Goal: Information Seeking & Learning: Learn about a topic

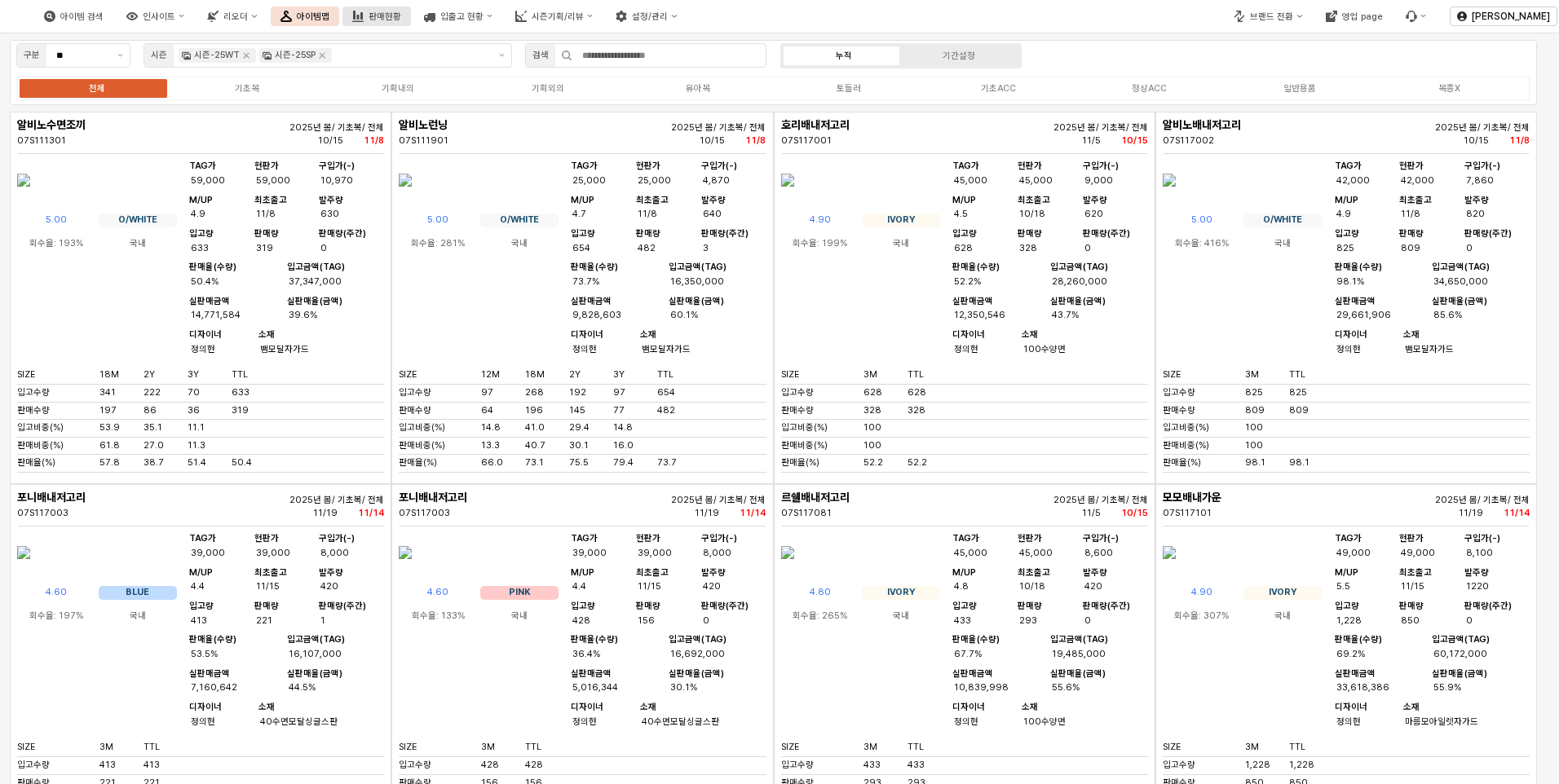
click at [402, 21] on div "판매현황" at bounding box center [385, 17] width 33 height 11
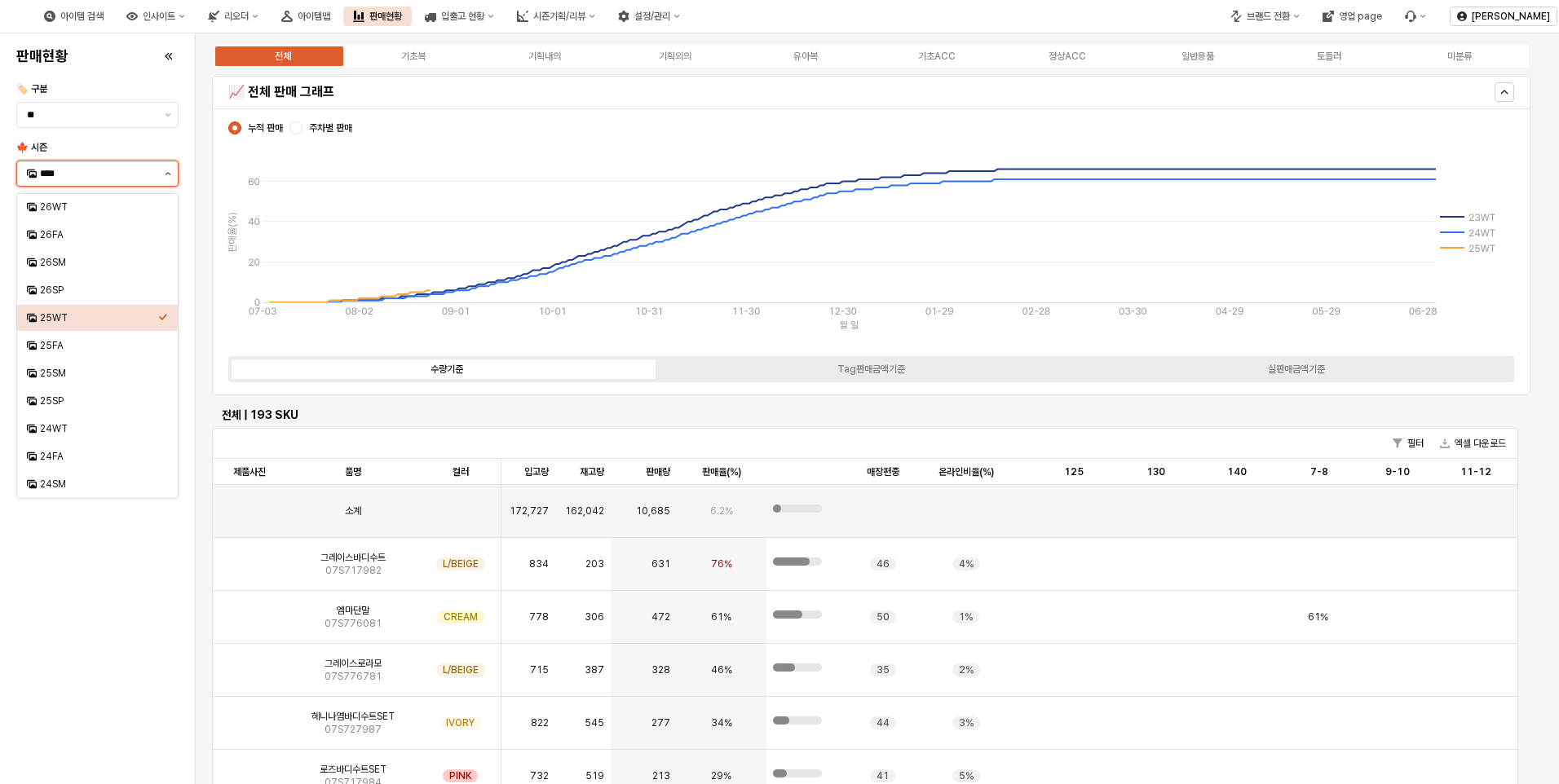
click at [169, 174] on icon "제안 사항 표시" at bounding box center [167, 174] width 6 height 4
click at [55, 343] on div "25FA" at bounding box center [99, 345] width 118 height 13
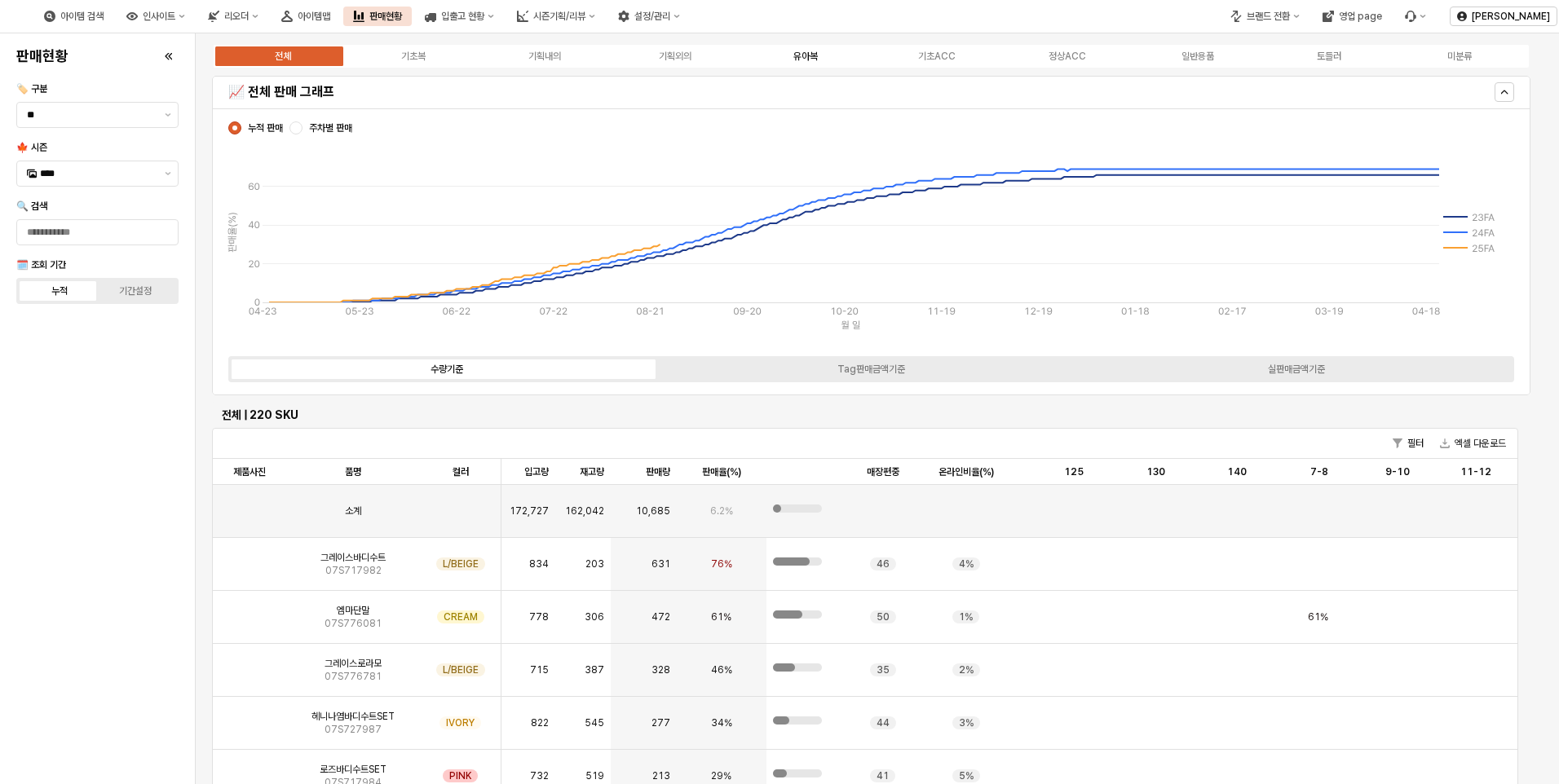
click at [817, 58] on div "유아복" at bounding box center [805, 56] width 25 height 12
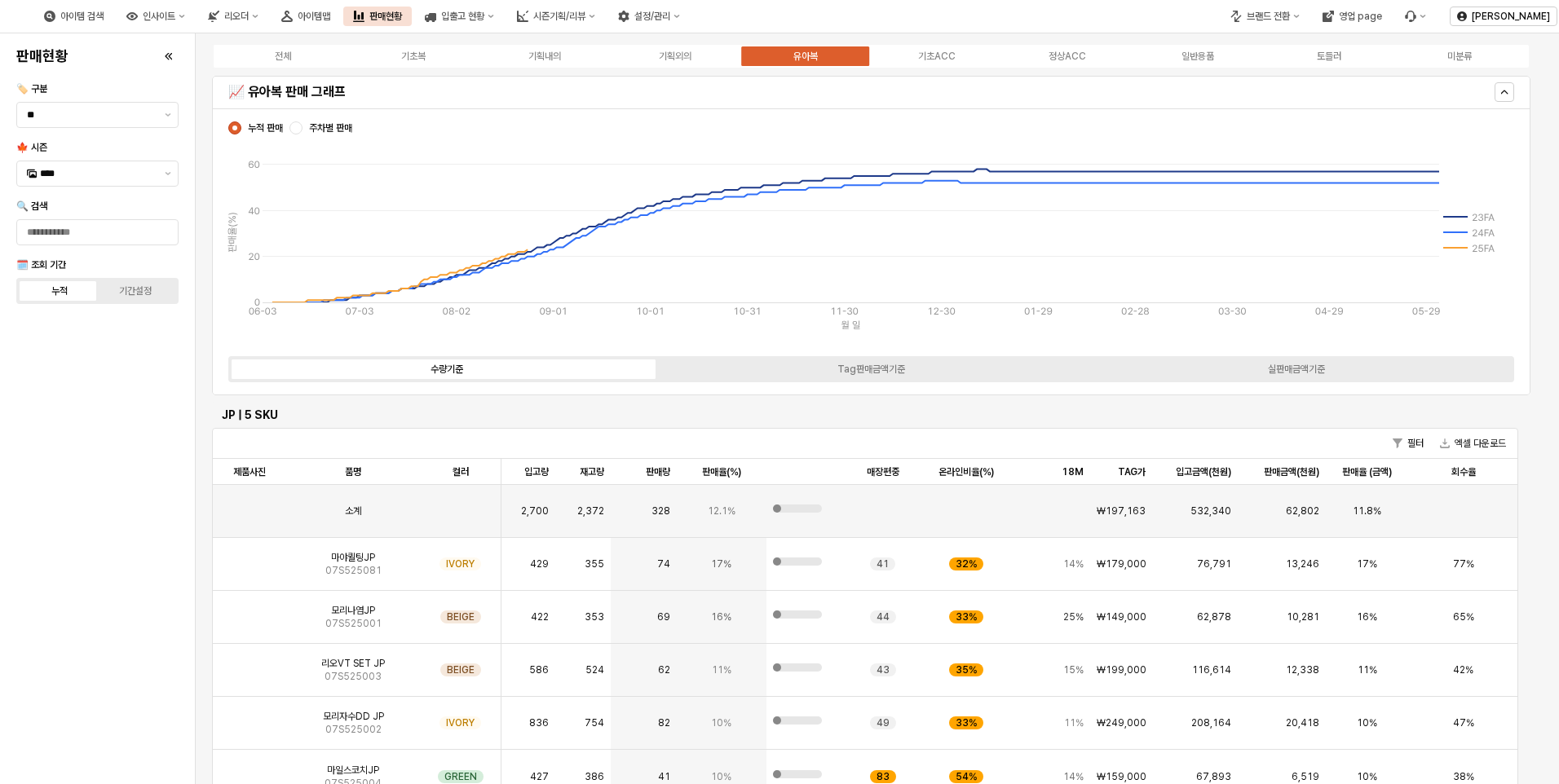
click at [329, 130] on span "주차별 판매" at bounding box center [331, 128] width 44 height 13
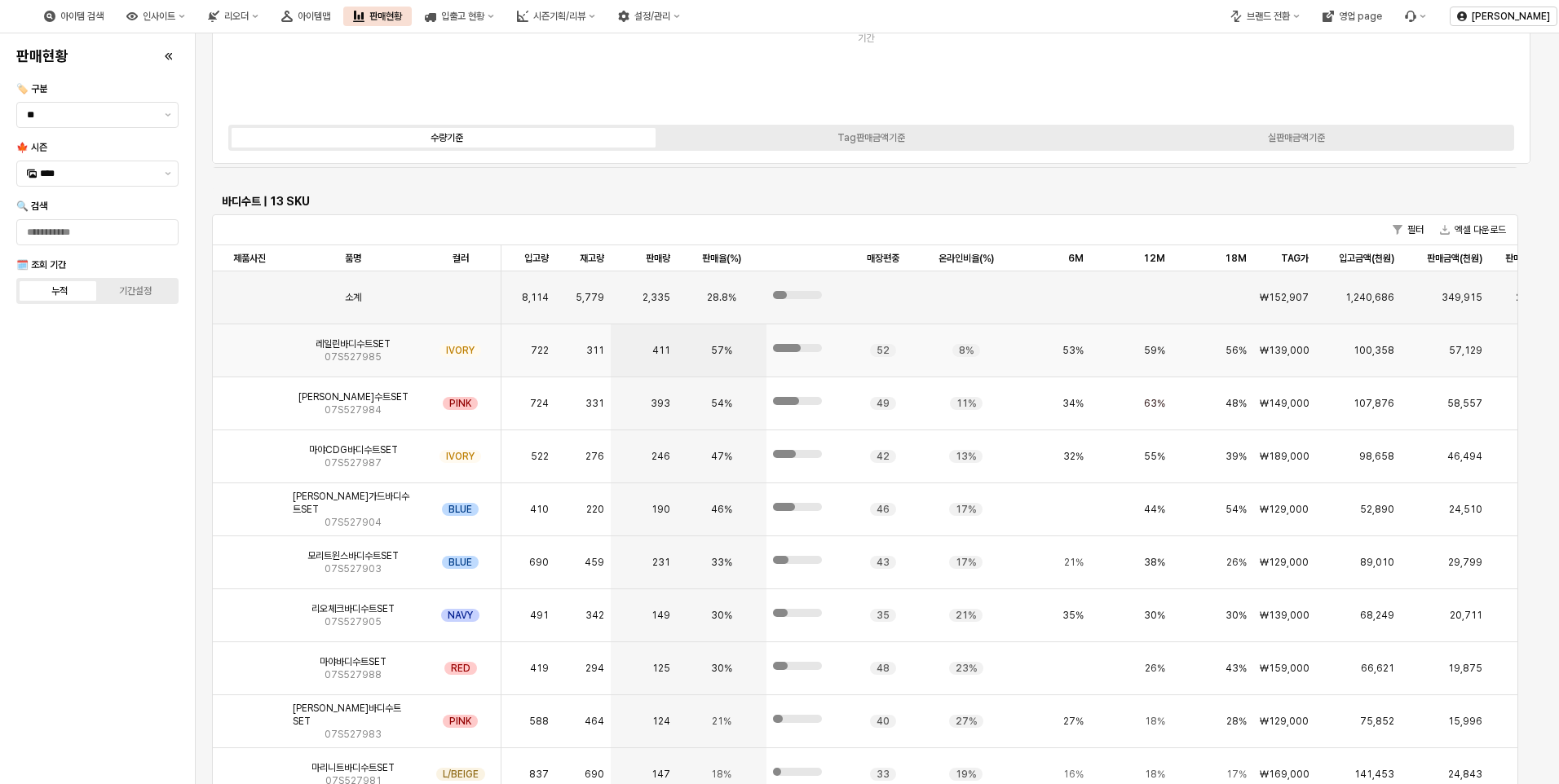
scroll to position [2609, 0]
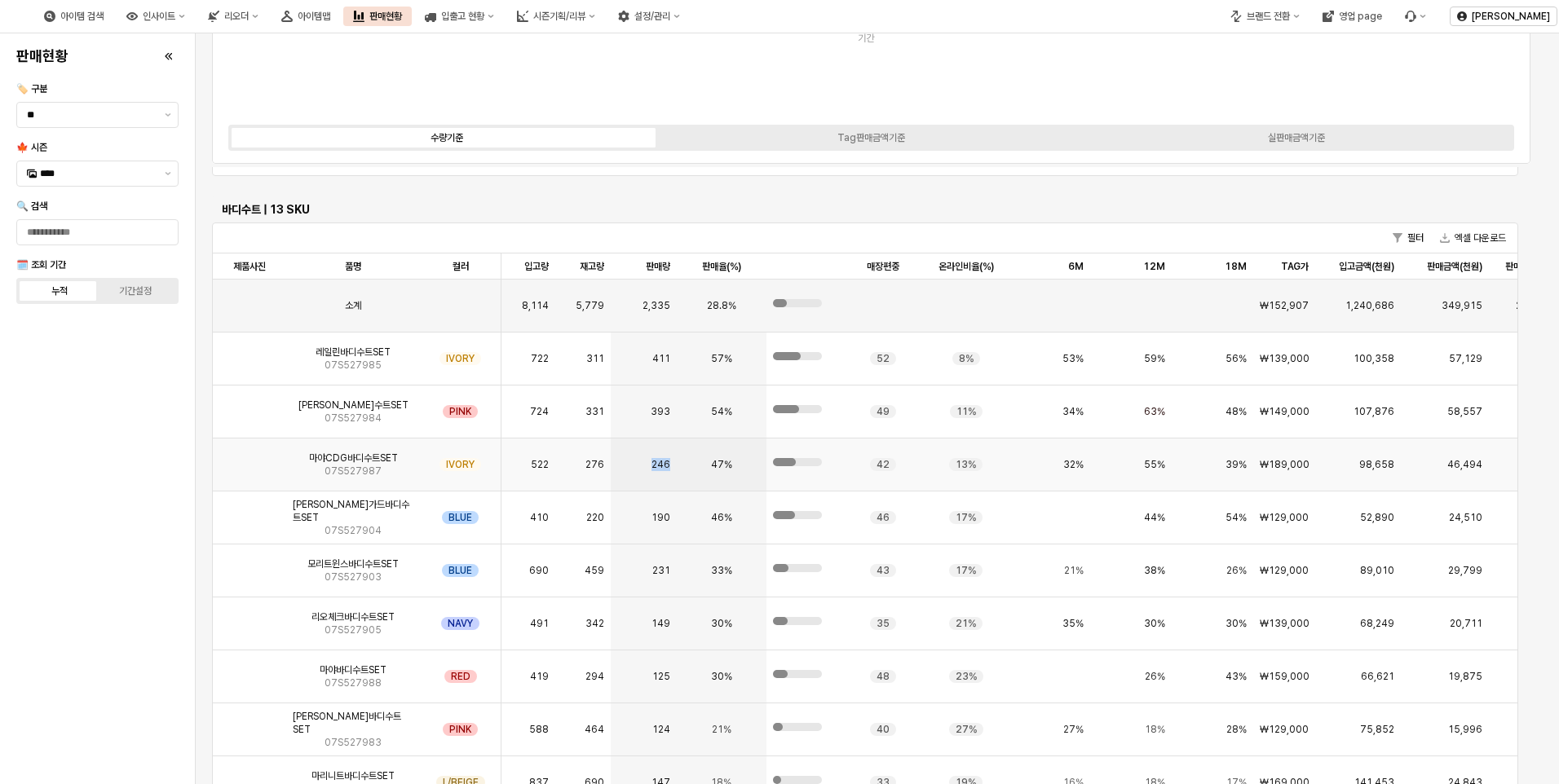
drag, startPoint x: 650, startPoint y: 469, endPoint x: 692, endPoint y: 468, distance: 42.0
click at [692, 468] on div "마야CDG바디수트SET 07S527987 IVORY 522 276 246 47% 42 13% 32% 55% 39% ₩189,000 98,658…" at bounding box center [922, 465] width 1420 height 53
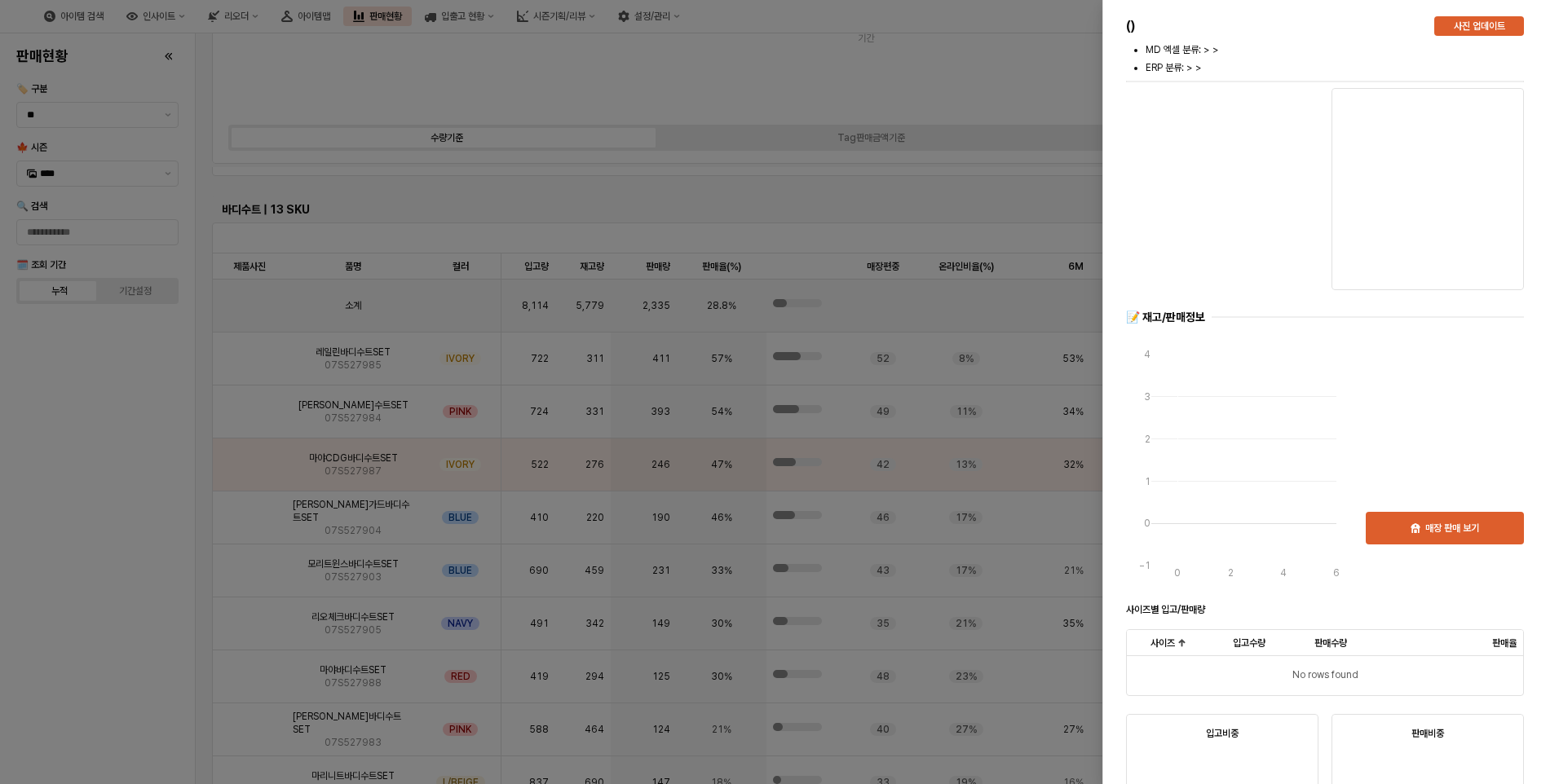
click at [93, 525] on div at bounding box center [780, 392] width 1559 height 784
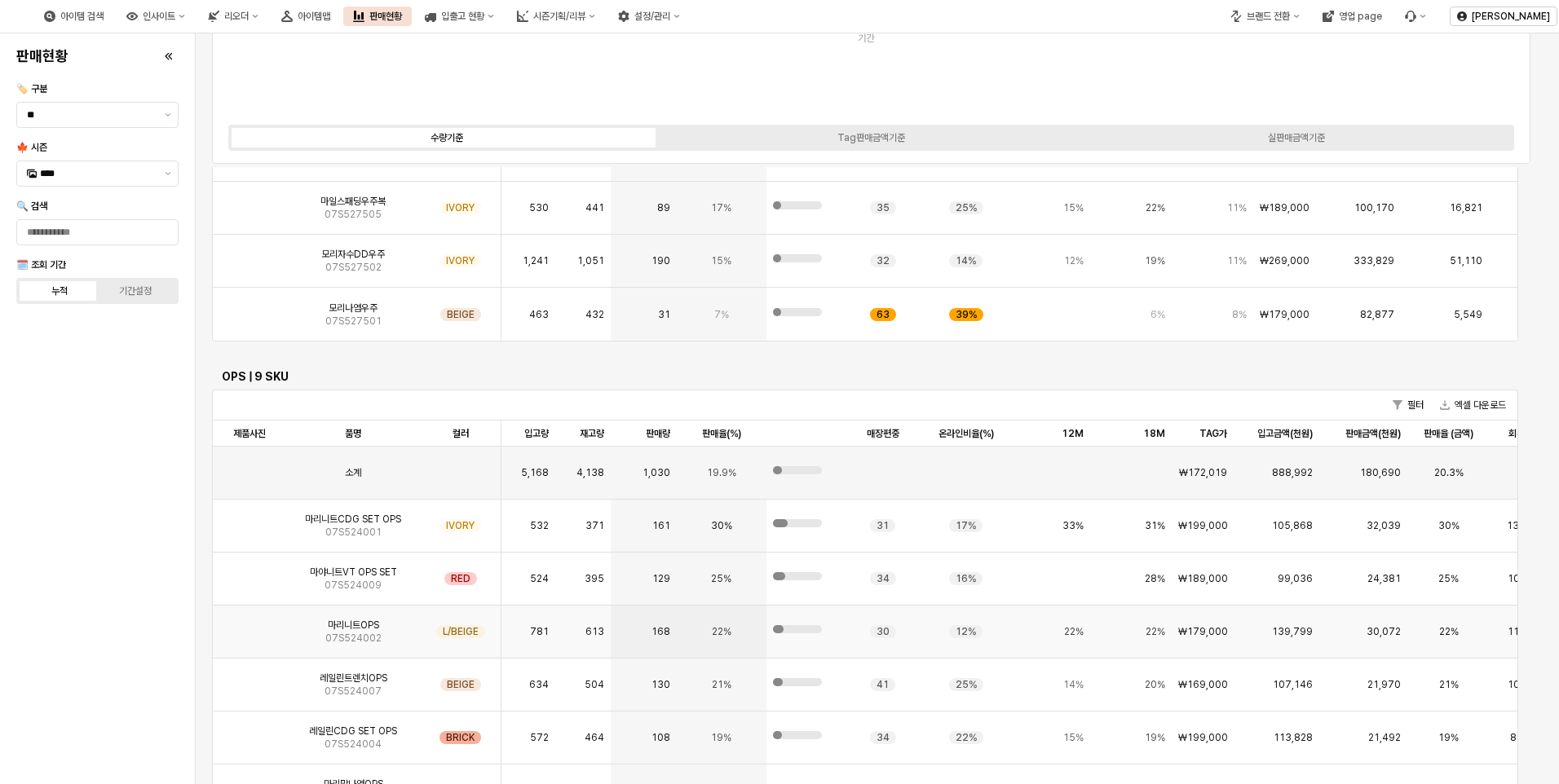
scroll to position [3833, 0]
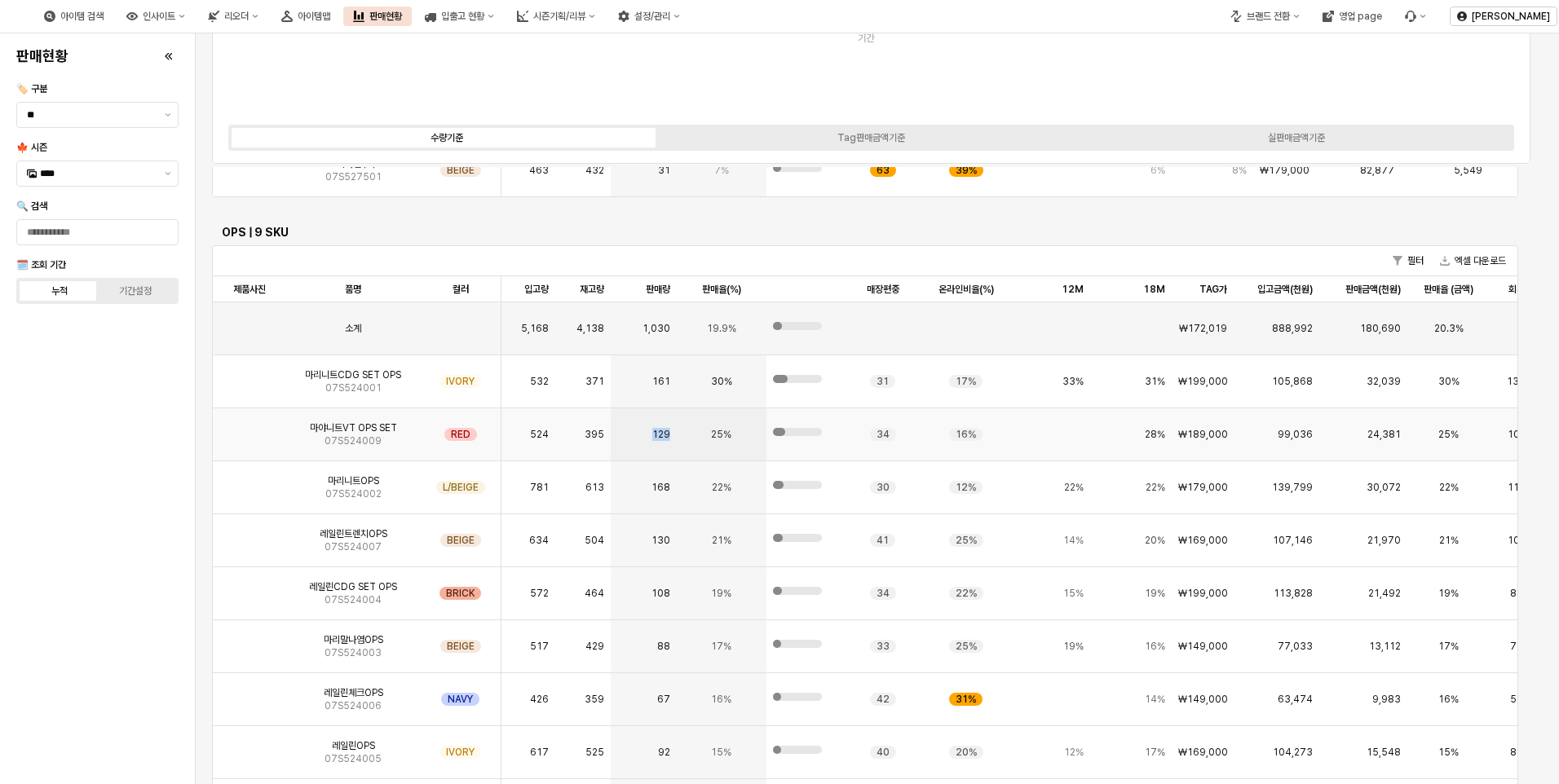
drag, startPoint x: 642, startPoint y: 434, endPoint x: 676, endPoint y: 437, distance: 34.1
click at [676, 437] on div "마야니트VT OPS SET 07S524009 RED 524 395 129 25% 34 16% 28% ₩189,000 99,036 24,381 …" at bounding box center [881, 435] width 1338 height 53
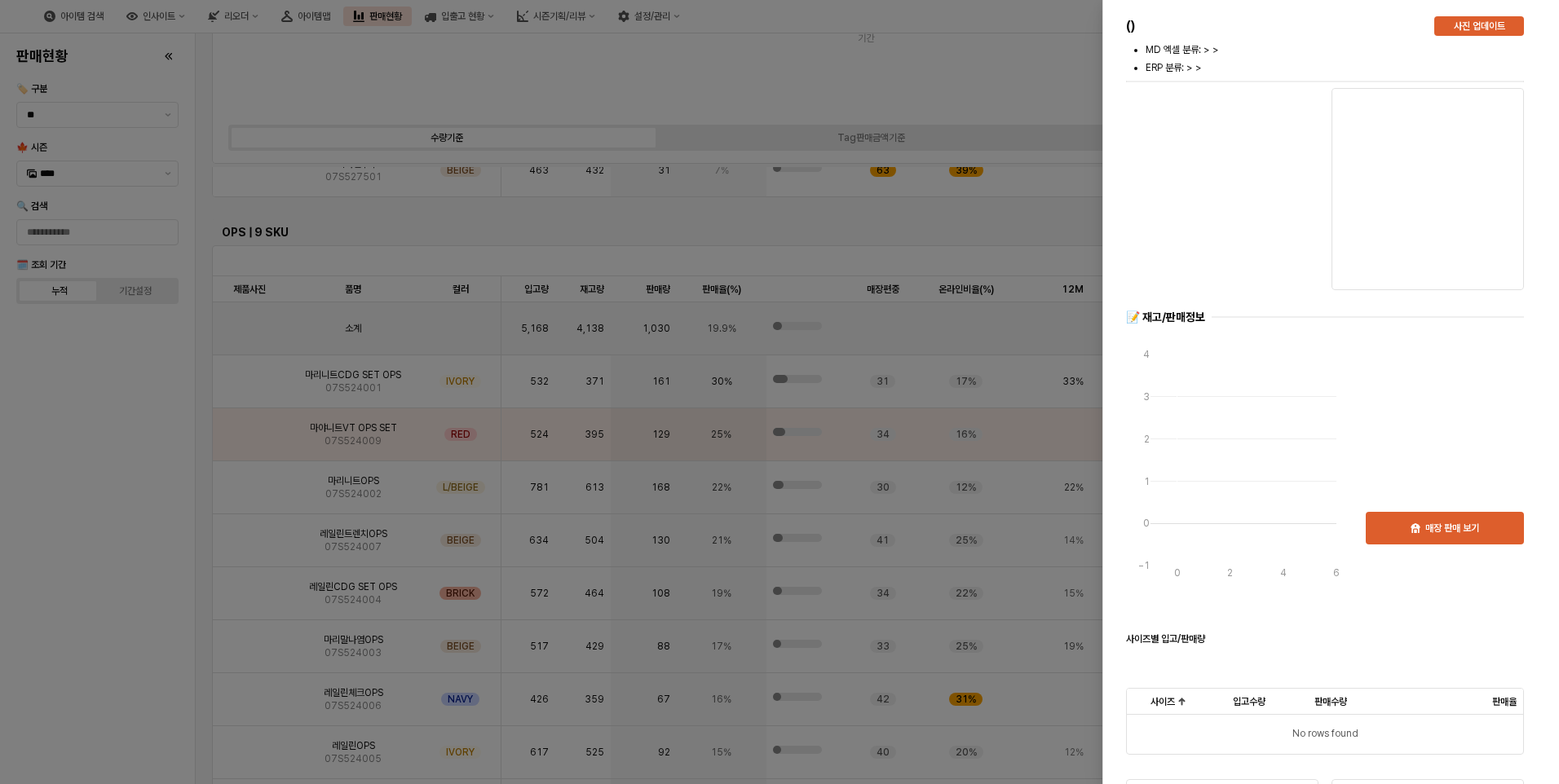
click at [145, 517] on div at bounding box center [780, 392] width 1559 height 784
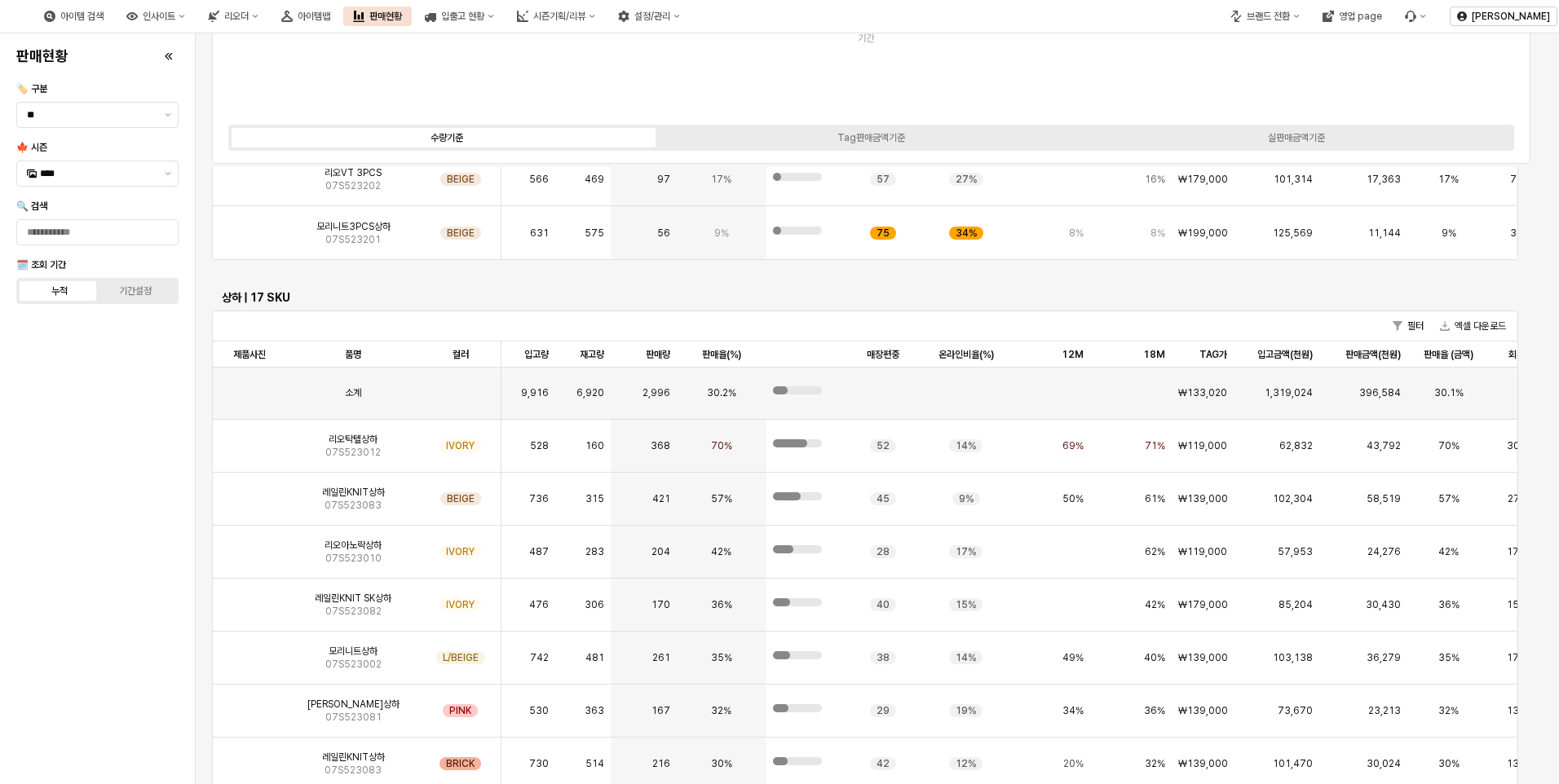
scroll to position [0, 0]
click at [99, 544] on div "판매현황 🏷️ 구분 ** 🍁 시즌 **** 🔍 검색 🗓️ 조회 기간 누적 기간설정" at bounding box center [97, 409] width 175 height 738
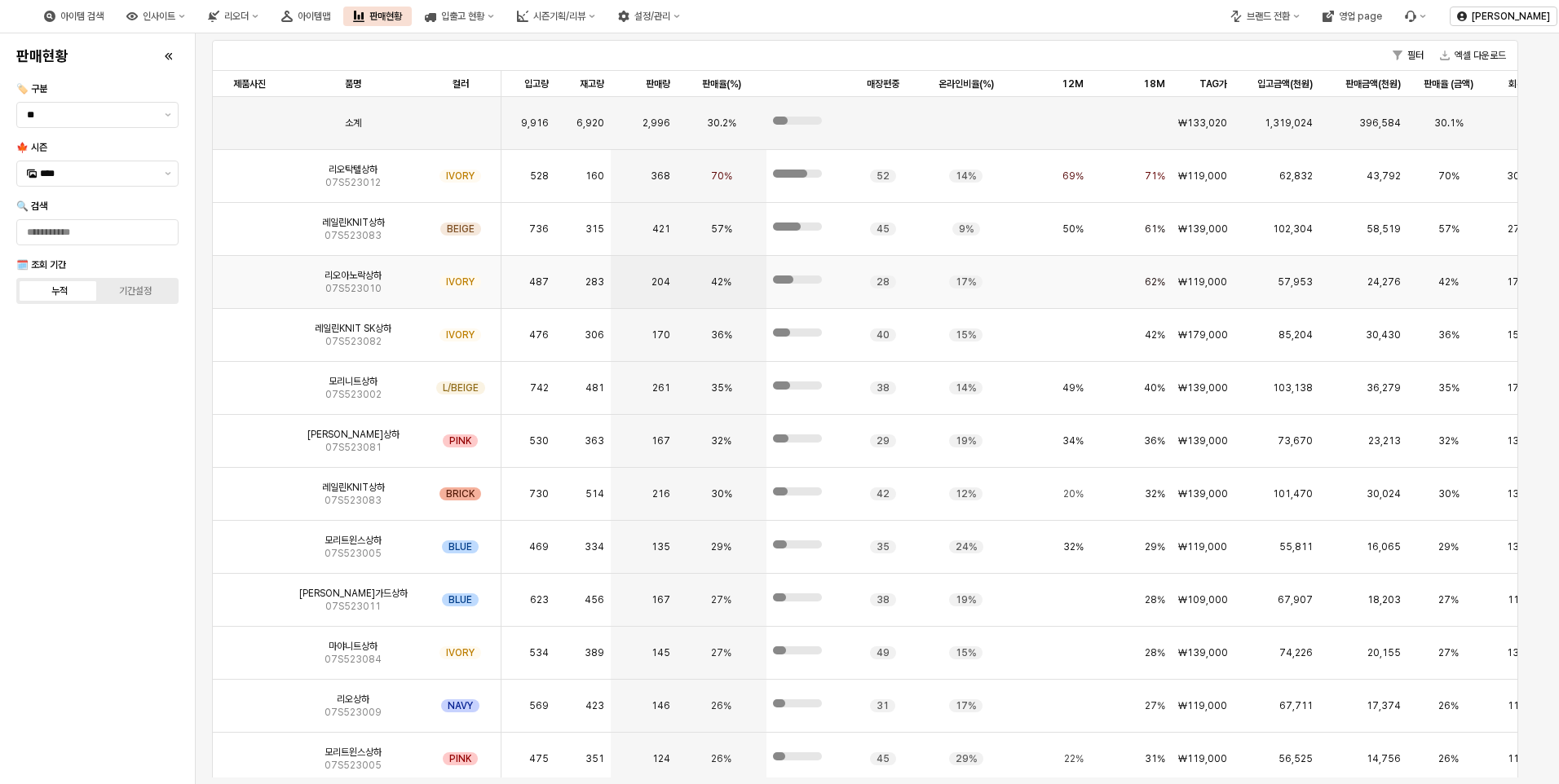
scroll to position [4889, 0]
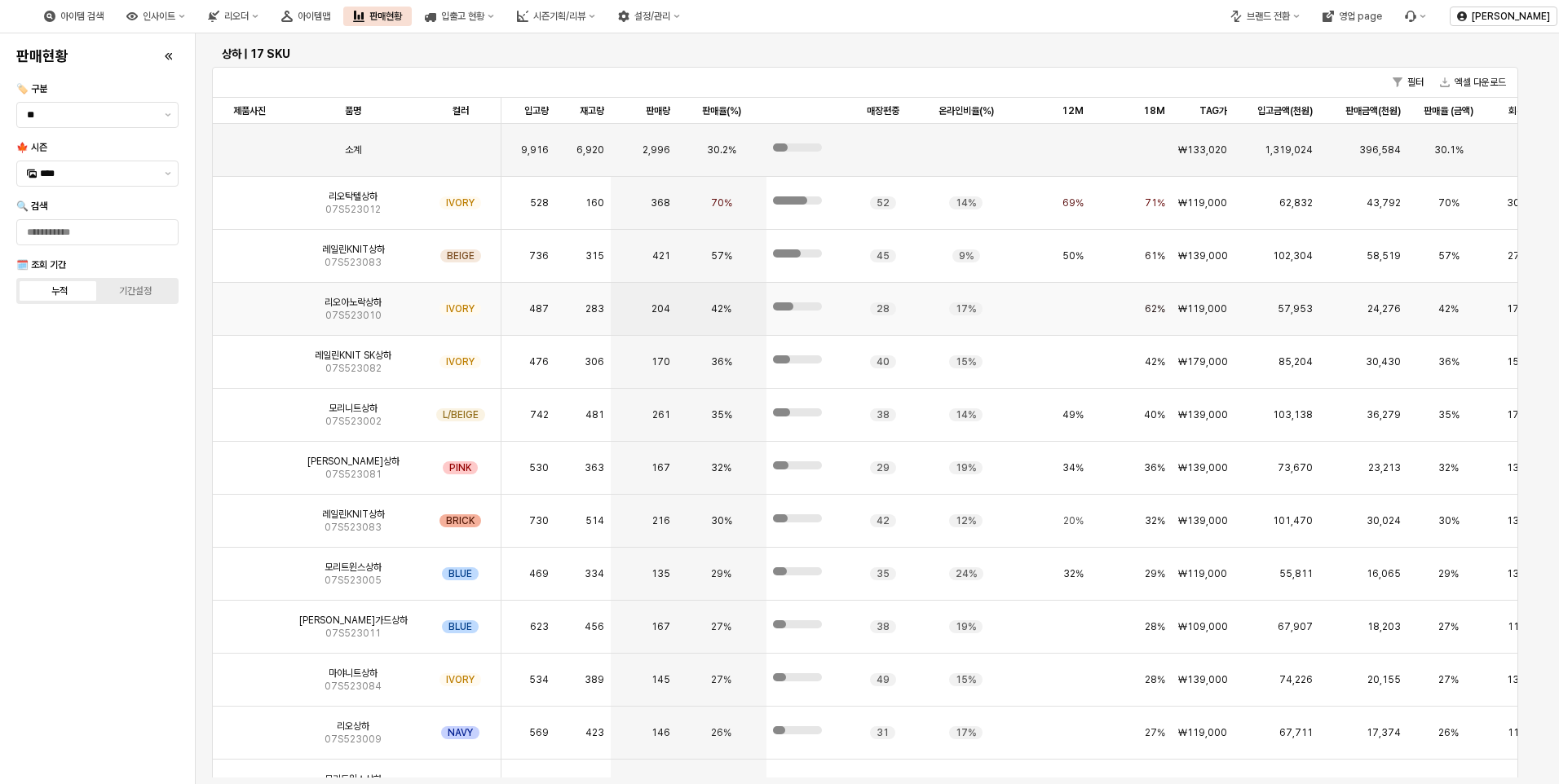
click at [272, 313] on div "App Frame" at bounding box center [249, 309] width 74 height 53
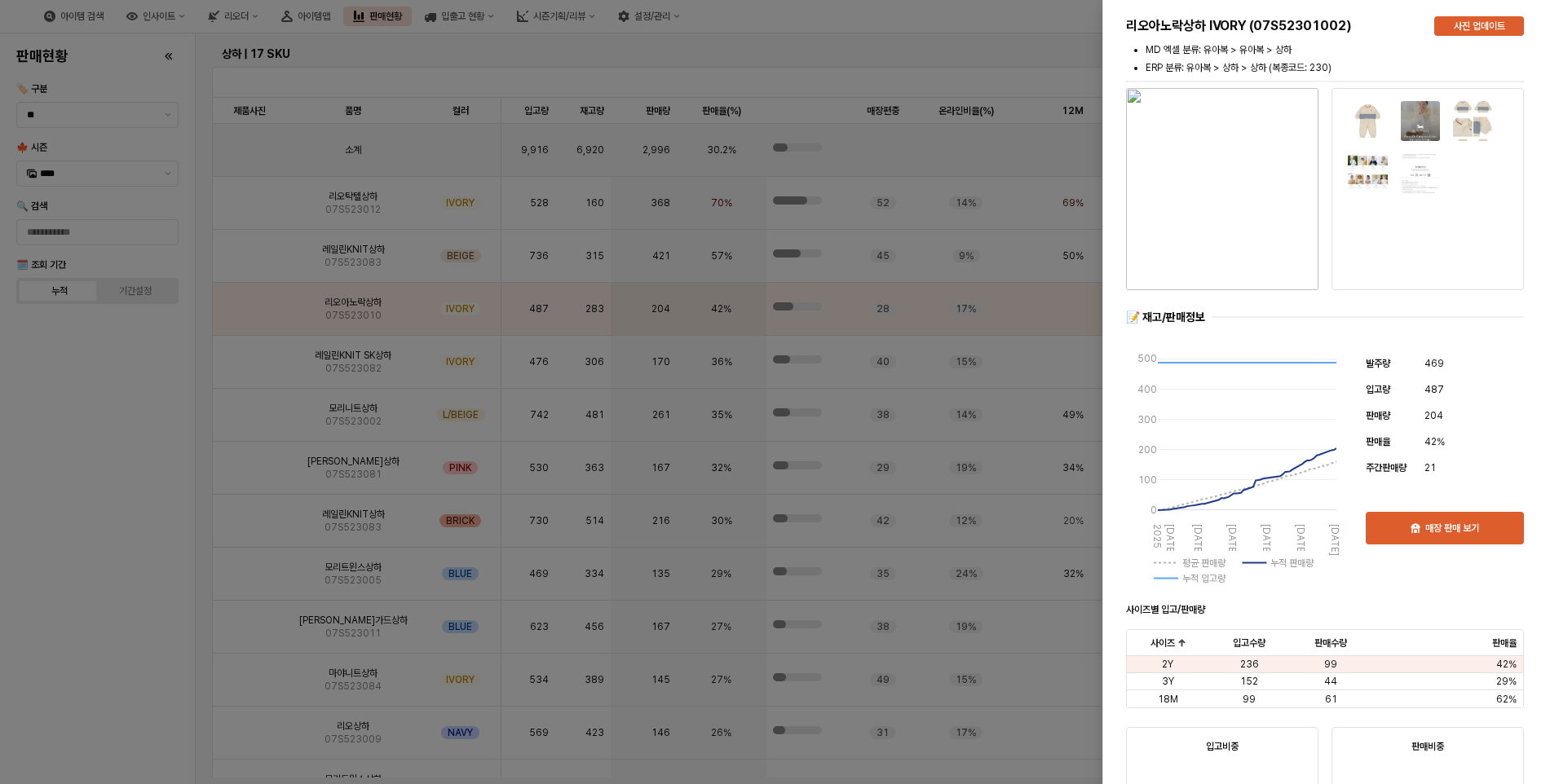
click at [114, 417] on div at bounding box center [780, 392] width 1559 height 784
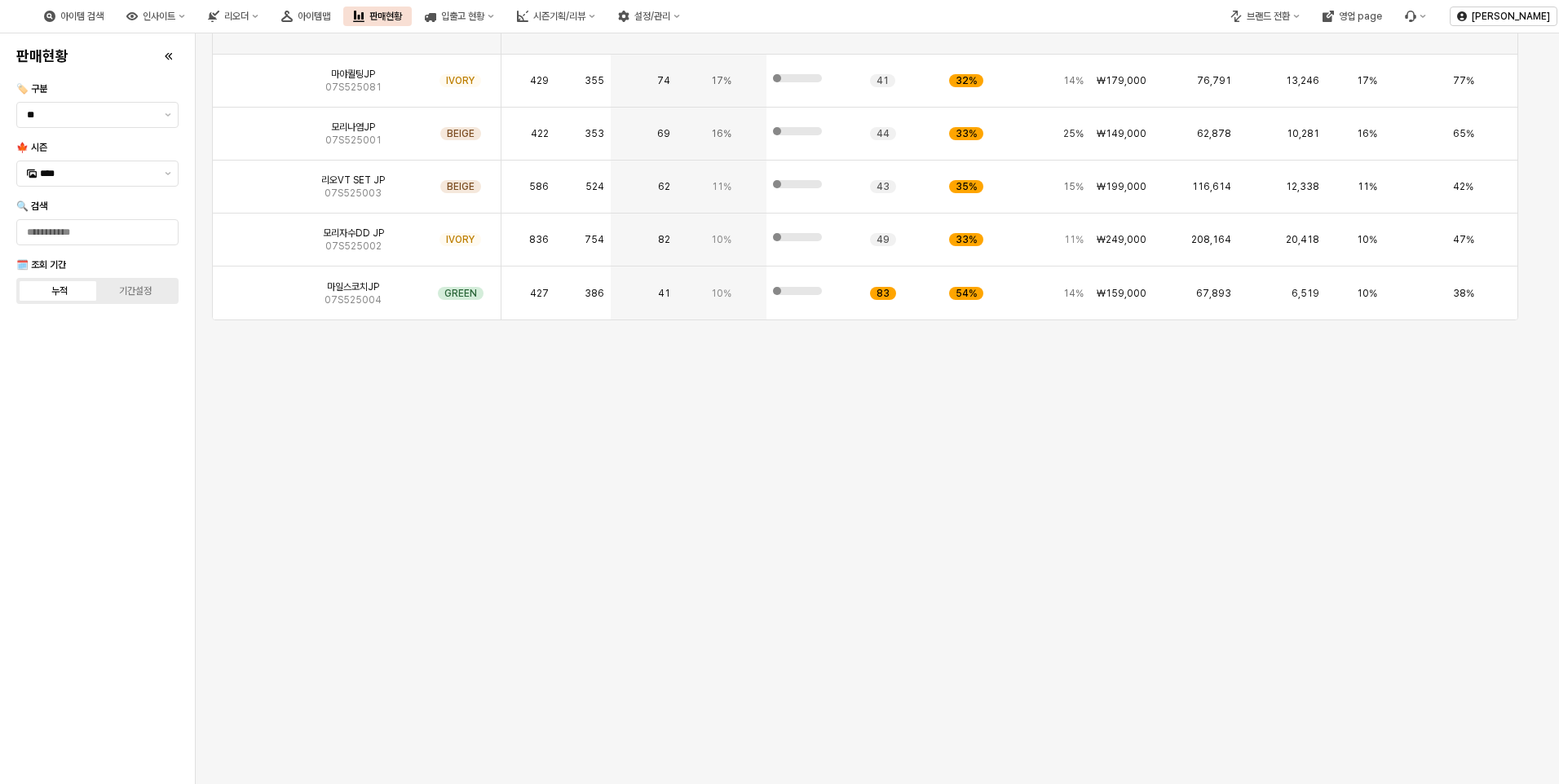
scroll to position [0, 0]
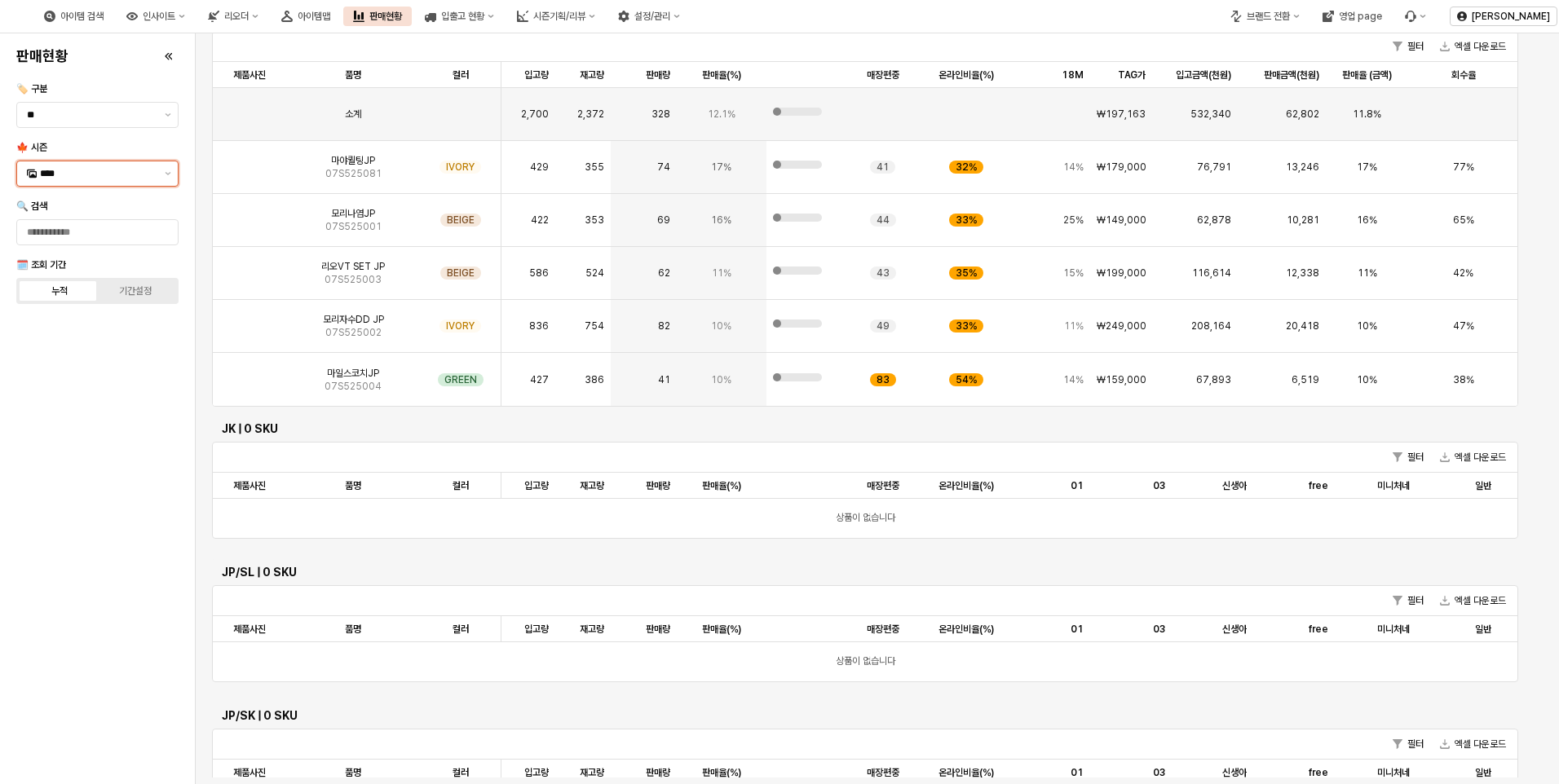
click at [149, 177] on input "****" at bounding box center [97, 174] width 115 height 16
click at [69, 326] on div "25WT" at bounding box center [97, 318] width 161 height 26
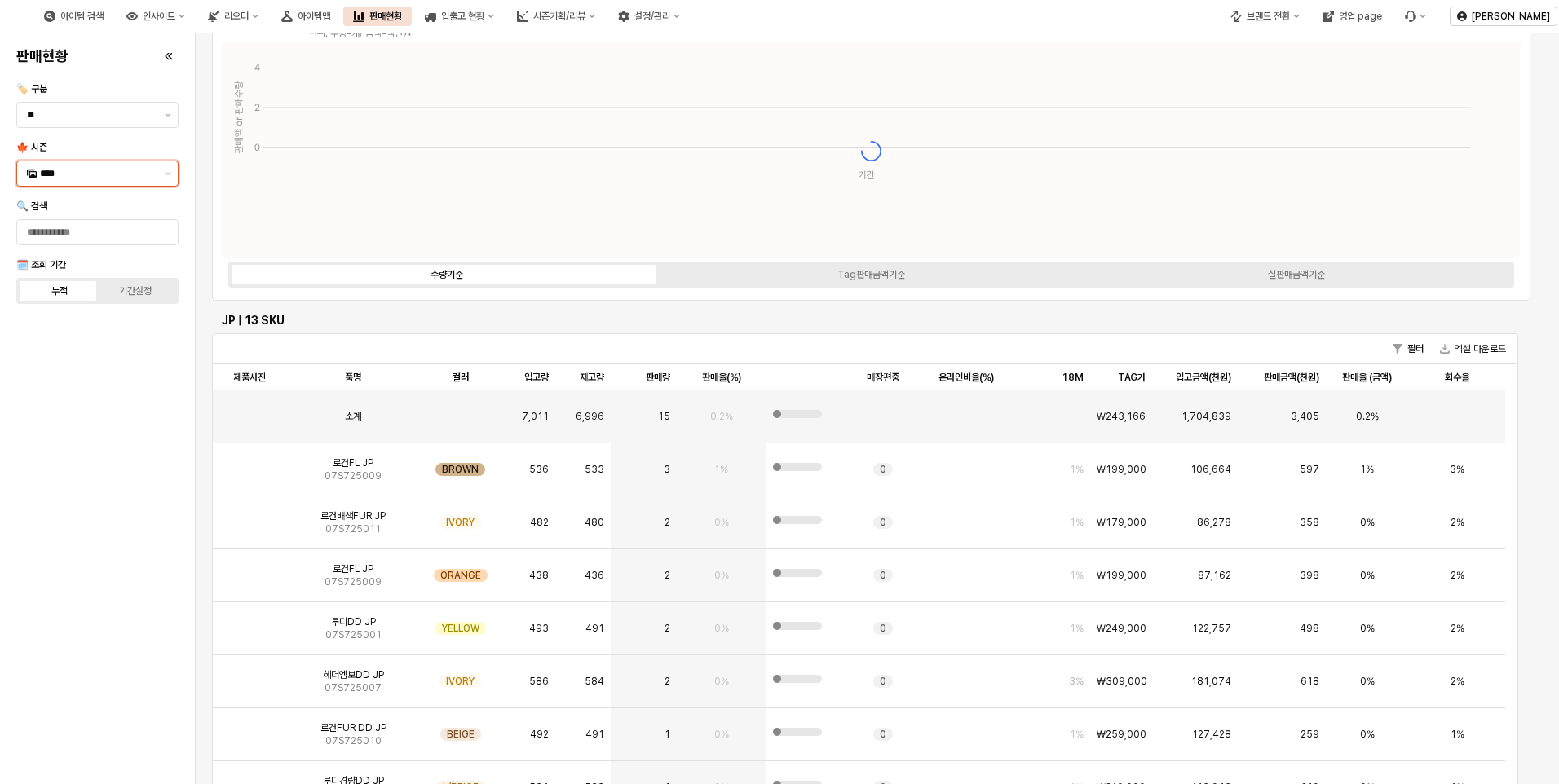
scroll to position [244, 0]
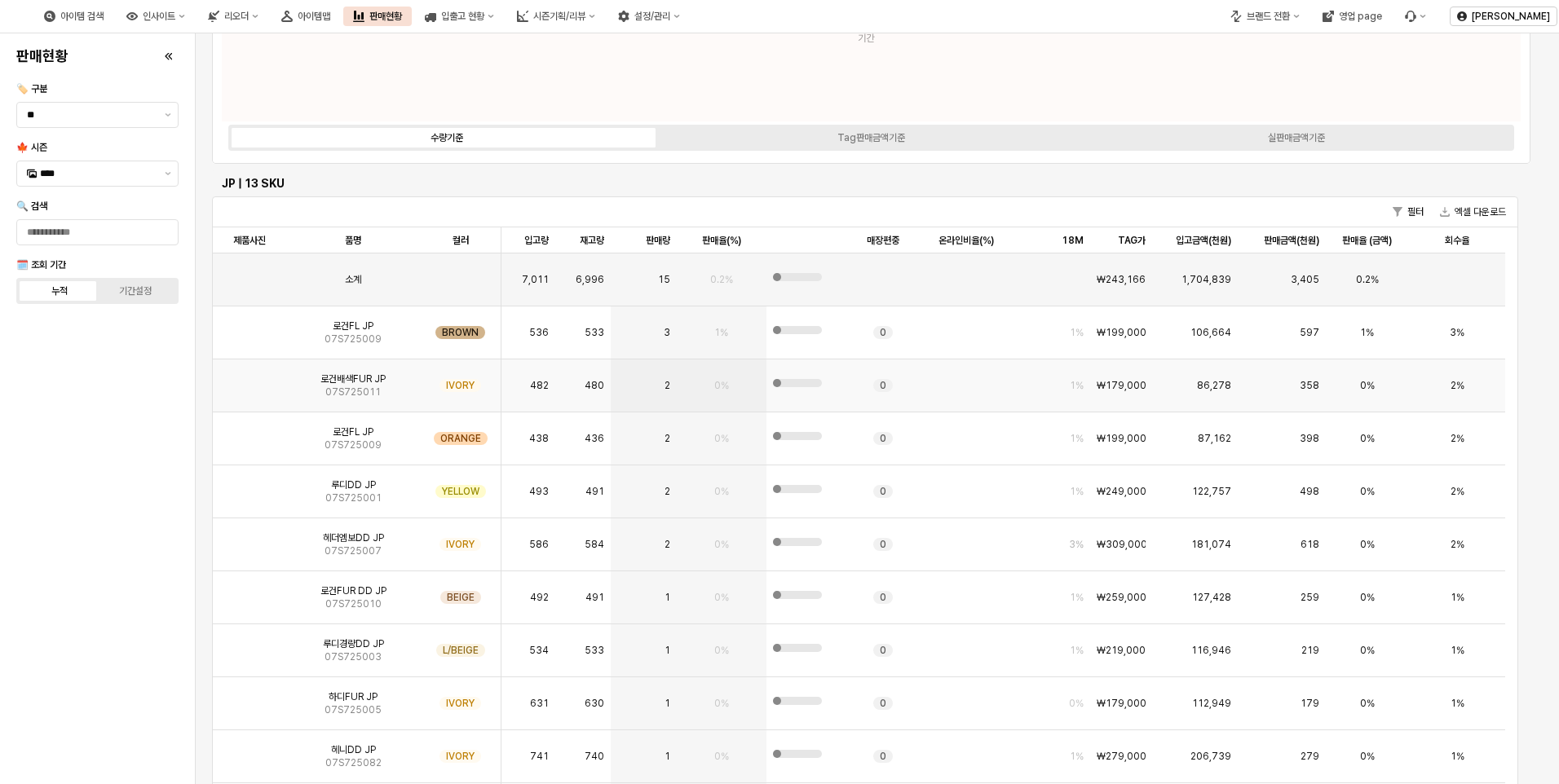
click at [660, 384] on div "2" at bounding box center [643, 386] width 65 height 53
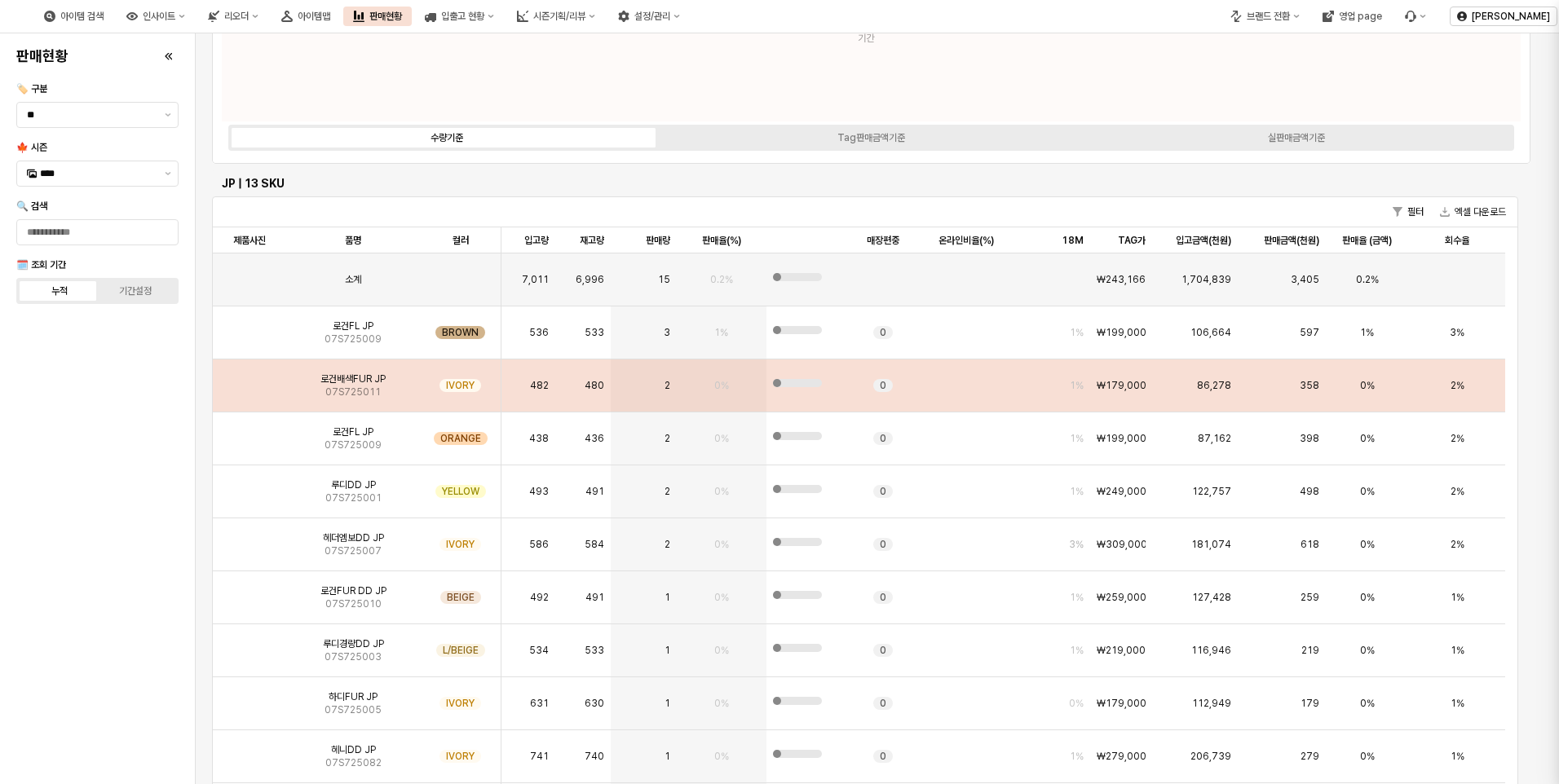
click at [660, 333] on div at bounding box center [780, 392] width 1559 height 784
click at [250, 379] on img "App Frame" at bounding box center [250, 379] width 0 height 0
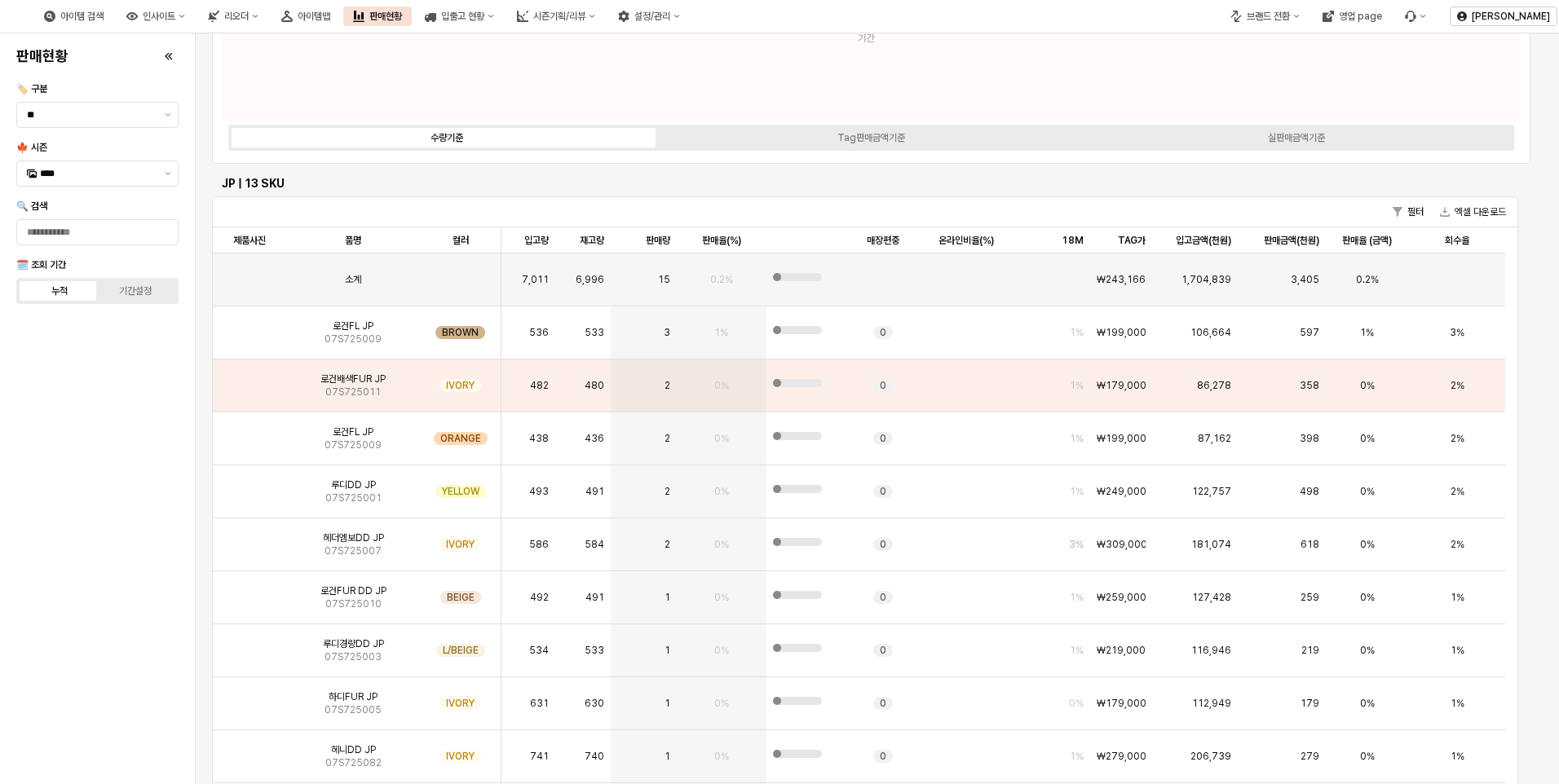
click at [67, 497] on div "판매현황 🏷️ 구분 ** 🍁 시즌 **** 🔍 검색 🗓️ 조회 기간 누적 기간설정" at bounding box center [97, 409] width 175 height 738
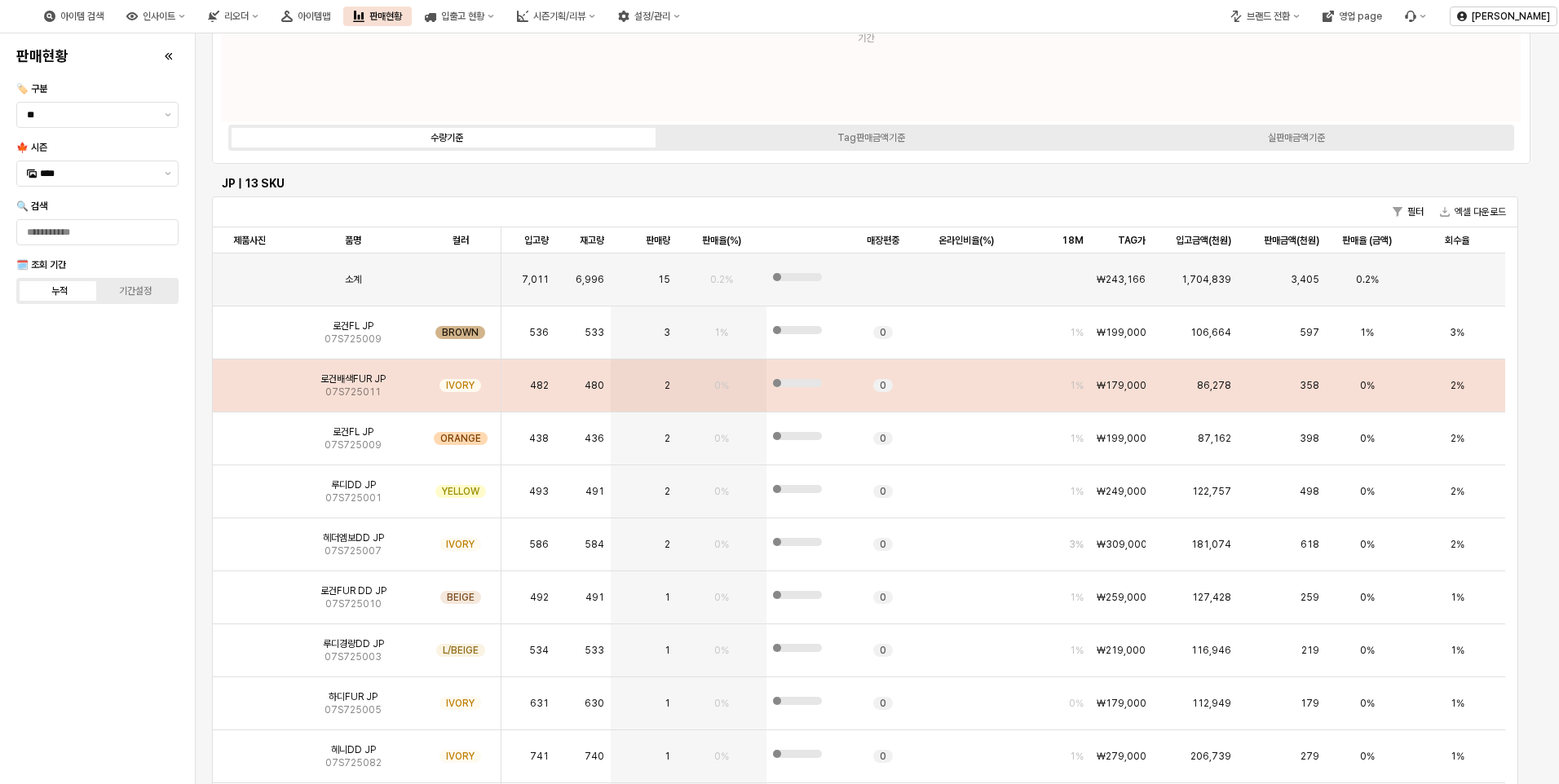
click at [250, 379] on img "App Frame" at bounding box center [250, 379] width 0 height 0
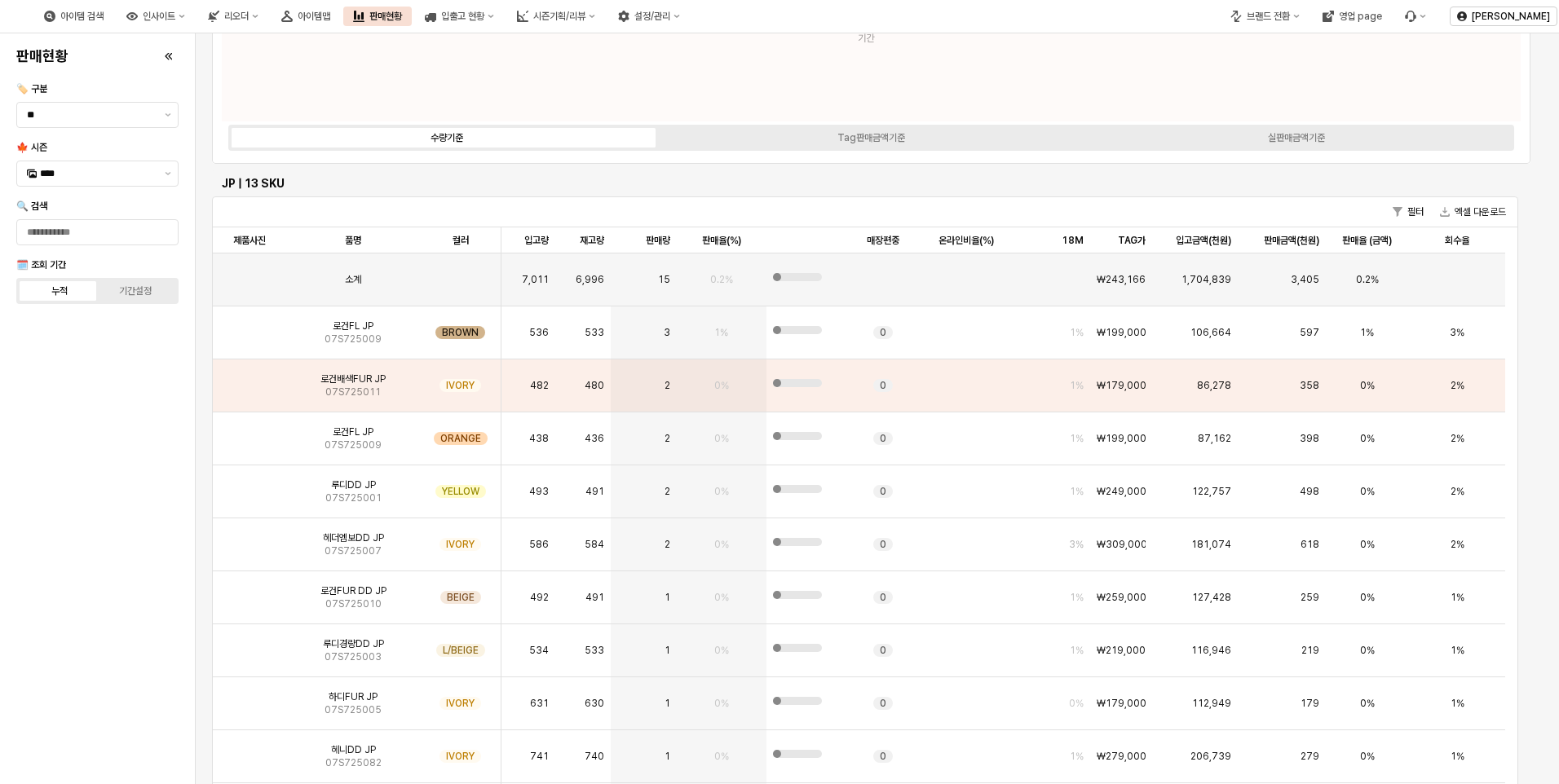
click at [72, 539] on div "판매현황 🏷️ 구분 ** 🍁 시즌 **** 🔍 검색 🗓️ 조회 기간 누적 기간설정" at bounding box center [97, 409] width 175 height 738
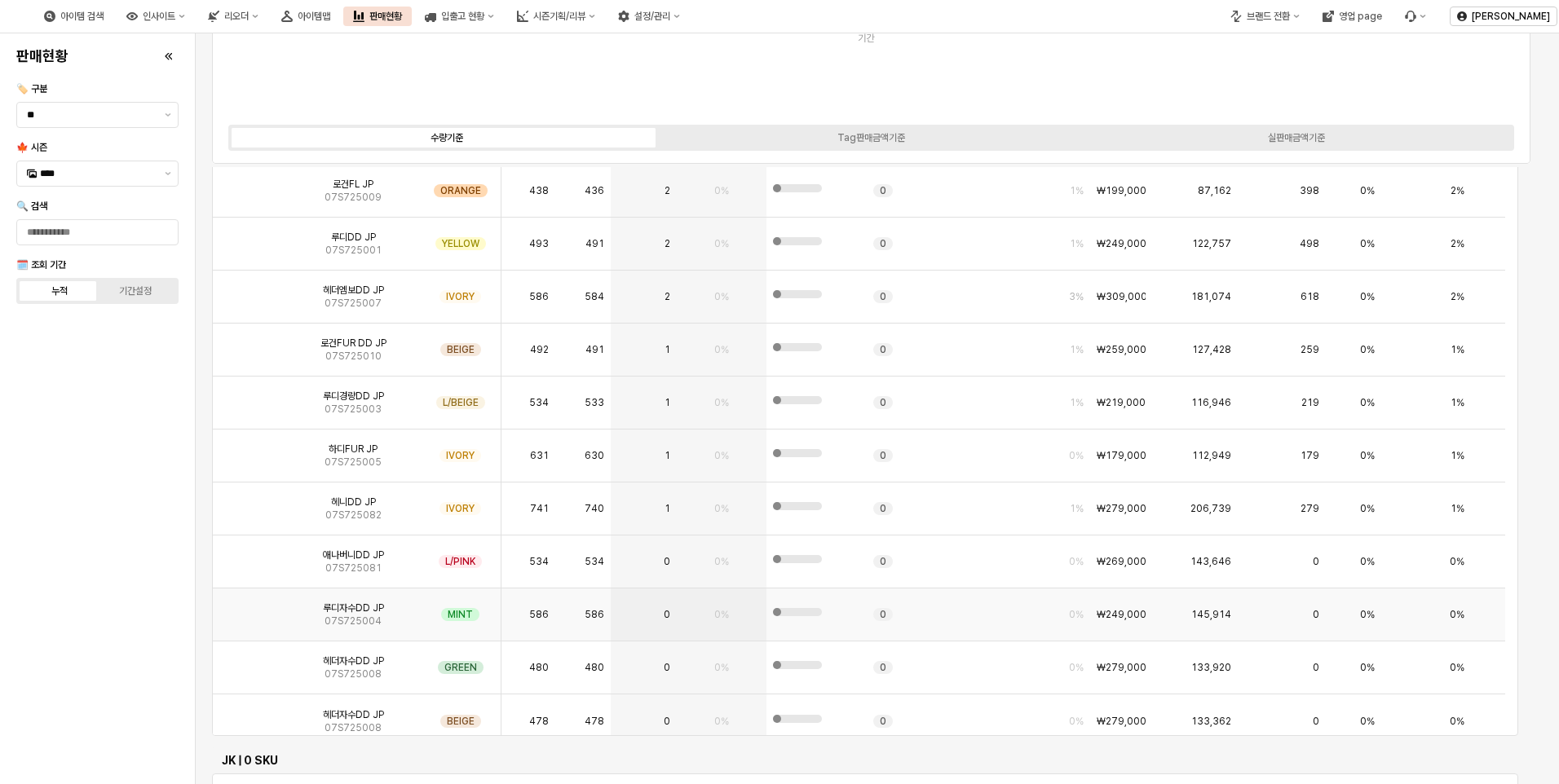
scroll to position [0, 0]
click at [250, 346] on img "App Frame" at bounding box center [250, 346] width 0 height 0
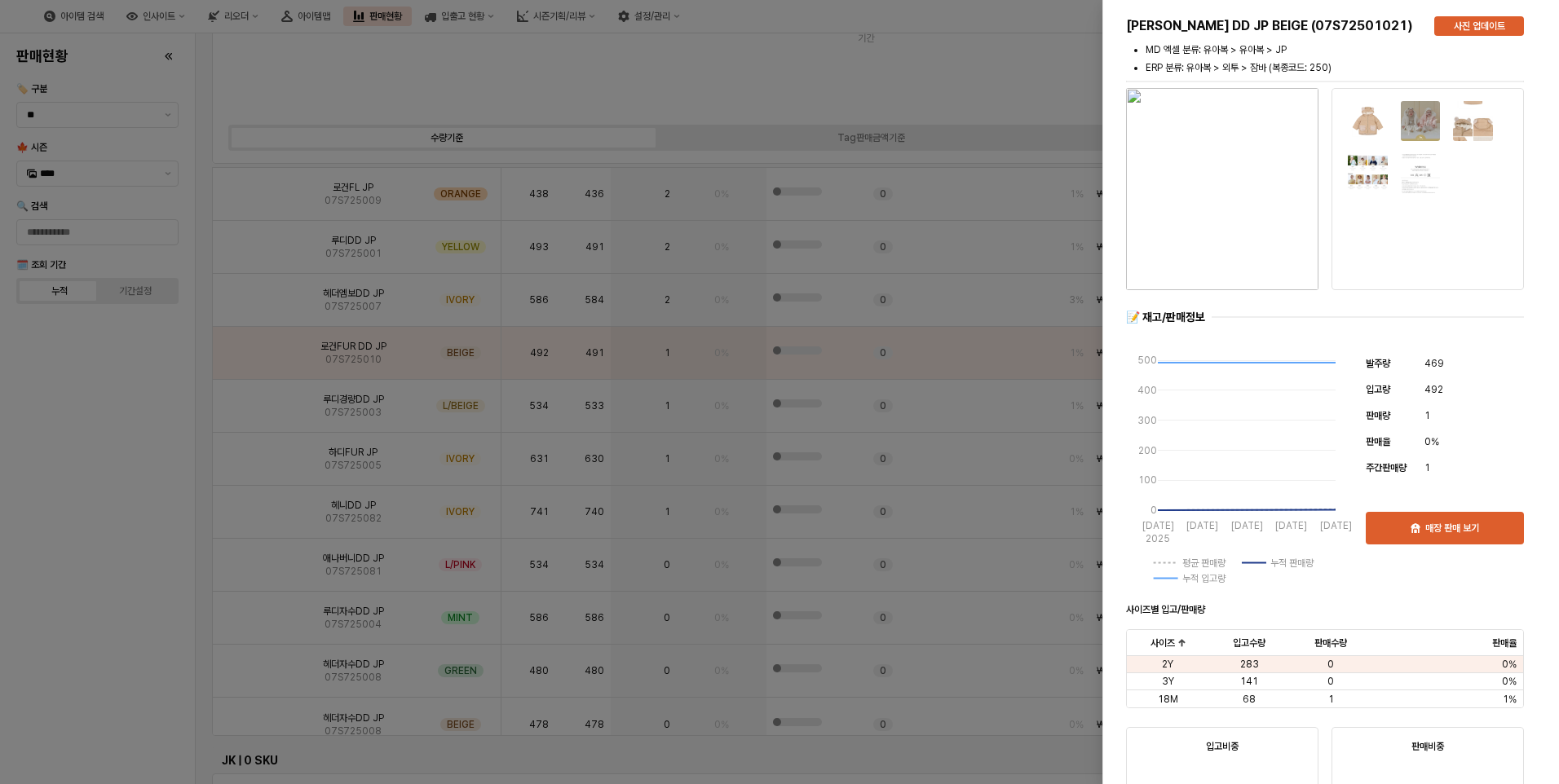
click at [114, 498] on div at bounding box center [780, 392] width 1559 height 784
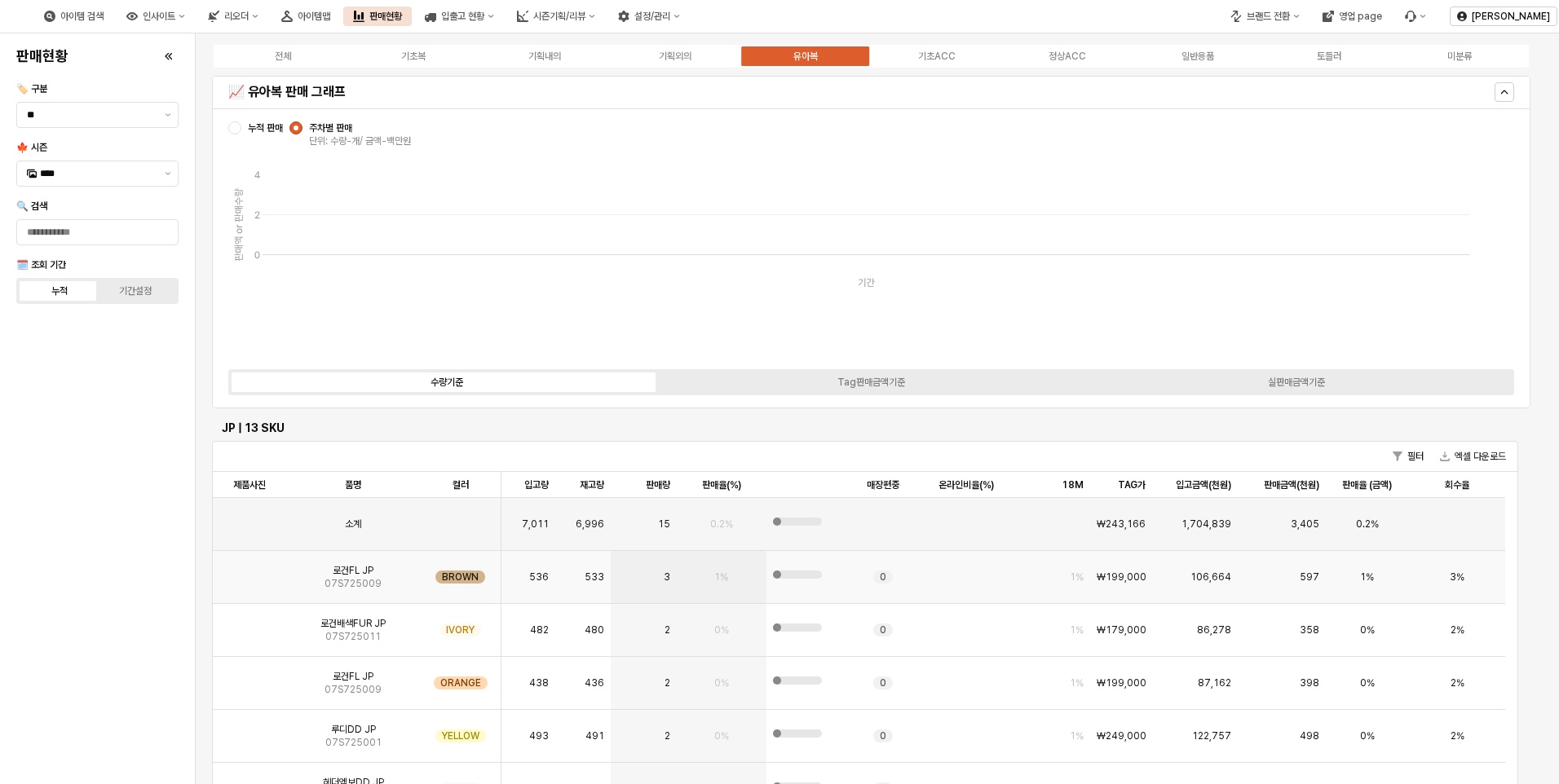
click at [250, 571] on img "App Frame" at bounding box center [250, 571] width 0 height 0
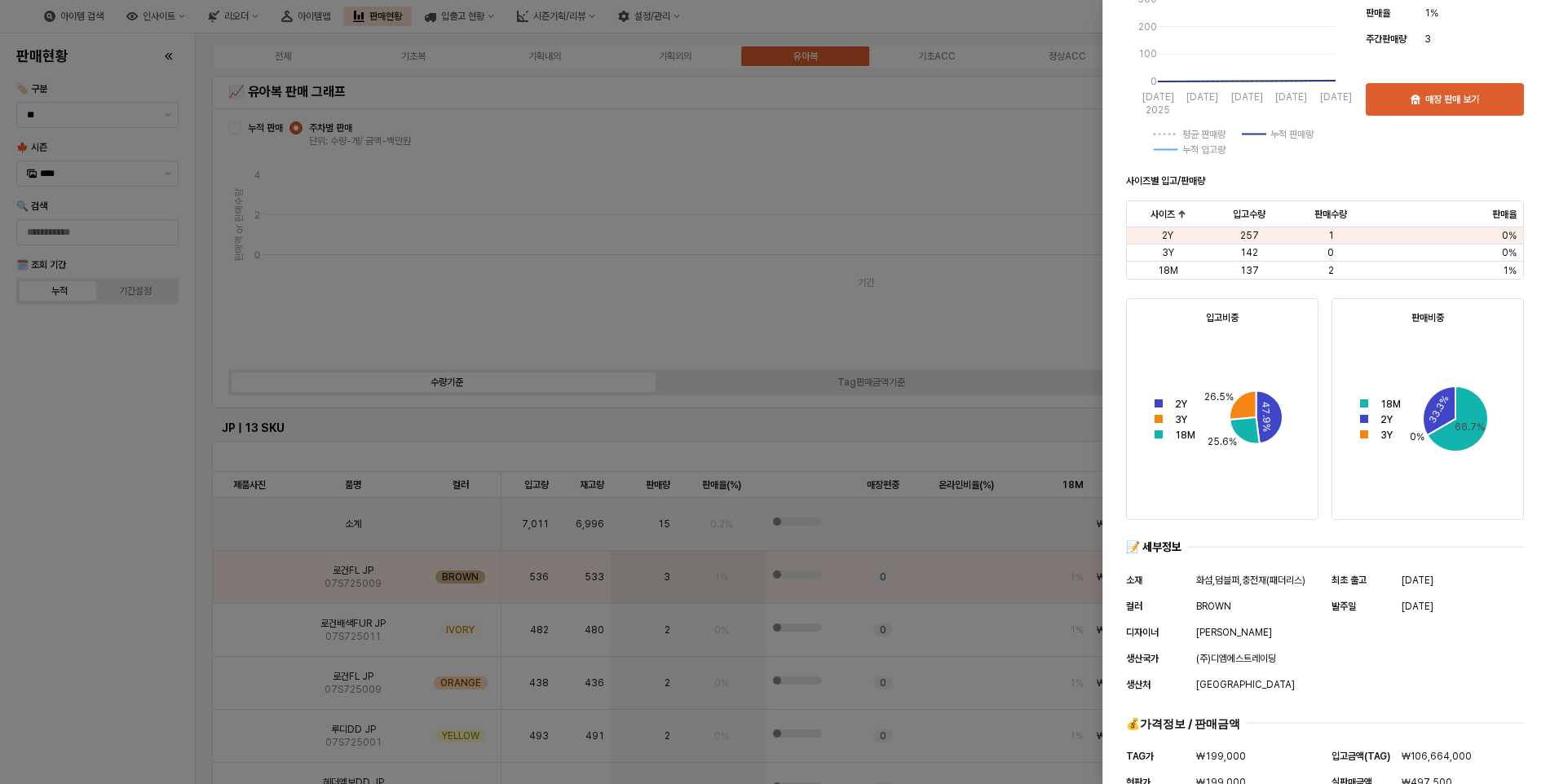
scroll to position [517, 0]
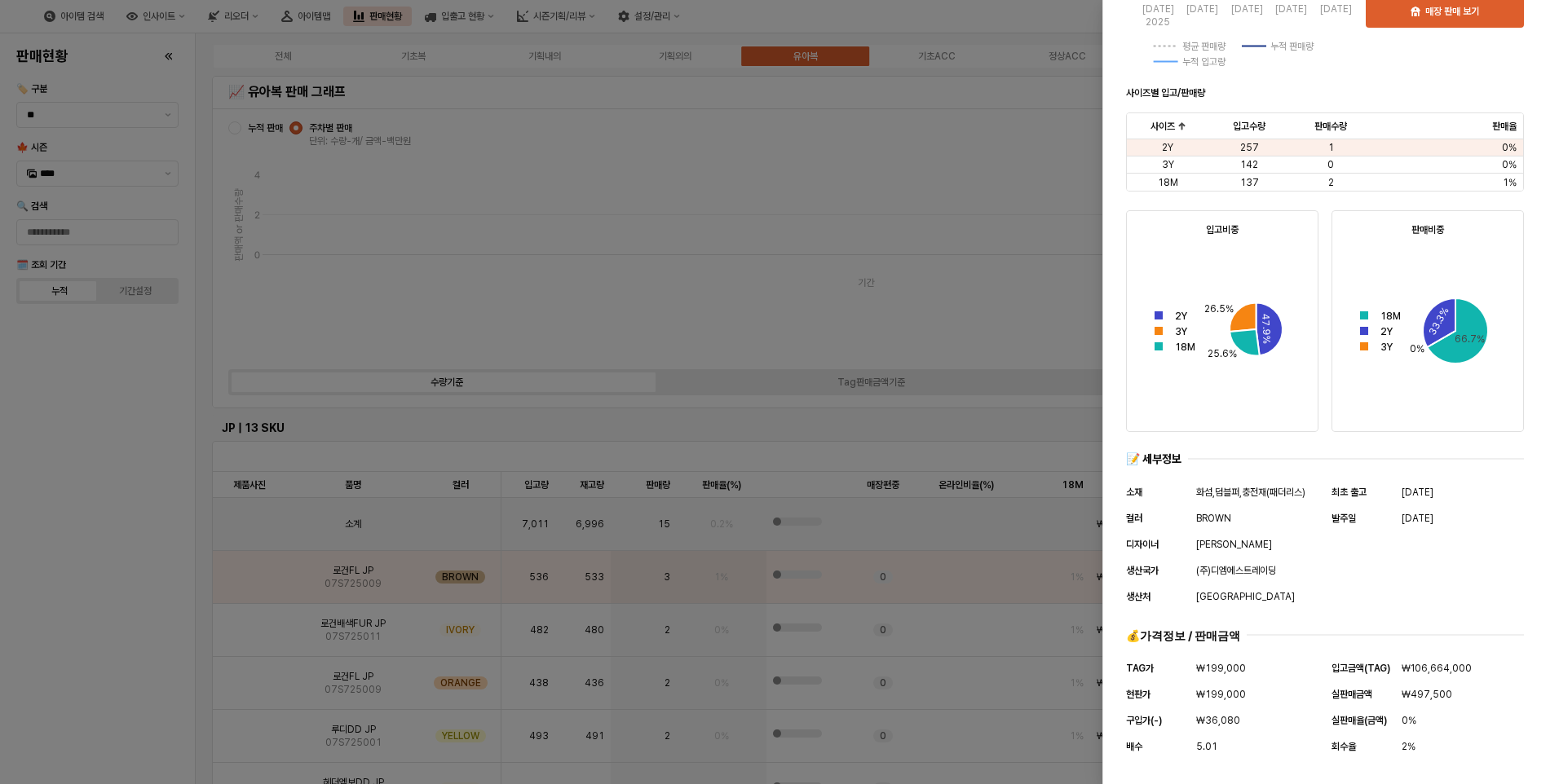
click at [65, 551] on div at bounding box center [780, 392] width 1559 height 784
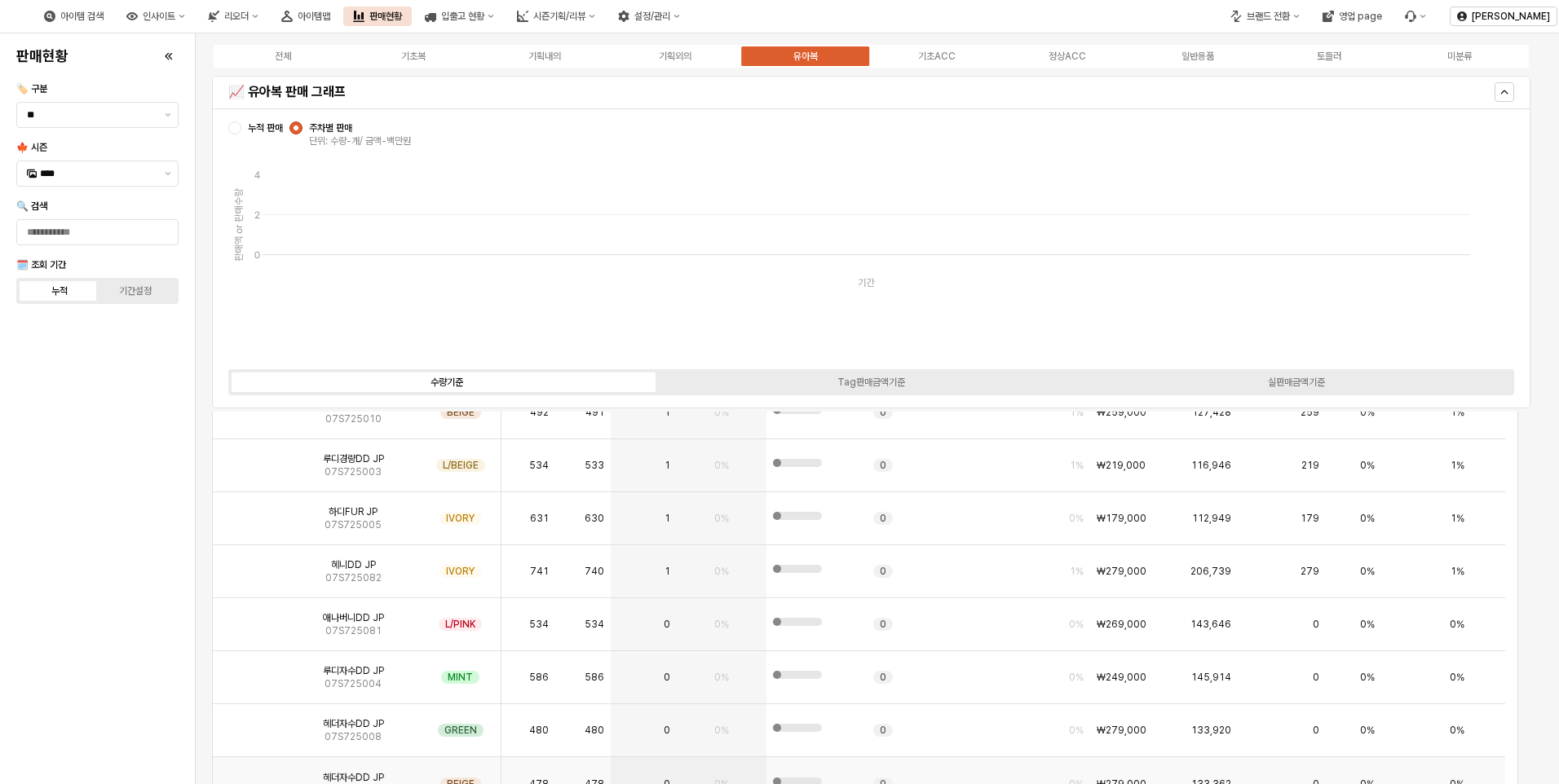
scroll to position [571, 0]
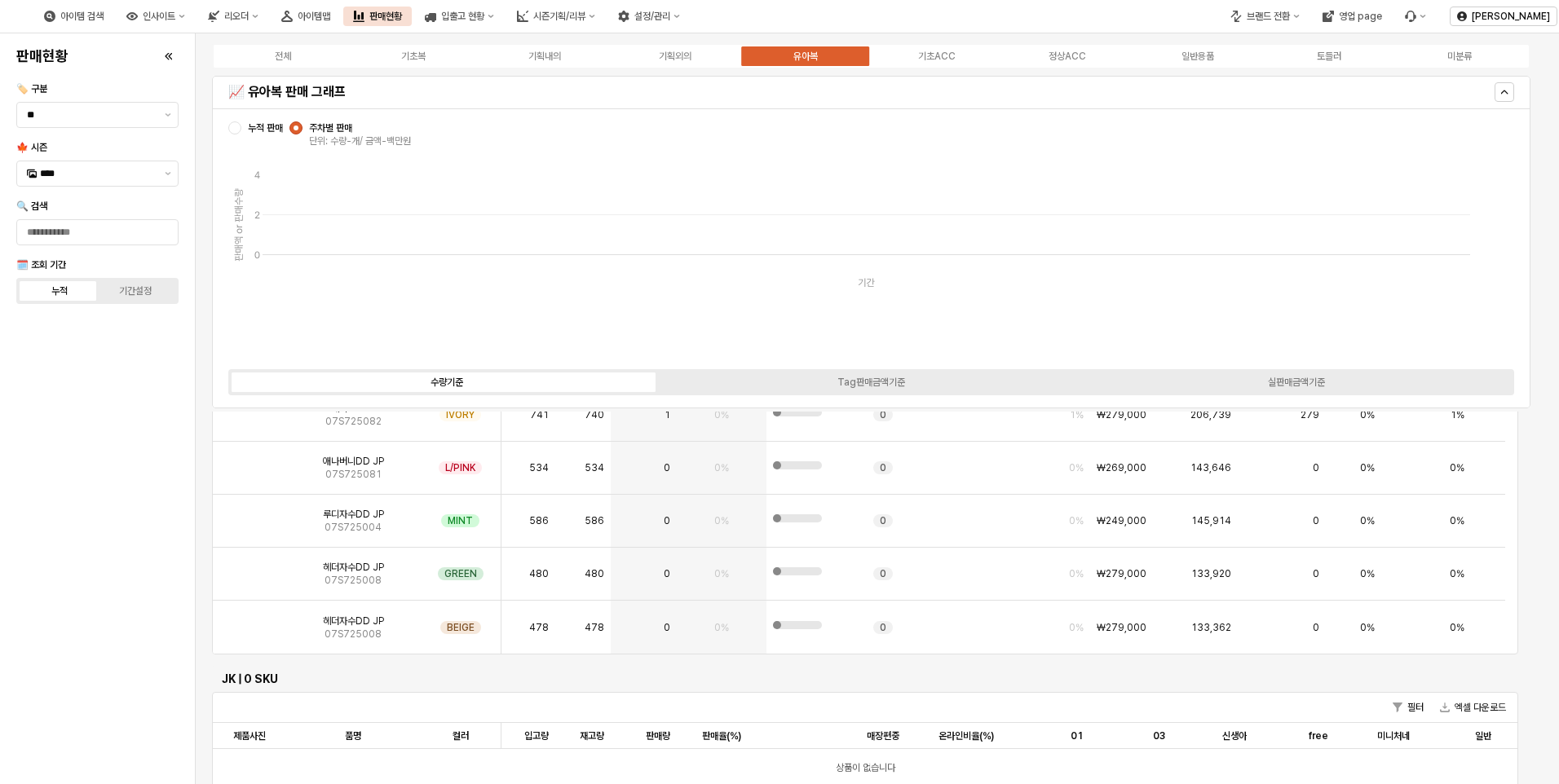
click at [91, 623] on div "판매현황 🏷️ 구분 ** 🍁 시즌 **** 🔍 검색 🗓️ 조회 기간 누적 기간설정" at bounding box center [97, 409] width 175 height 738
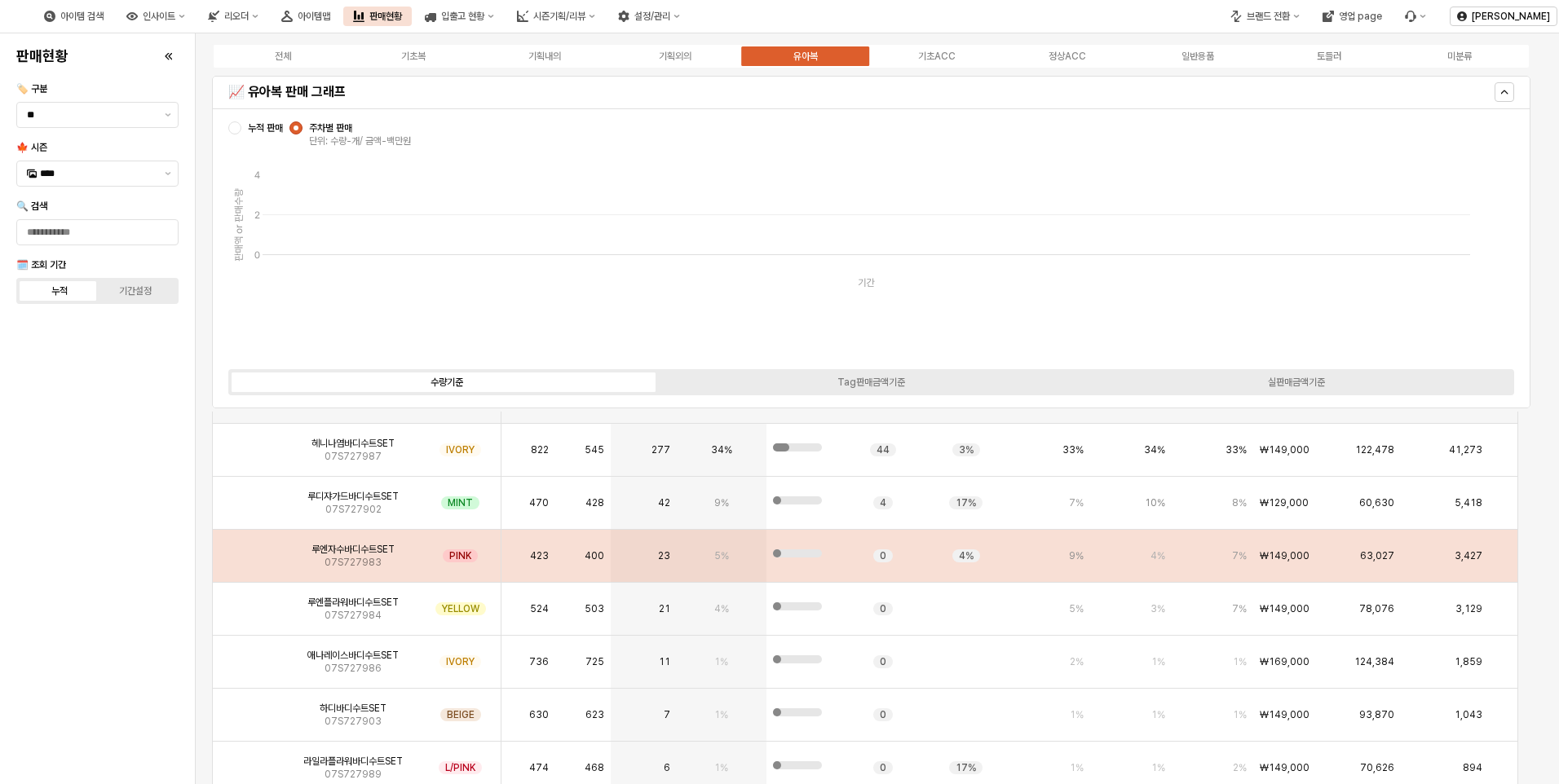
scroll to position [2935, 0]
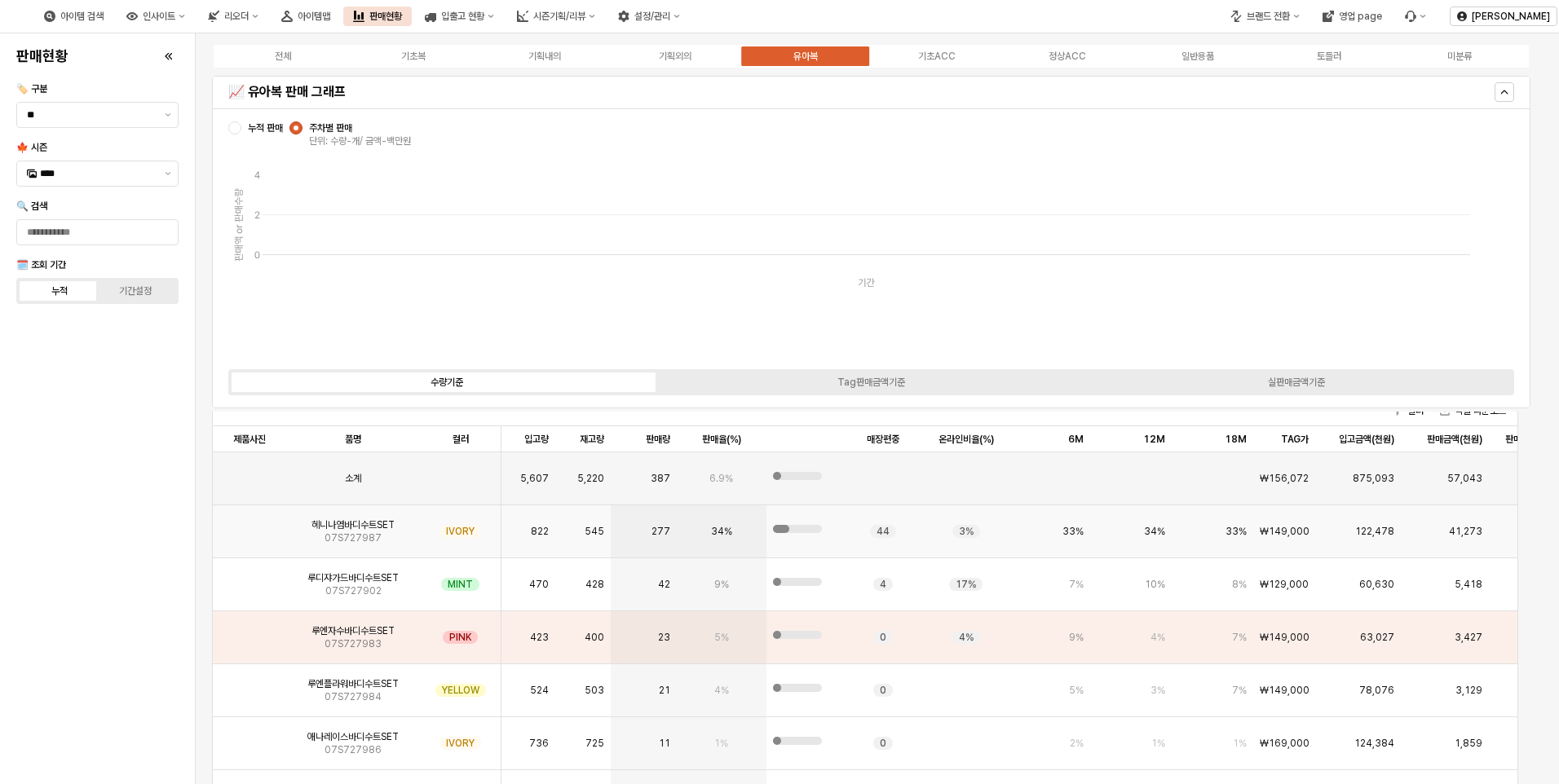
click at [250, 525] on img "App Frame" at bounding box center [250, 525] width 0 height 0
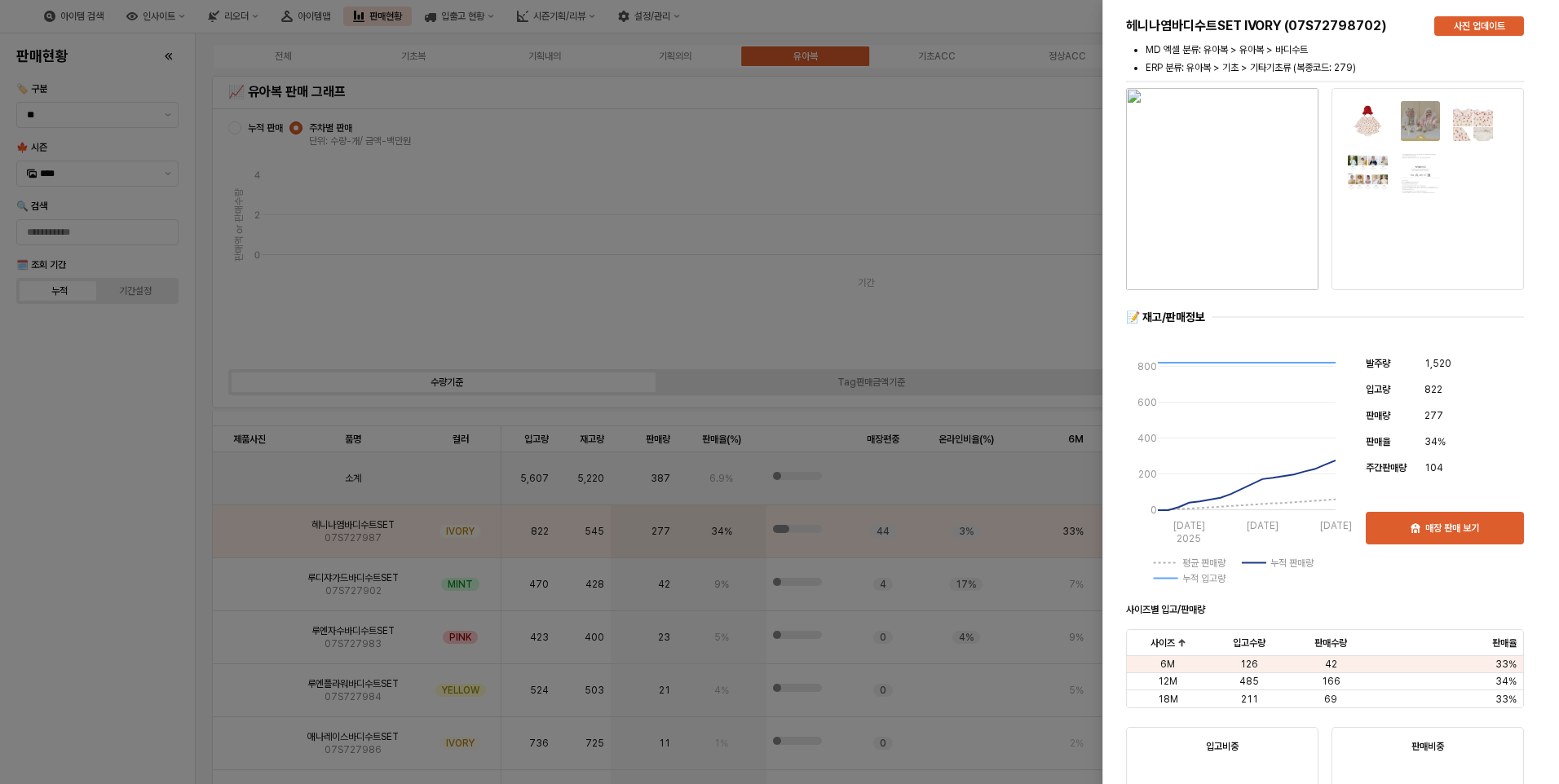
click at [114, 502] on div at bounding box center [780, 392] width 1559 height 784
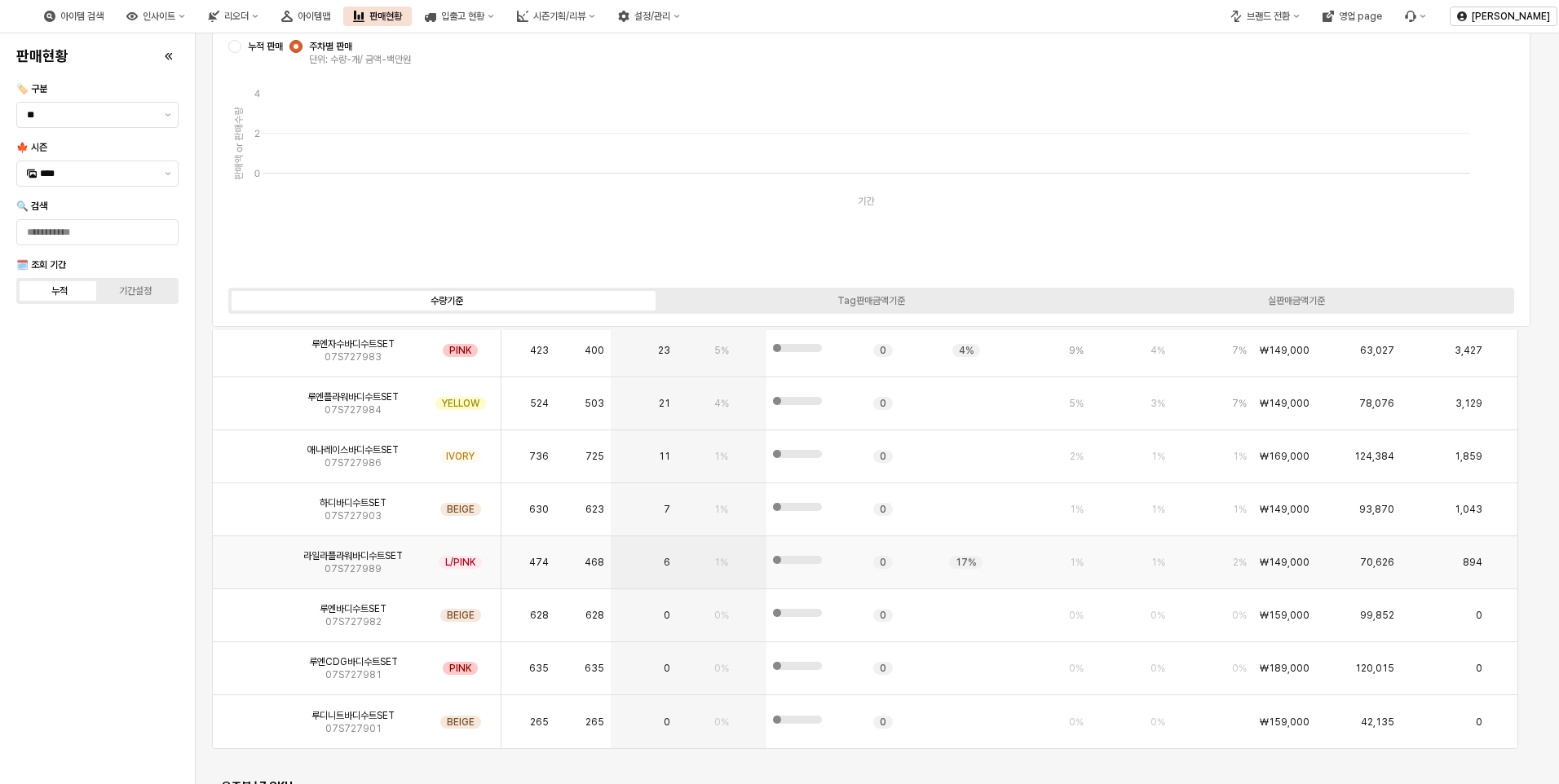
scroll to position [3180, 0]
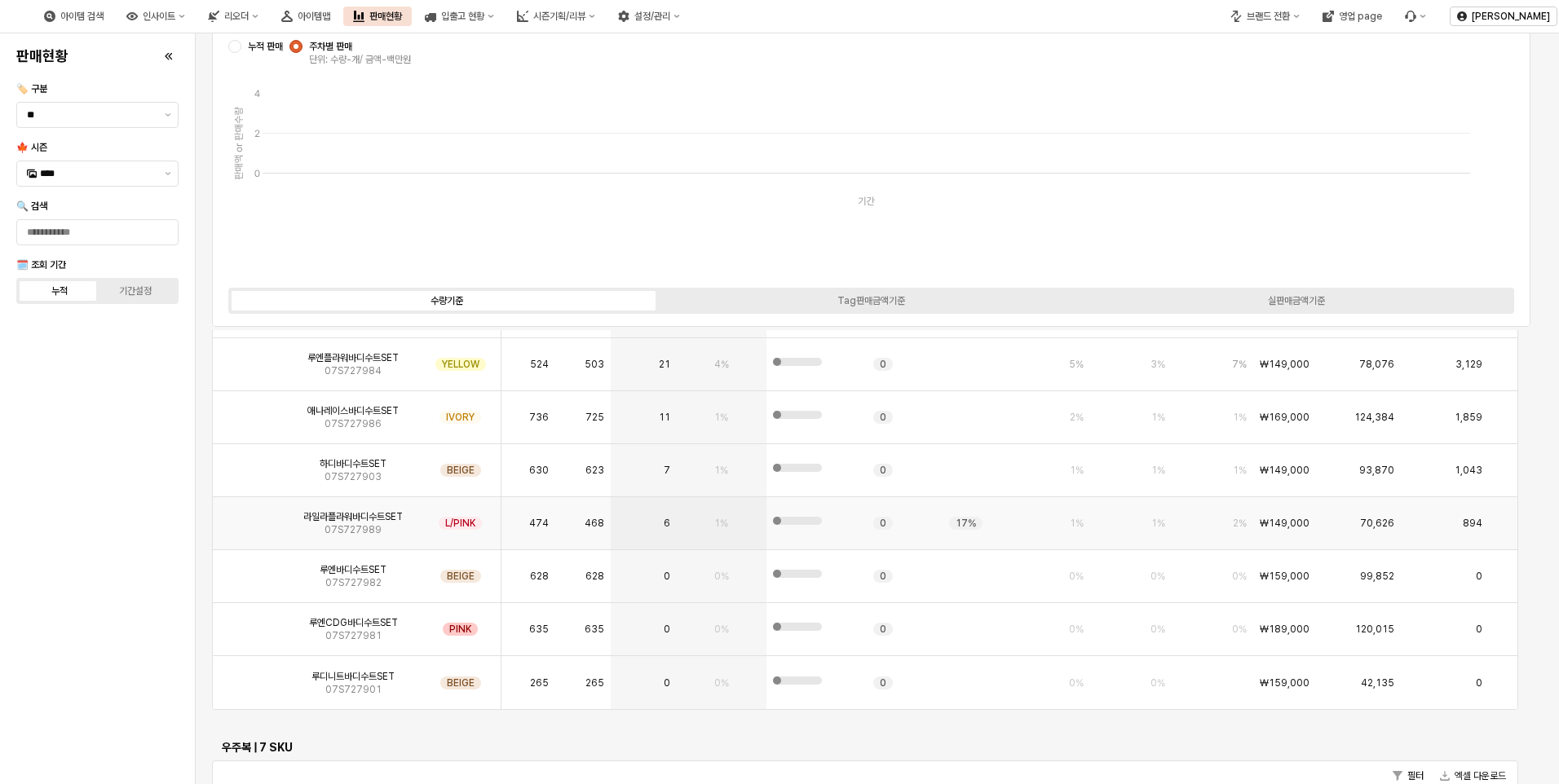
click at [250, 517] on img "App Frame" at bounding box center [250, 517] width 0 height 0
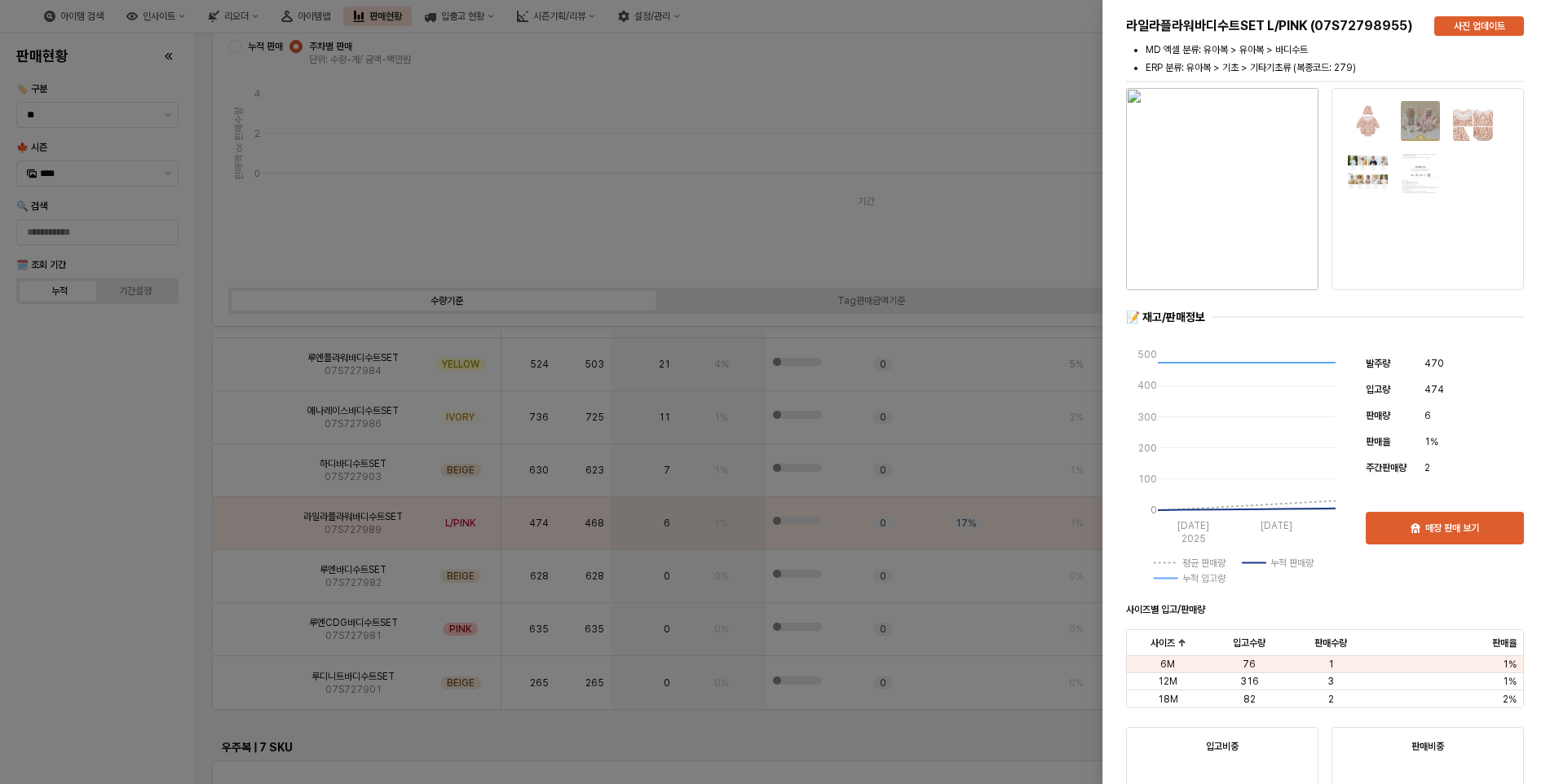
click at [132, 470] on div at bounding box center [780, 392] width 1559 height 784
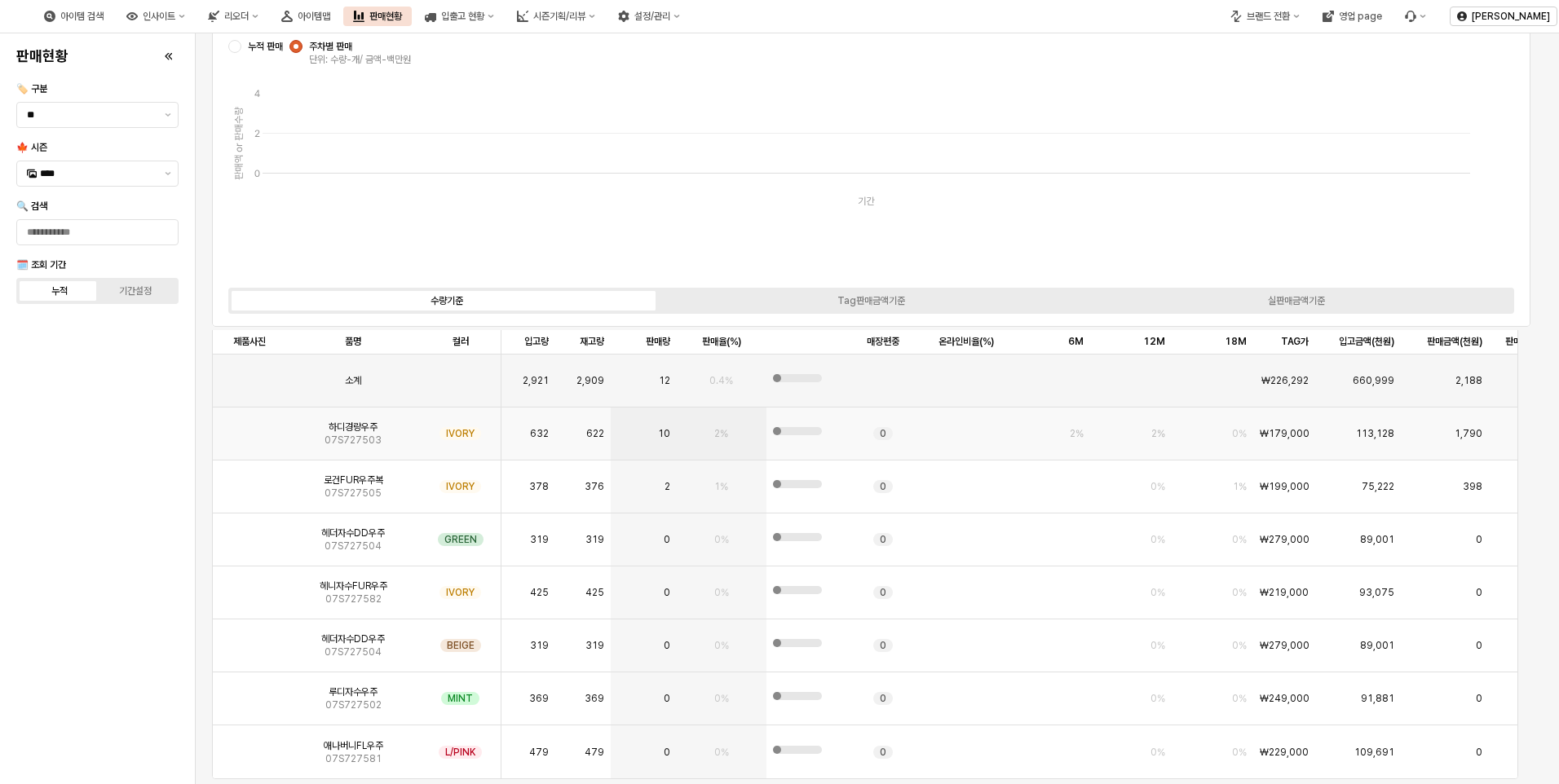
scroll to position [3669, 0]
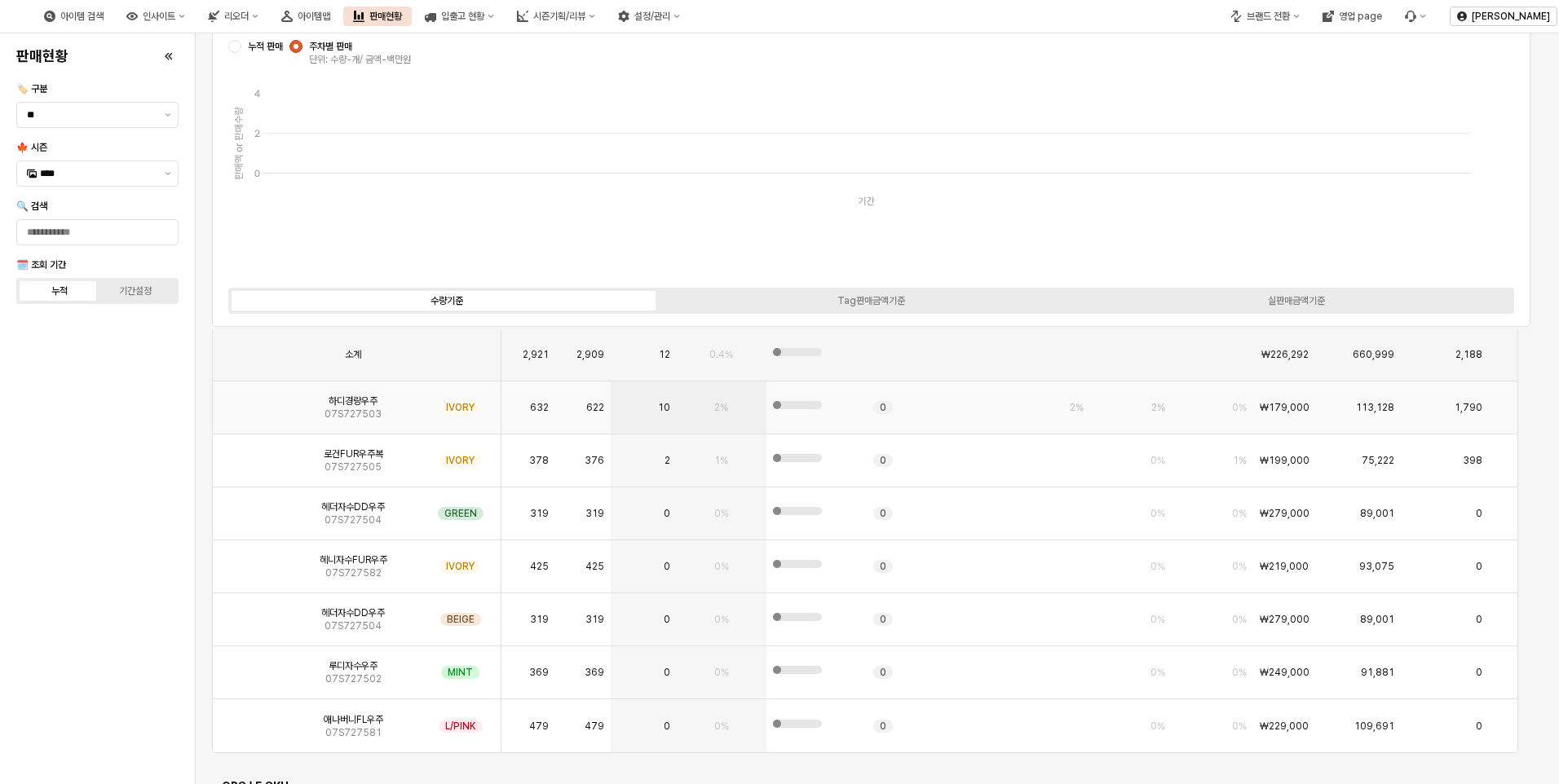
click at [250, 402] on img "App Frame" at bounding box center [250, 402] width 0 height 0
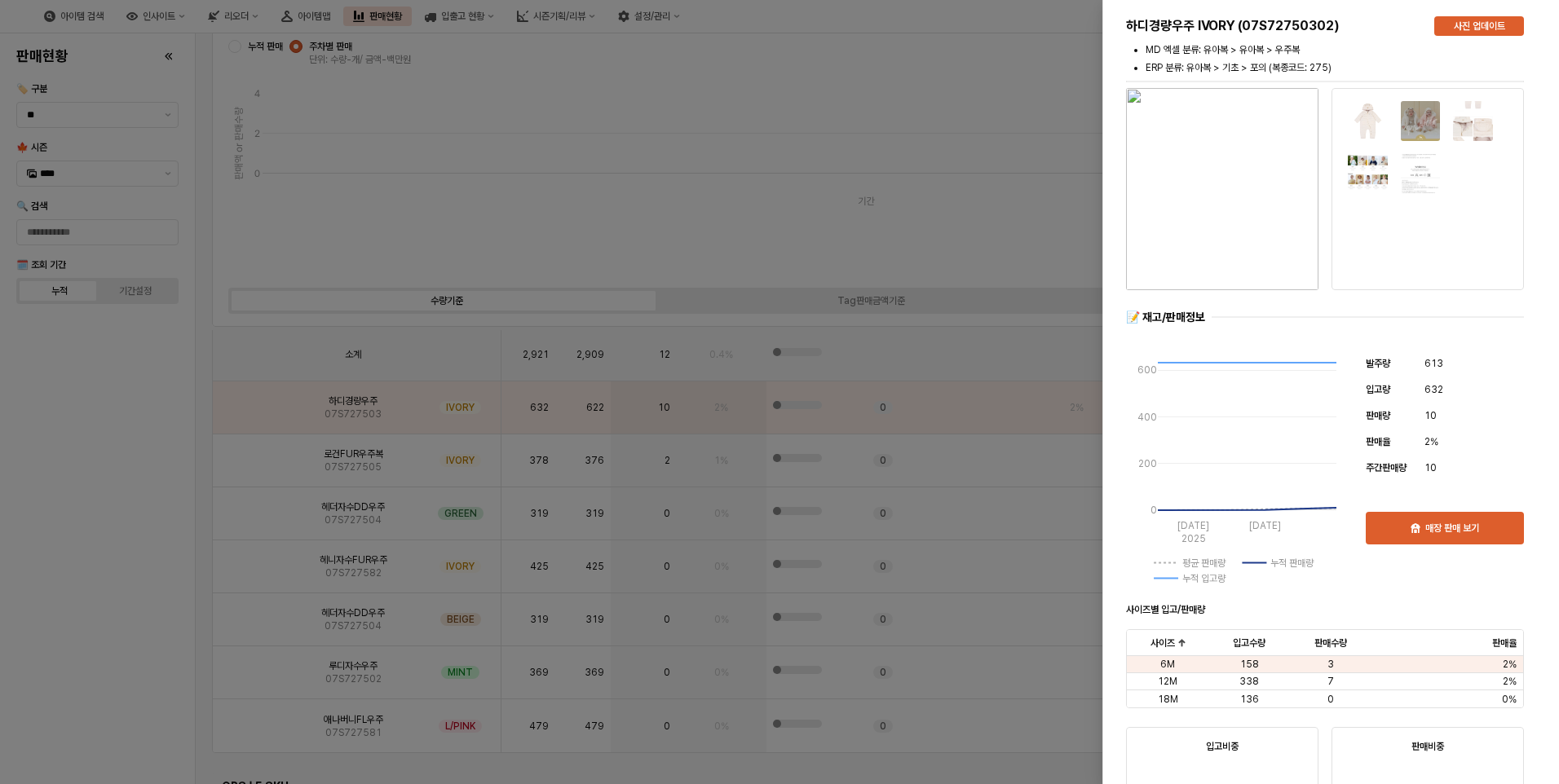
click at [164, 455] on div at bounding box center [780, 392] width 1559 height 784
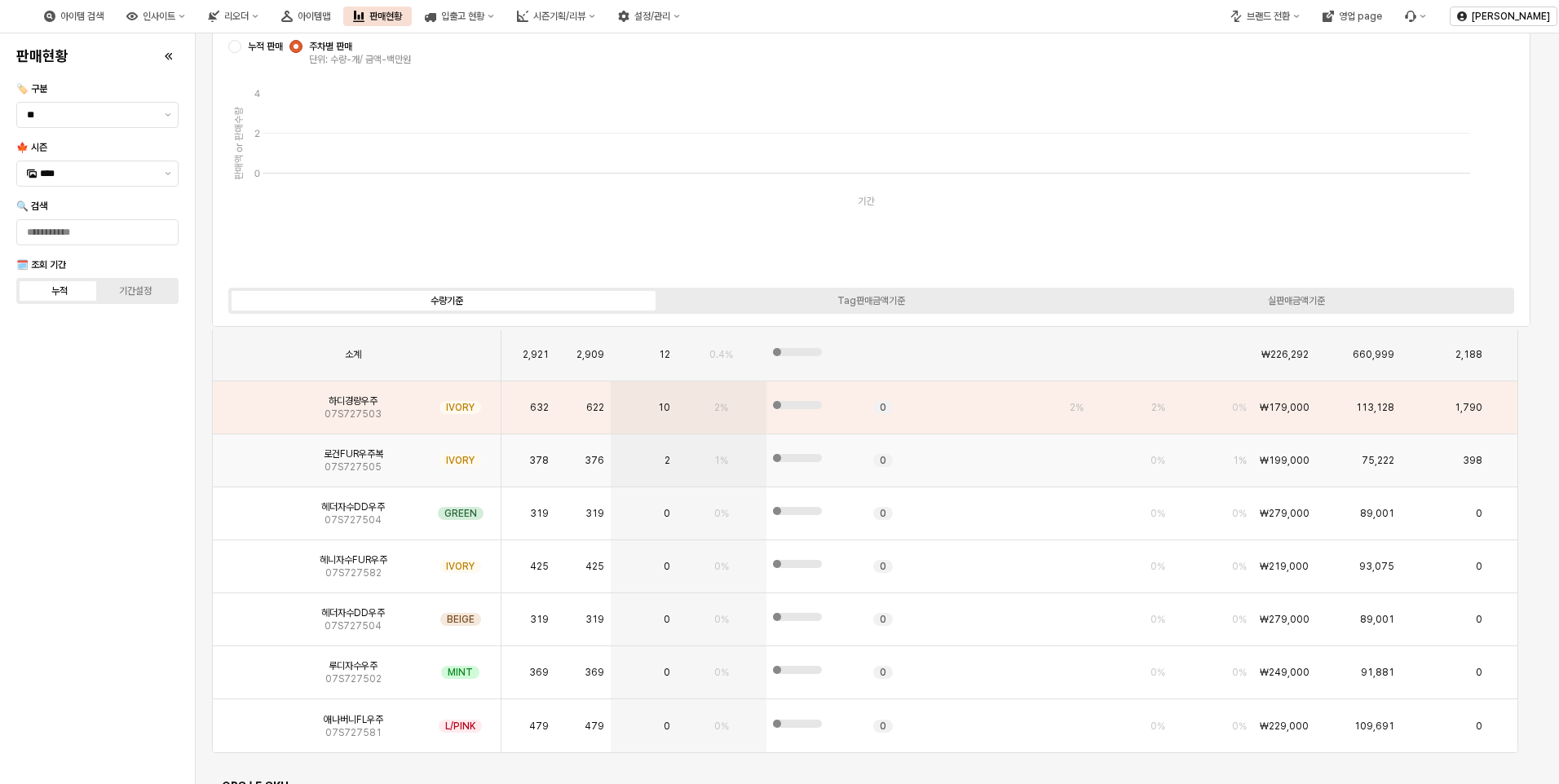
click at [250, 454] on img "App Frame" at bounding box center [250, 454] width 0 height 0
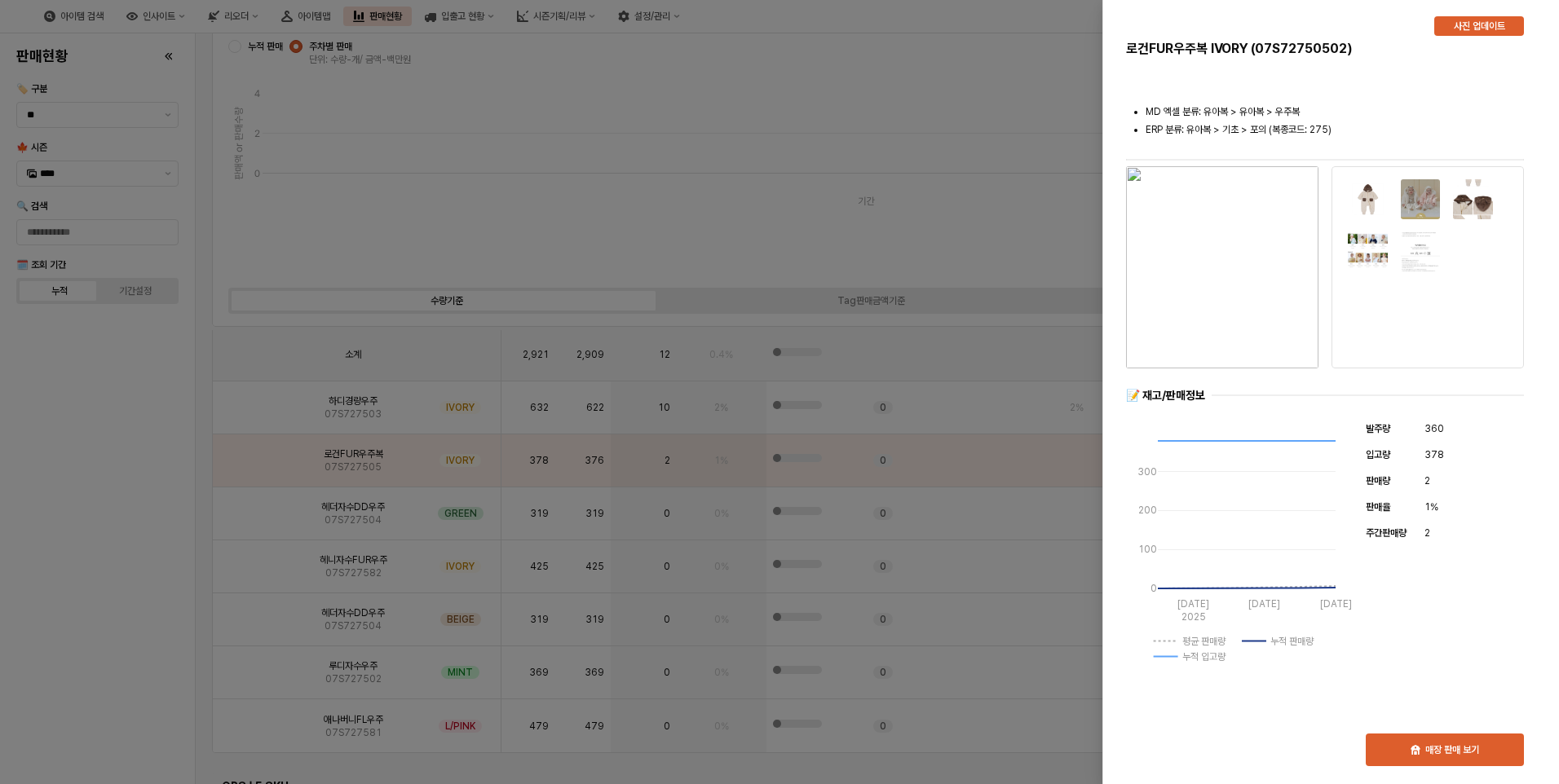
click at [109, 493] on div at bounding box center [780, 392] width 1559 height 784
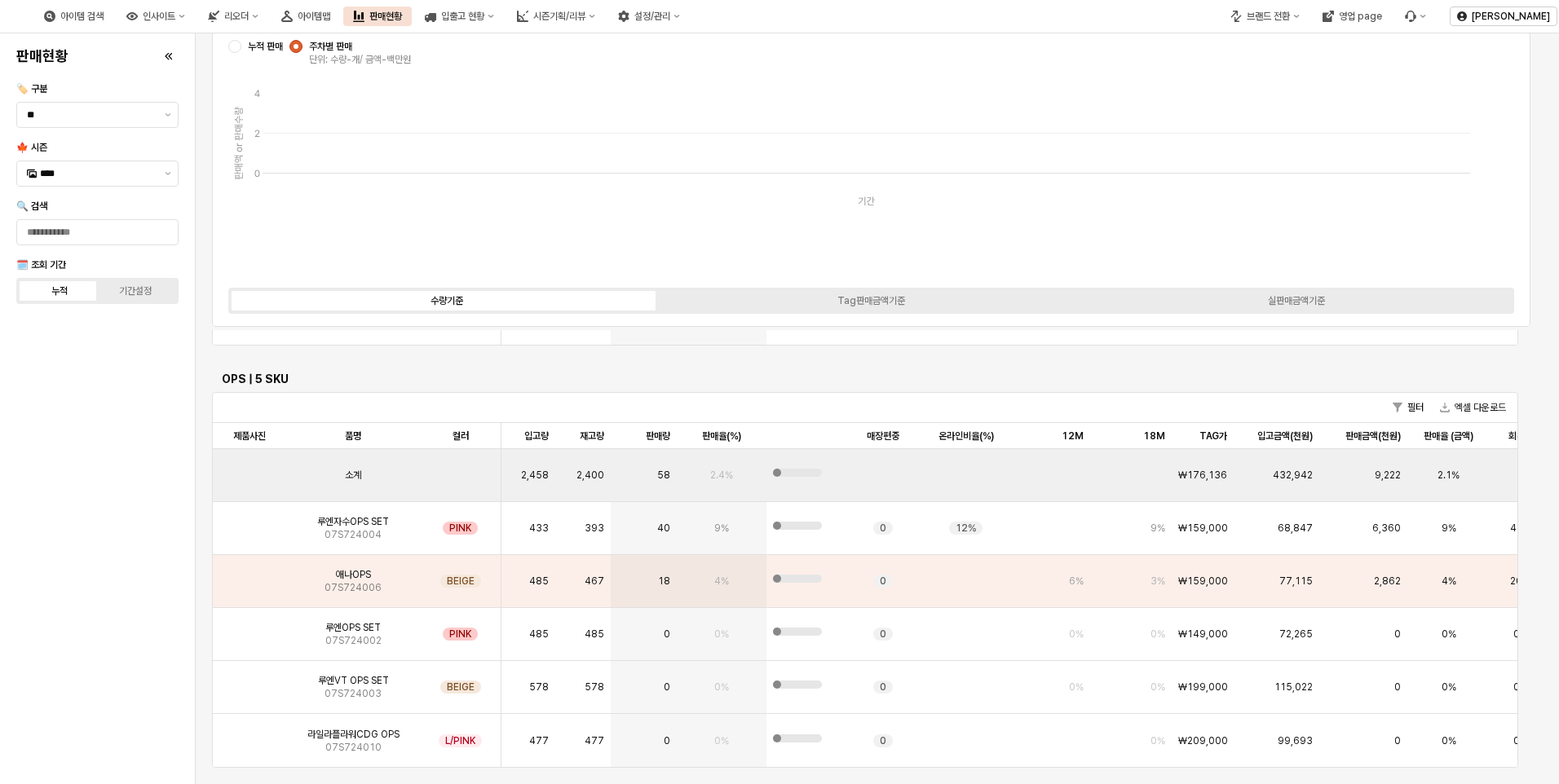
scroll to position [4159, 0]
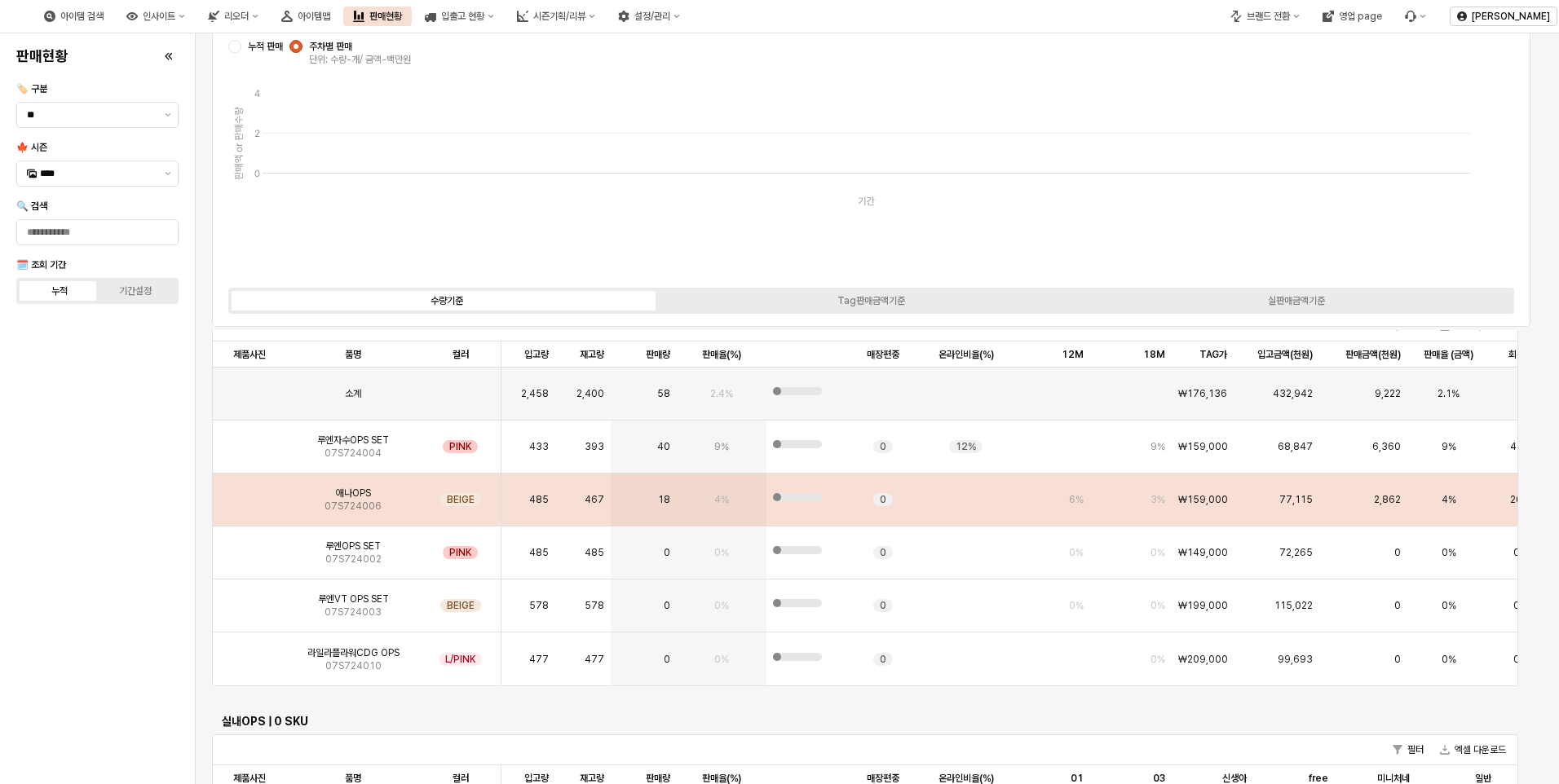
click at [250, 493] on img "App Frame" at bounding box center [250, 493] width 0 height 0
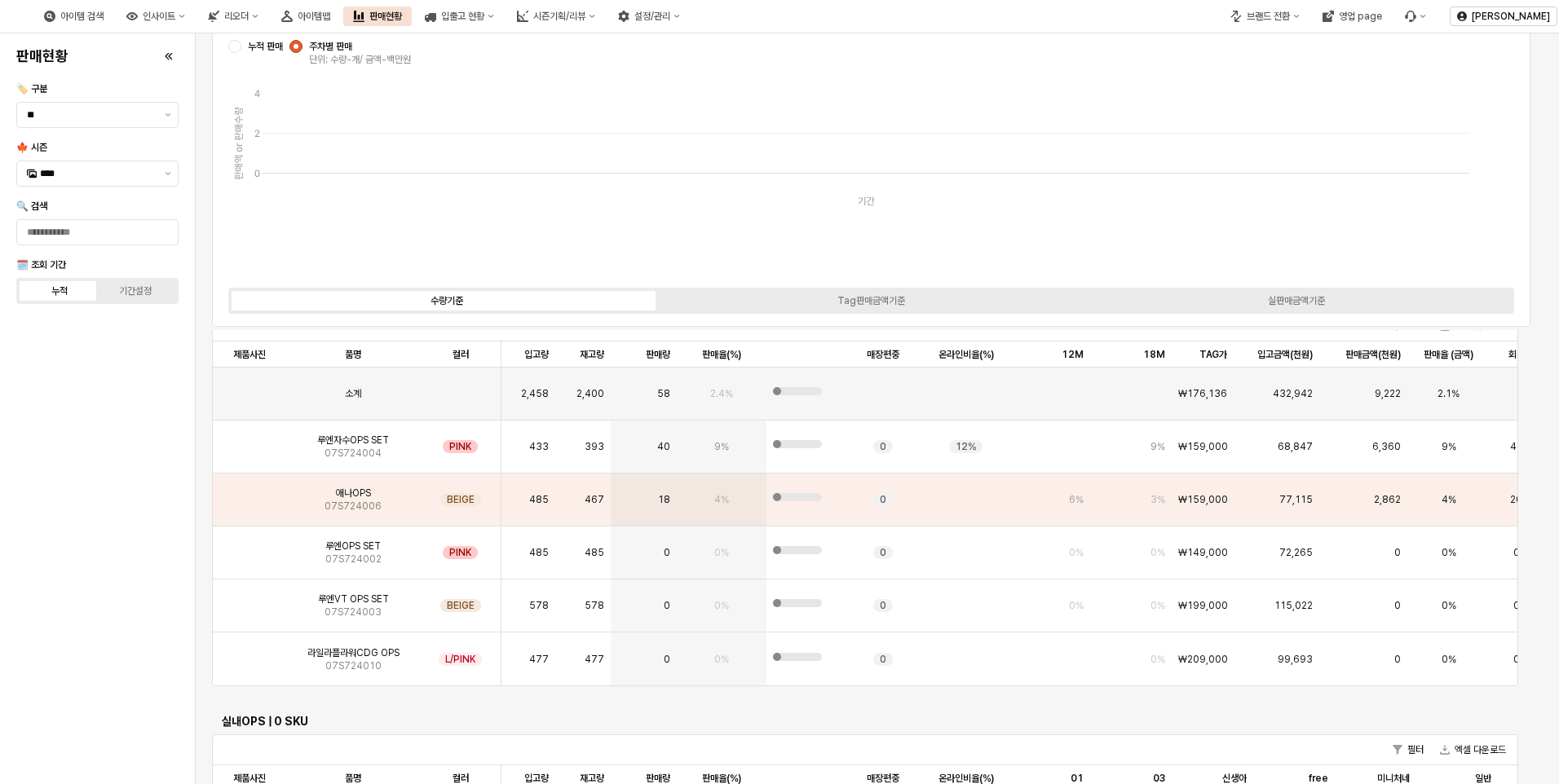
click at [122, 573] on div "판매현황 🏷️ 구분 ** 🍁 시즌 **** 🔍 검색 🗓️ 조회 기간 누적 기간설정" at bounding box center [97, 409] width 175 height 738
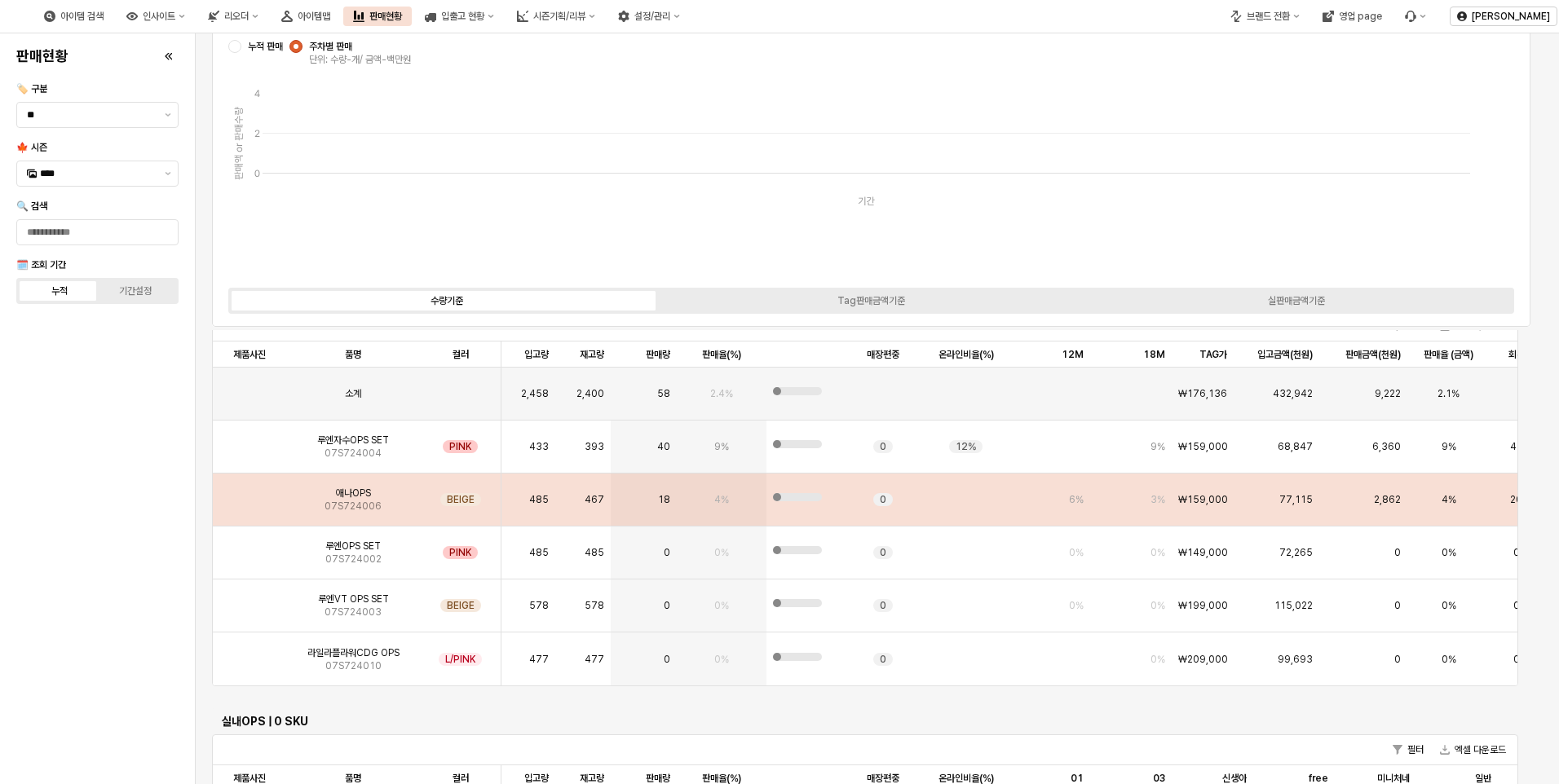
click at [250, 493] on img "App Frame" at bounding box center [250, 493] width 0 height 0
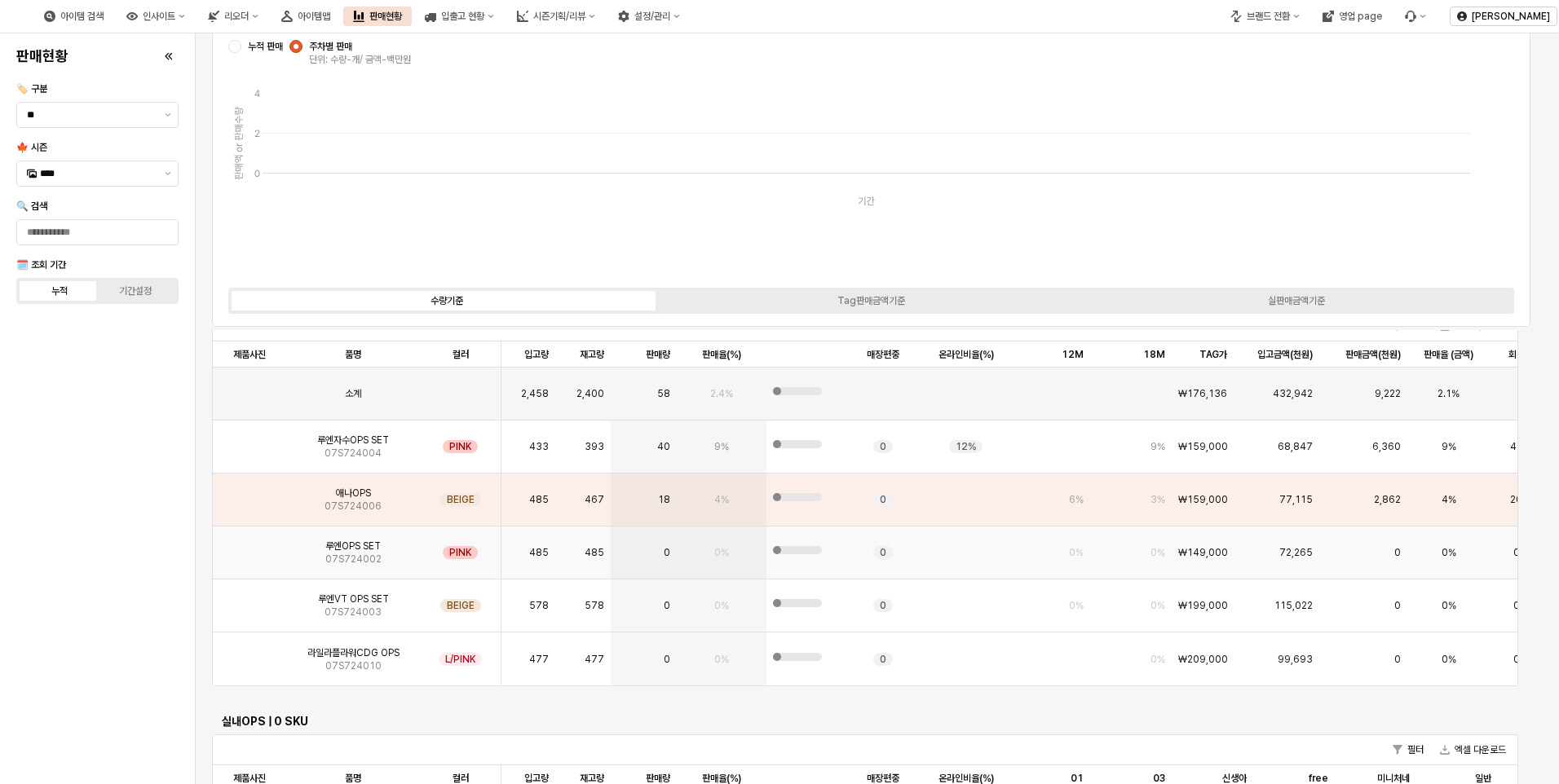
click at [250, 546] on img "App Frame" at bounding box center [250, 546] width 0 height 0
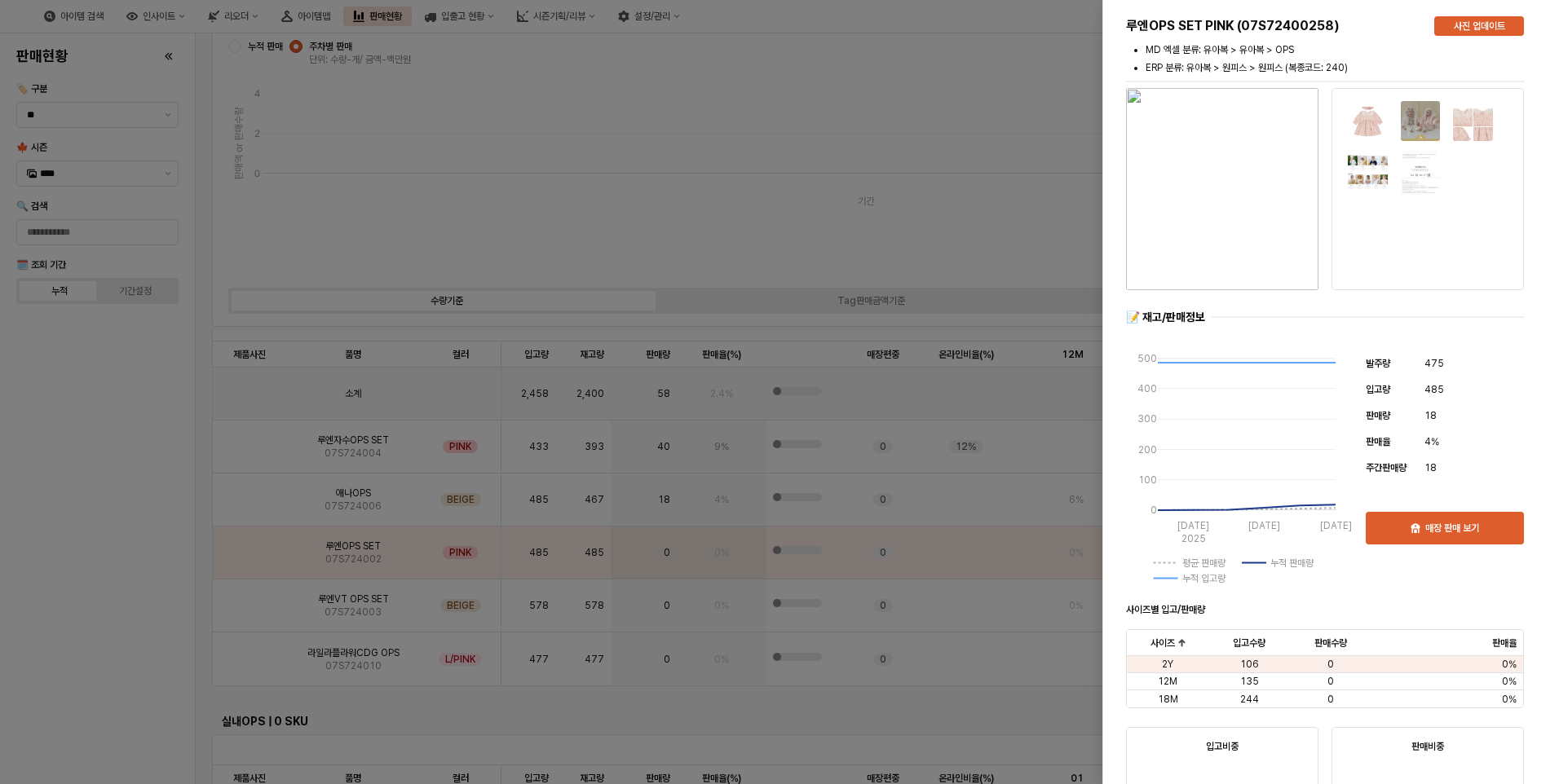
click at [244, 496] on div at bounding box center [780, 392] width 1559 height 784
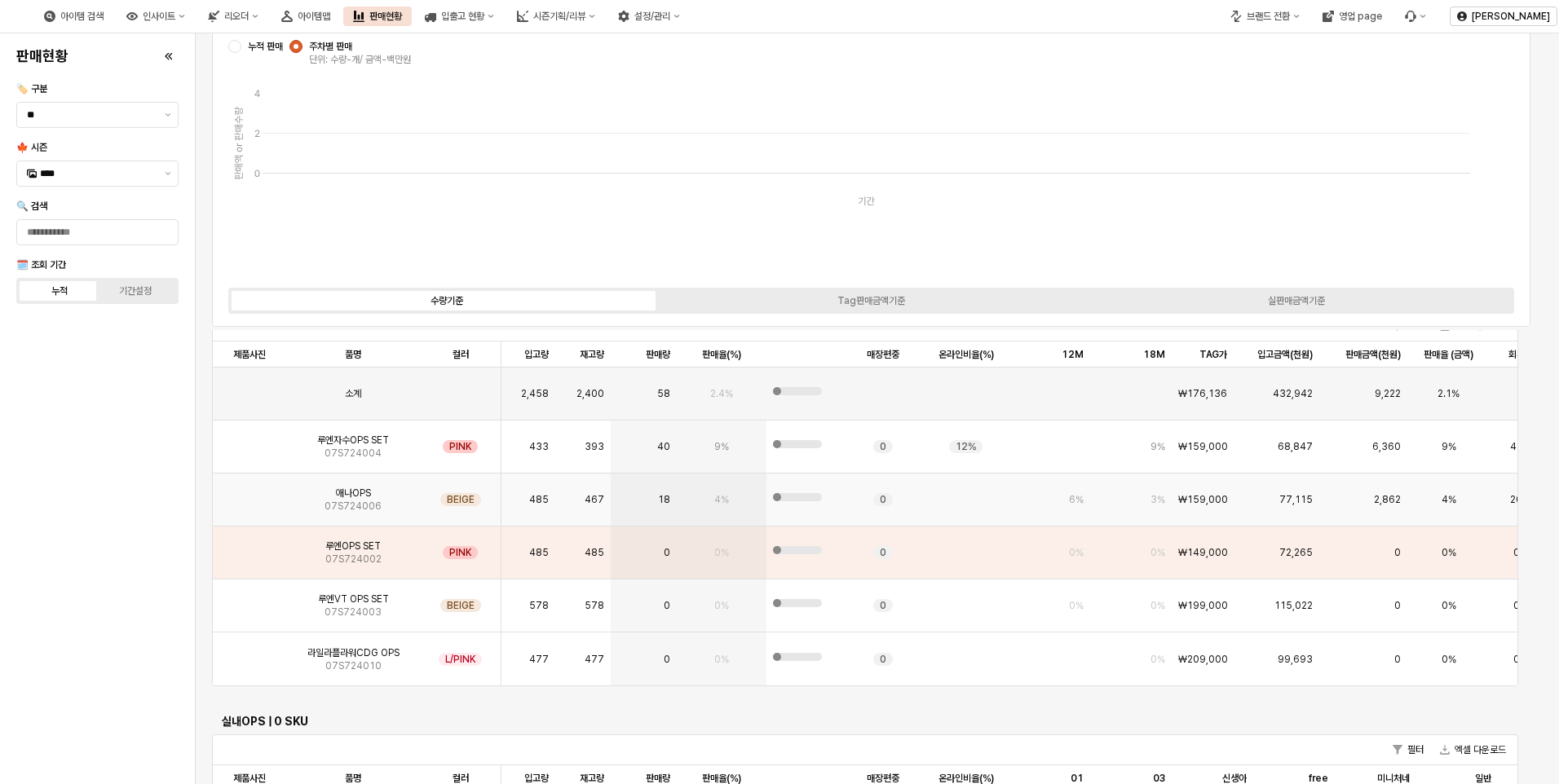
click at [250, 493] on img "App Frame" at bounding box center [250, 493] width 0 height 0
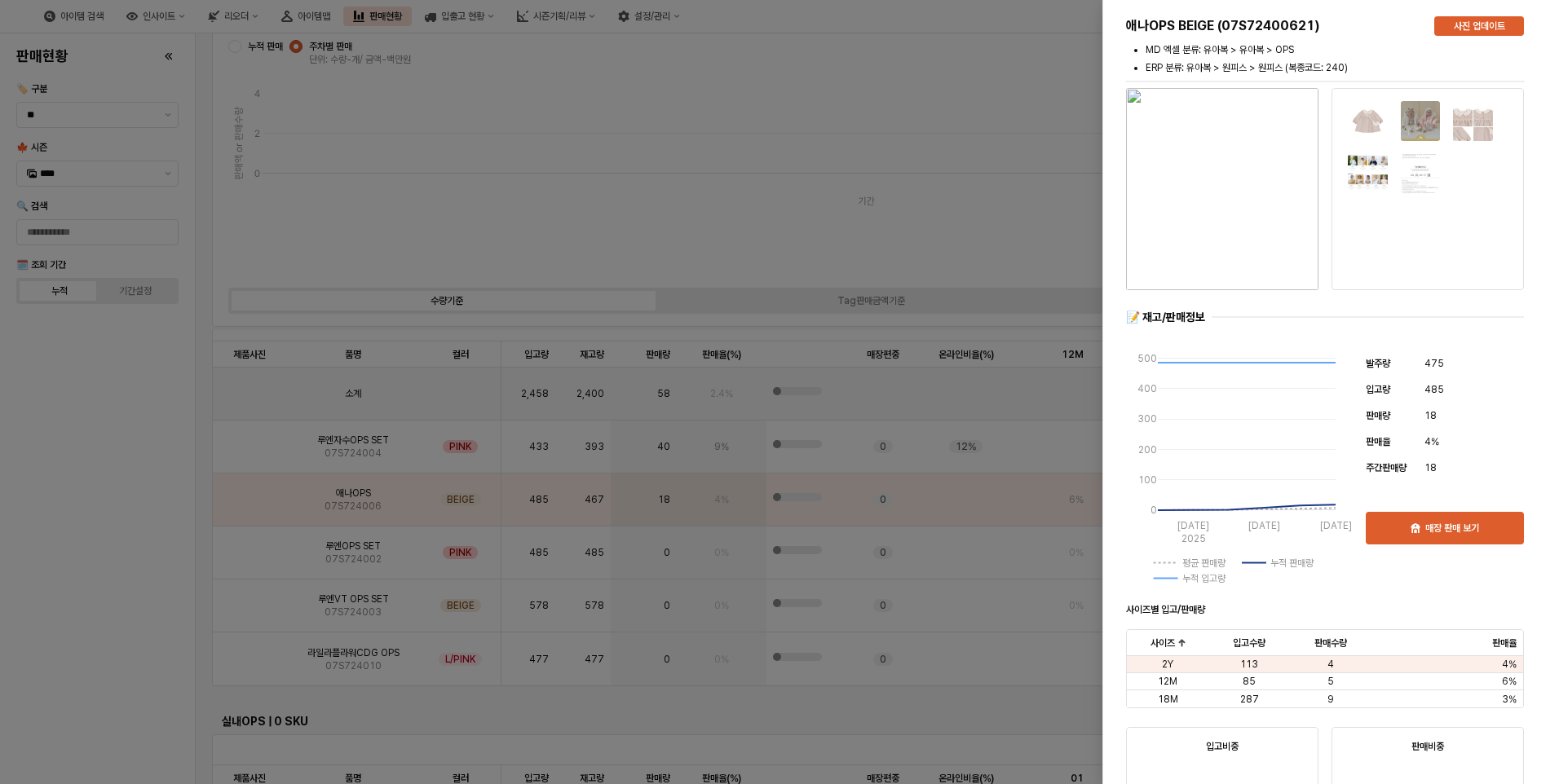
click at [185, 525] on div at bounding box center [780, 392] width 1559 height 784
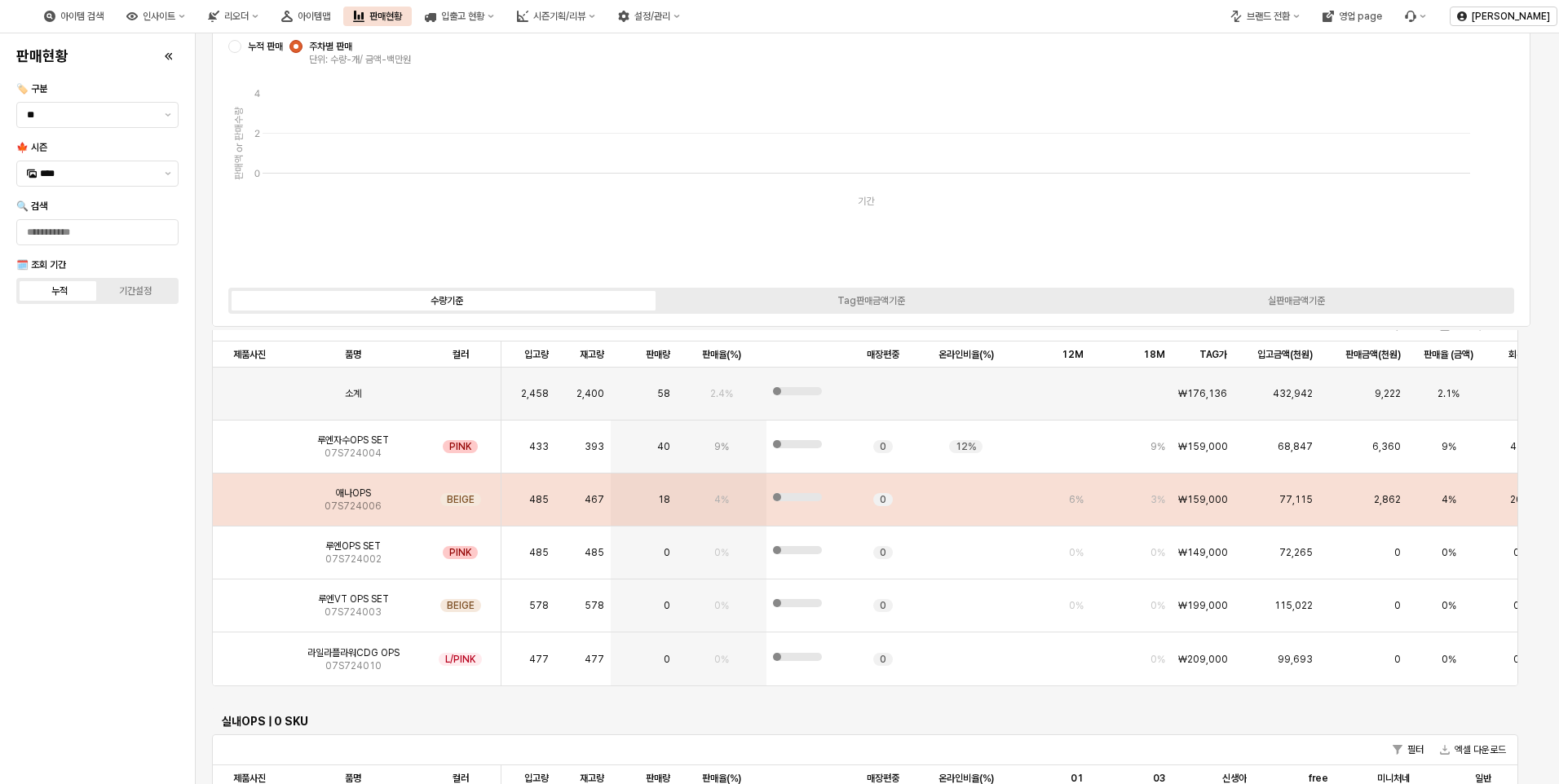
click at [250, 493] on img "App Frame" at bounding box center [250, 493] width 0 height 0
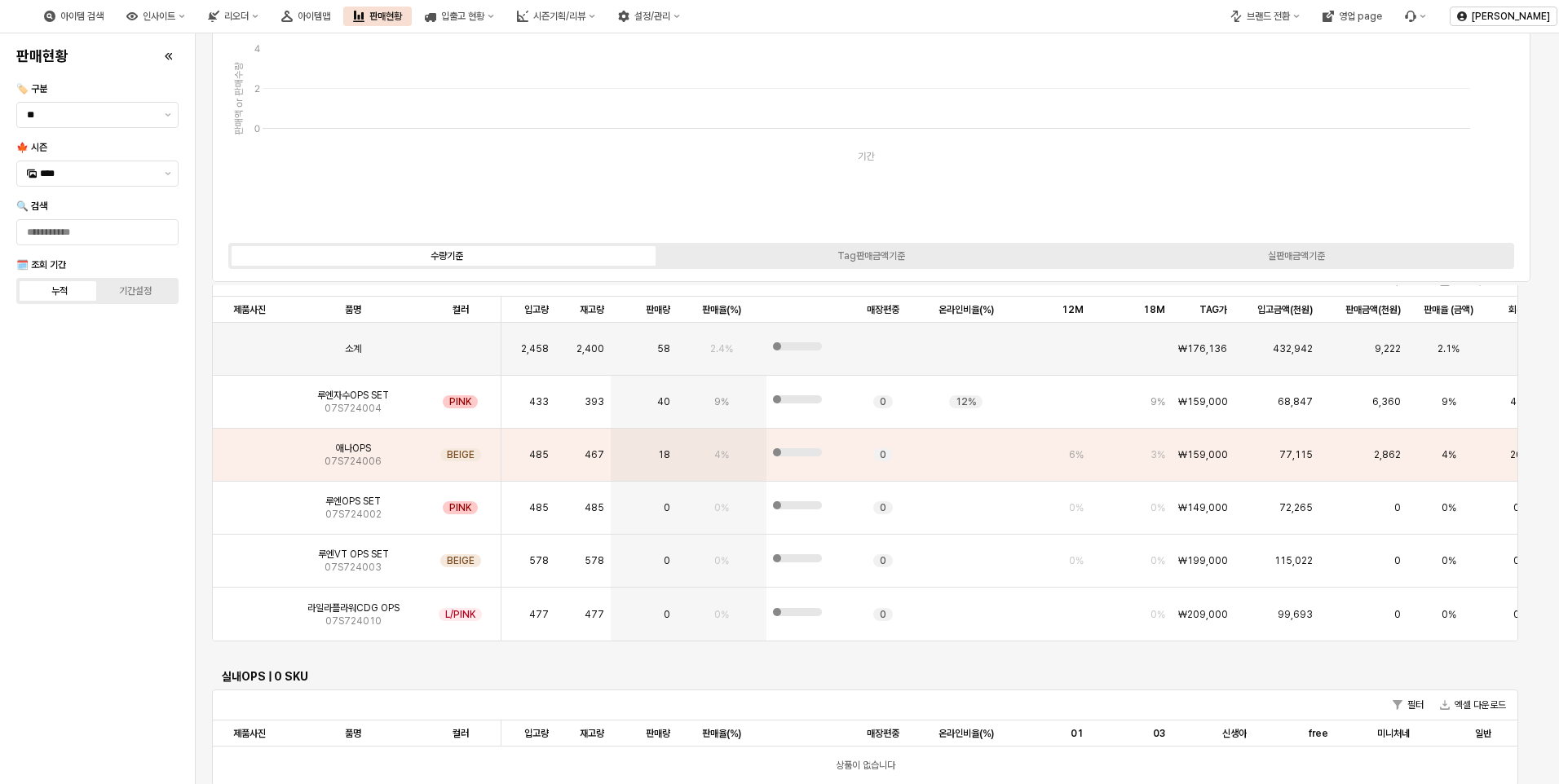
scroll to position [164, 0]
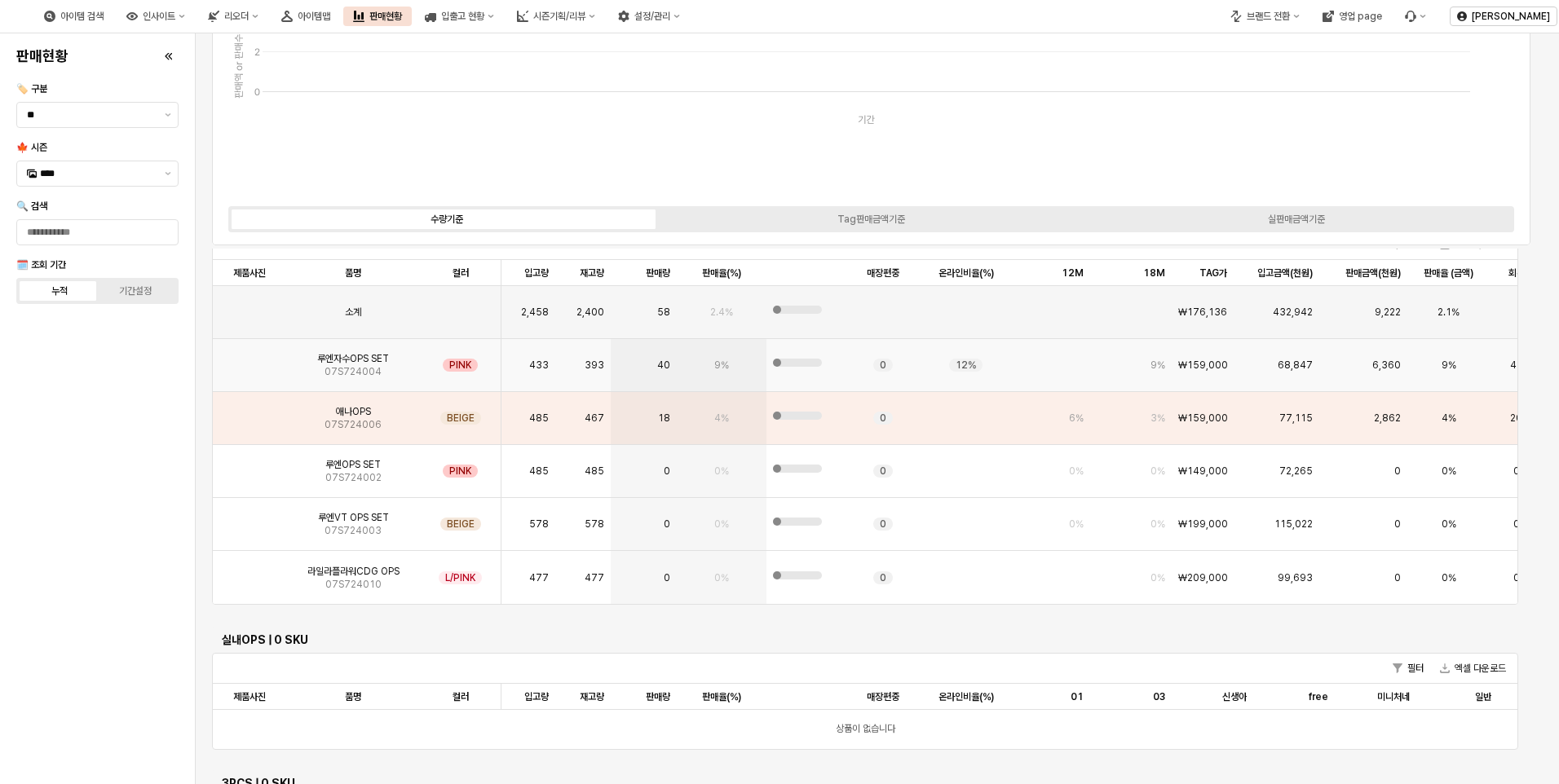
click at [345, 359] on span "루엔자수OPS SET" at bounding box center [353, 359] width 72 height 13
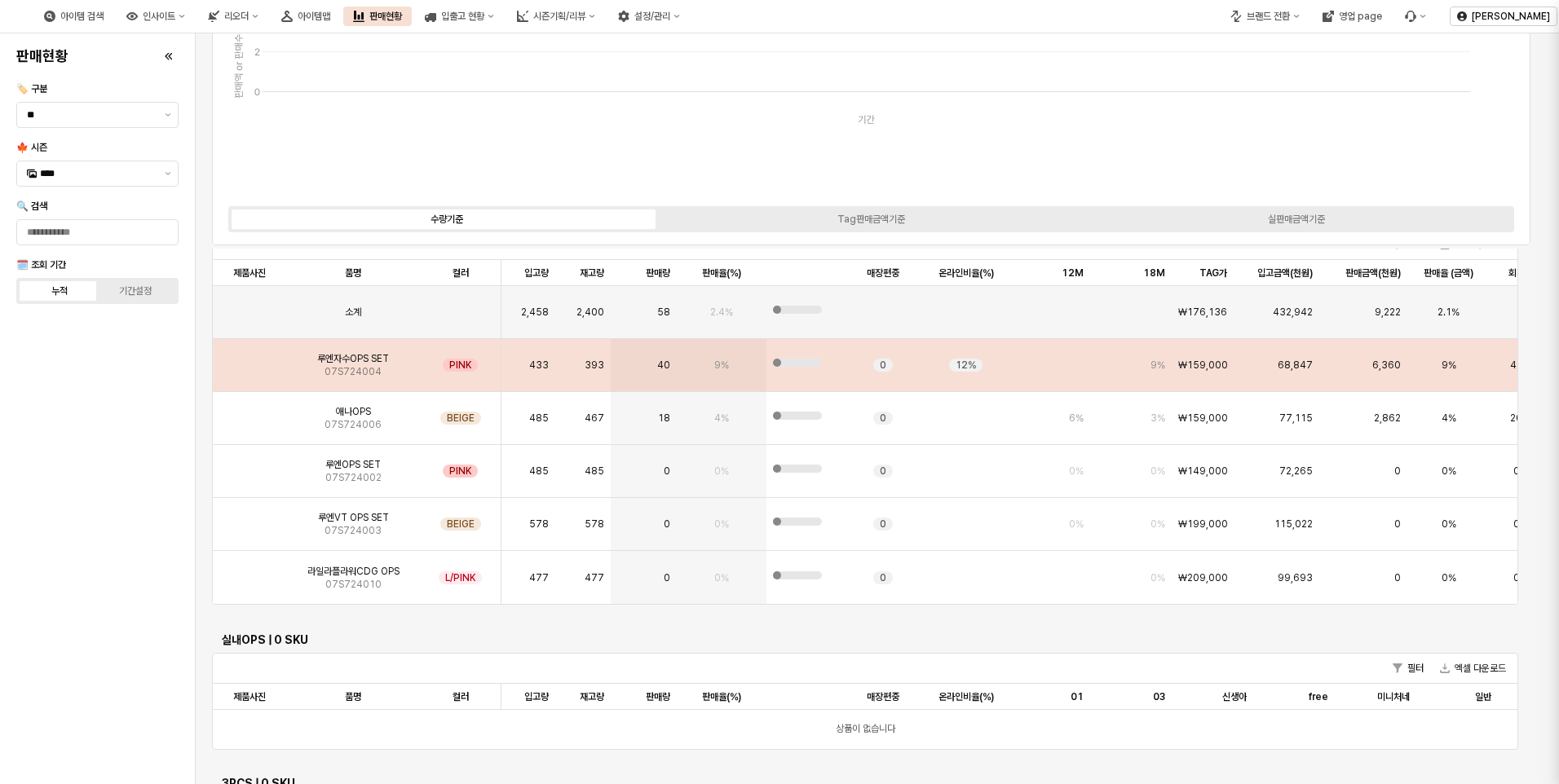
click at [243, 434] on div at bounding box center [780, 392] width 1559 height 784
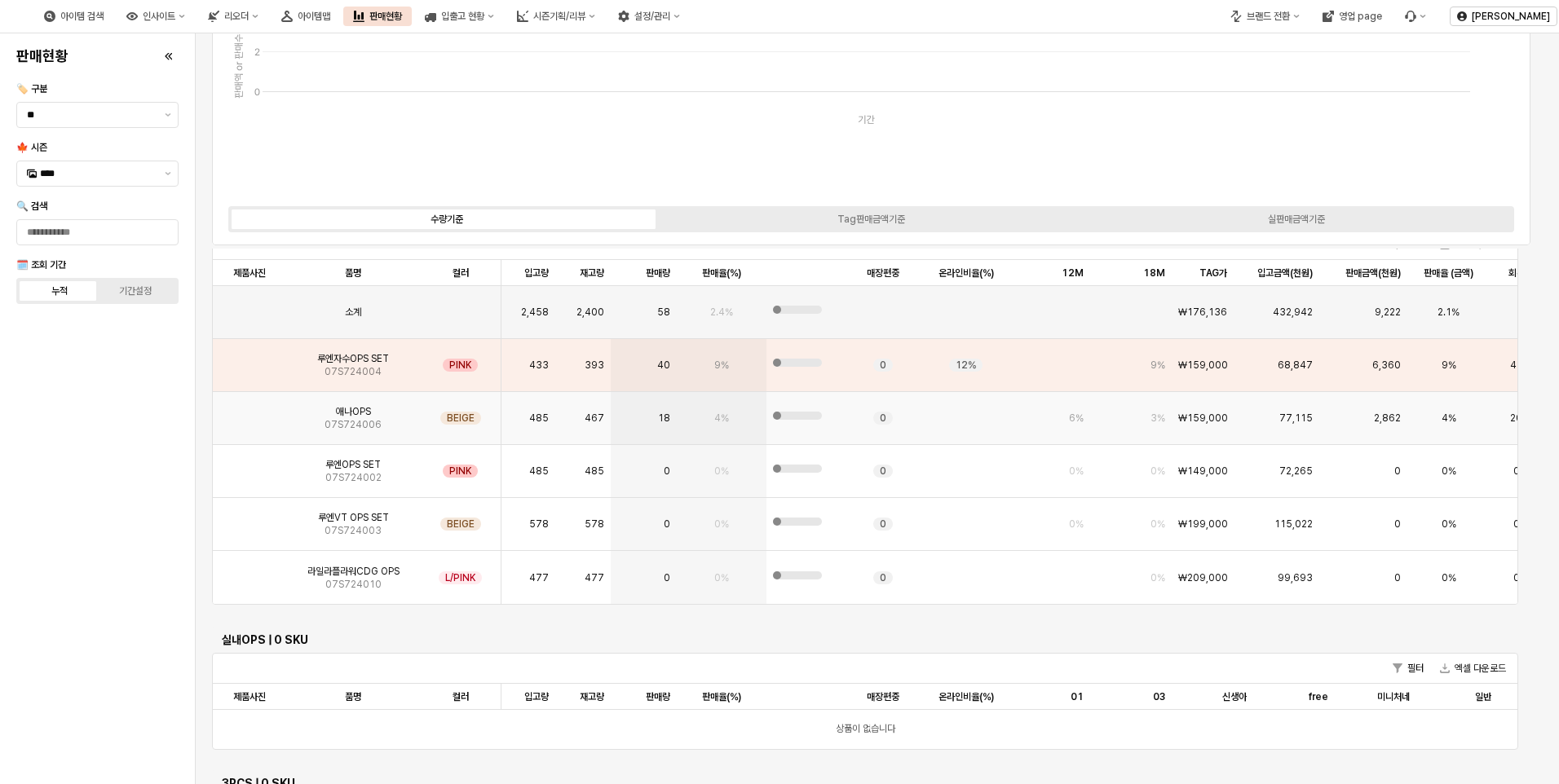
click at [250, 412] on img "App Frame" at bounding box center [250, 412] width 0 height 0
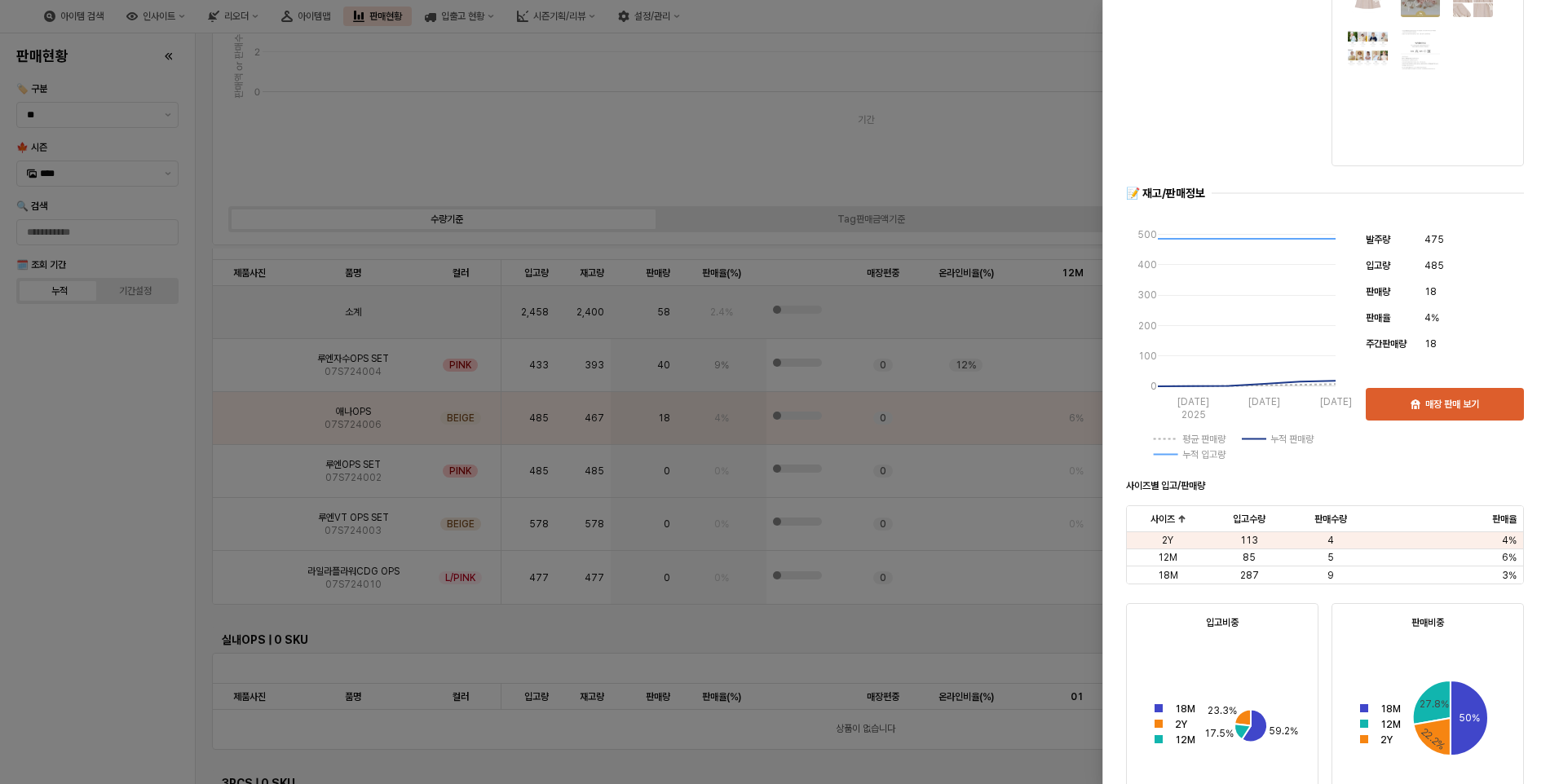
scroll to position [326, 0]
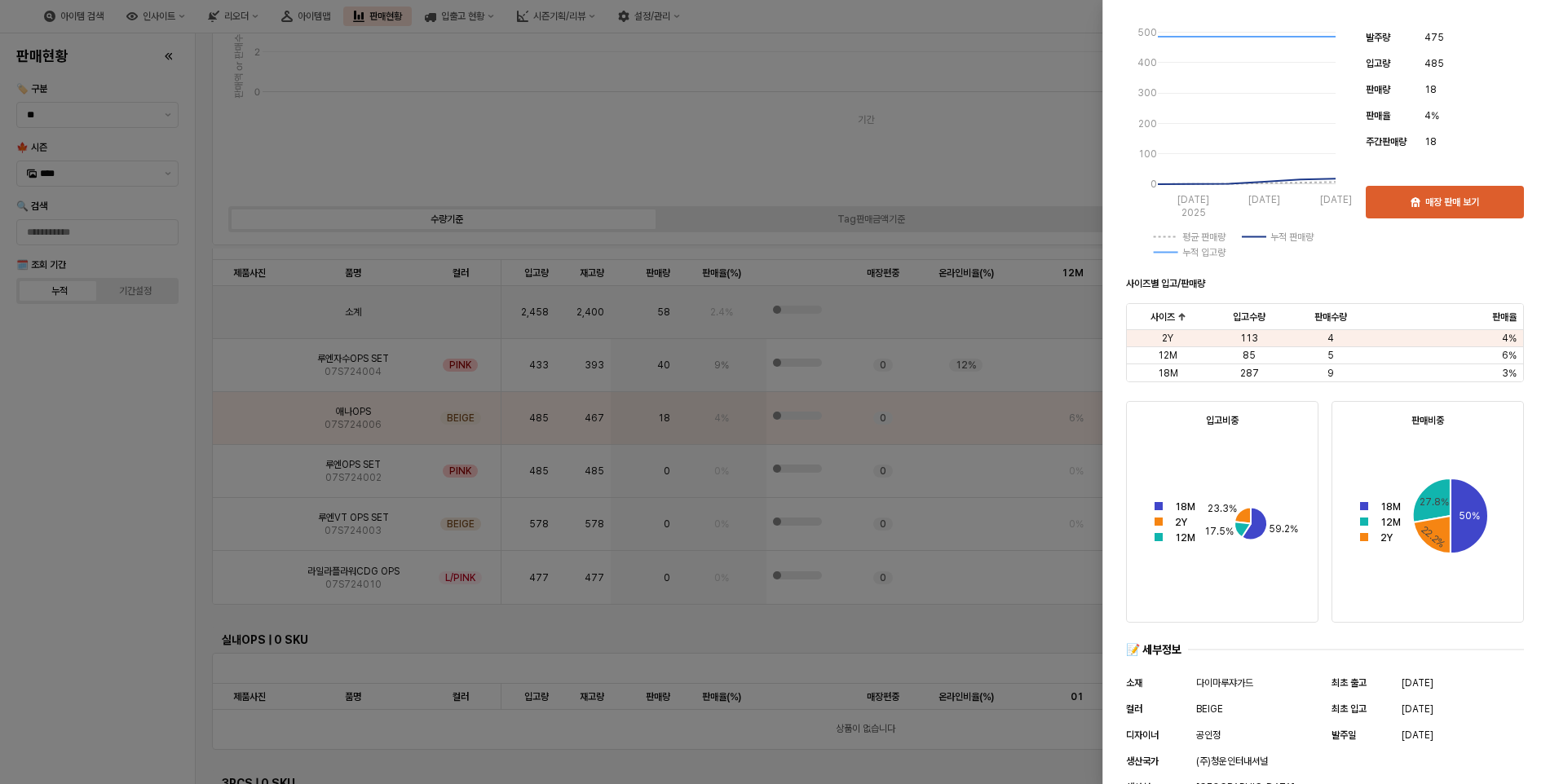
drag, startPoint x: 121, startPoint y: 454, endPoint x: 328, endPoint y: 416, distance: 210.5
click at [120, 454] on div at bounding box center [780, 392] width 1559 height 784
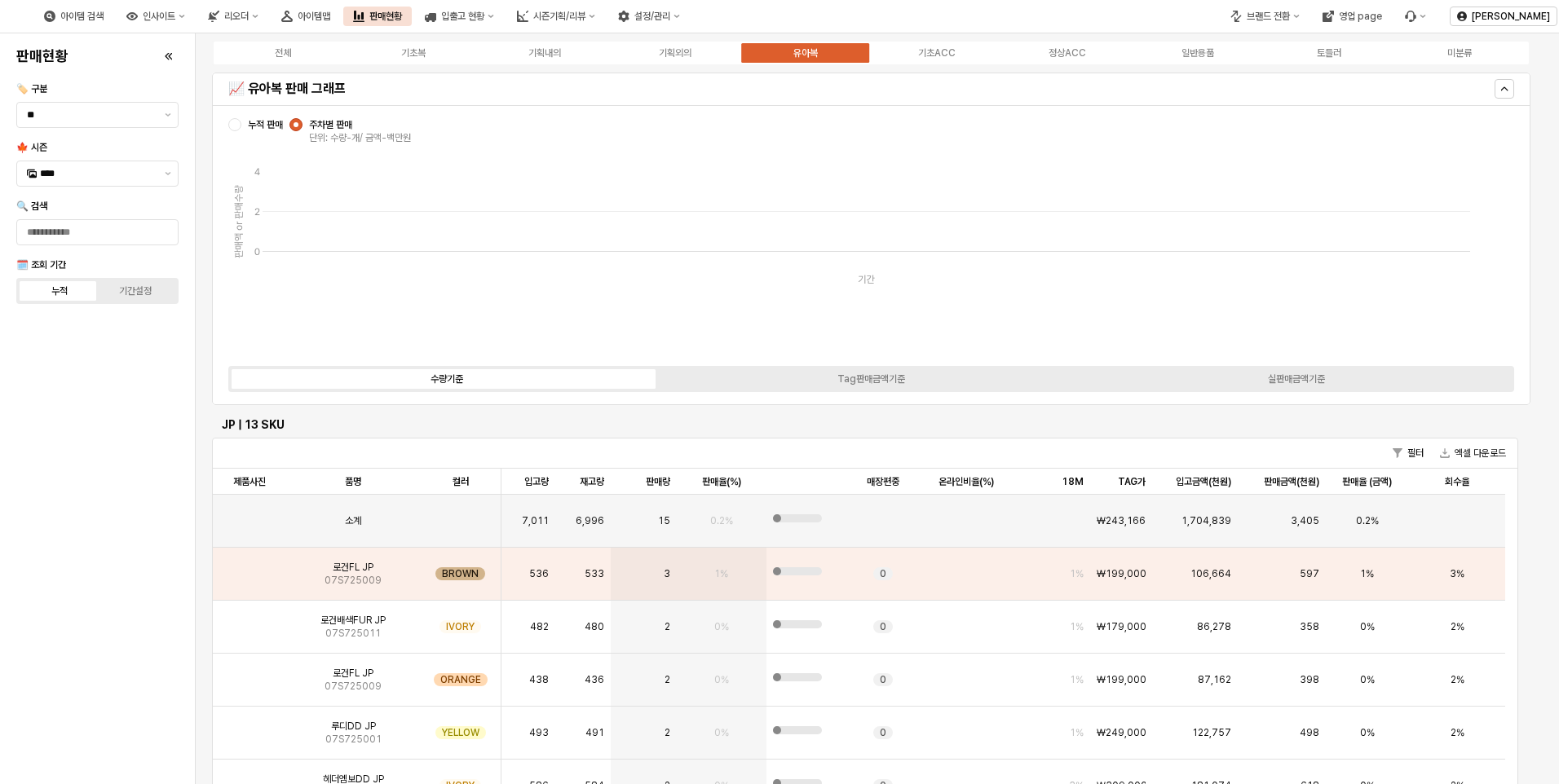
scroll to position [3, 0]
click at [168, 176] on button "제안 사항 표시" at bounding box center [168, 174] width 20 height 25
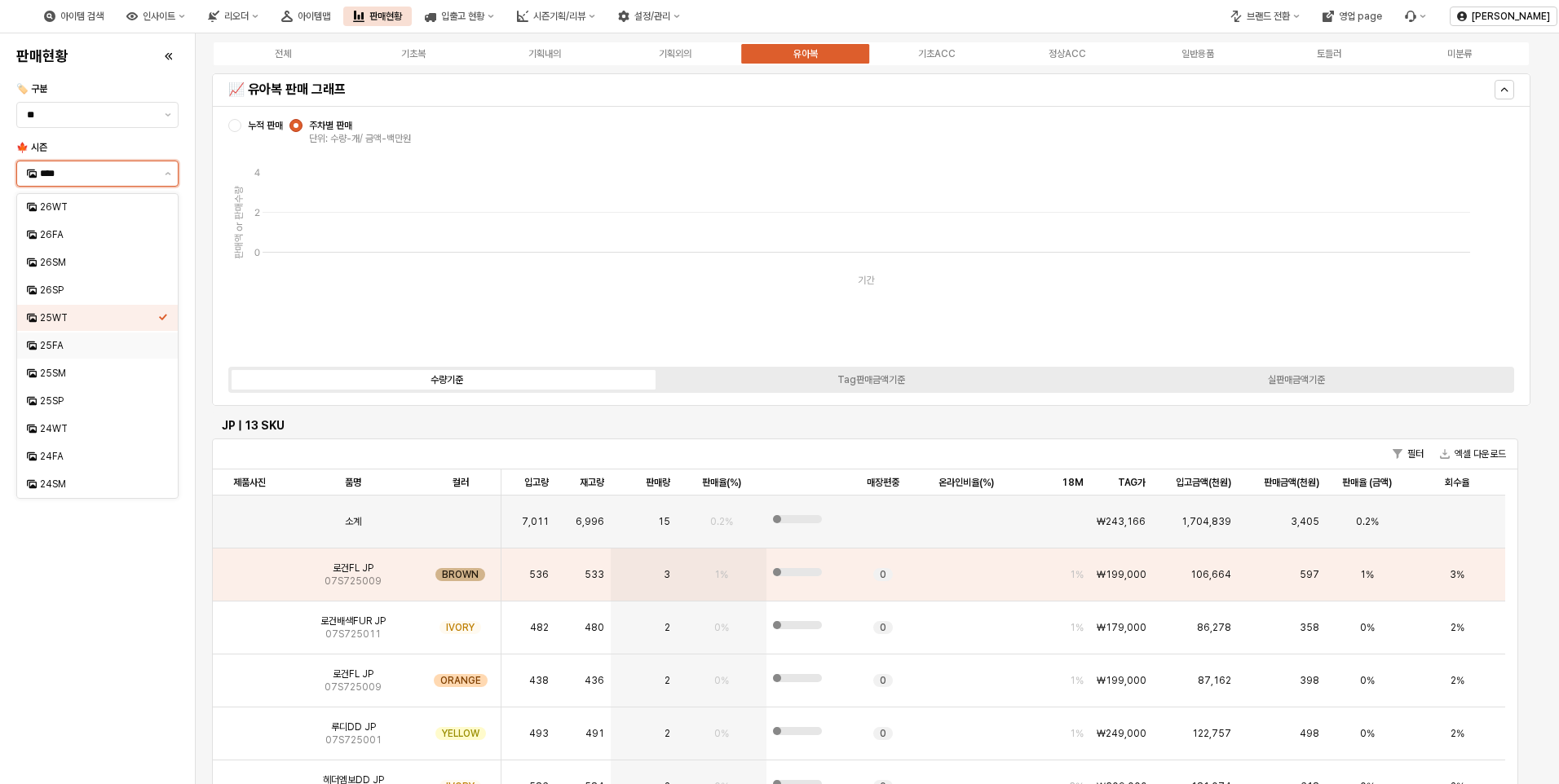
click at [114, 347] on div "25FA" at bounding box center [99, 345] width 118 height 13
type input "****"
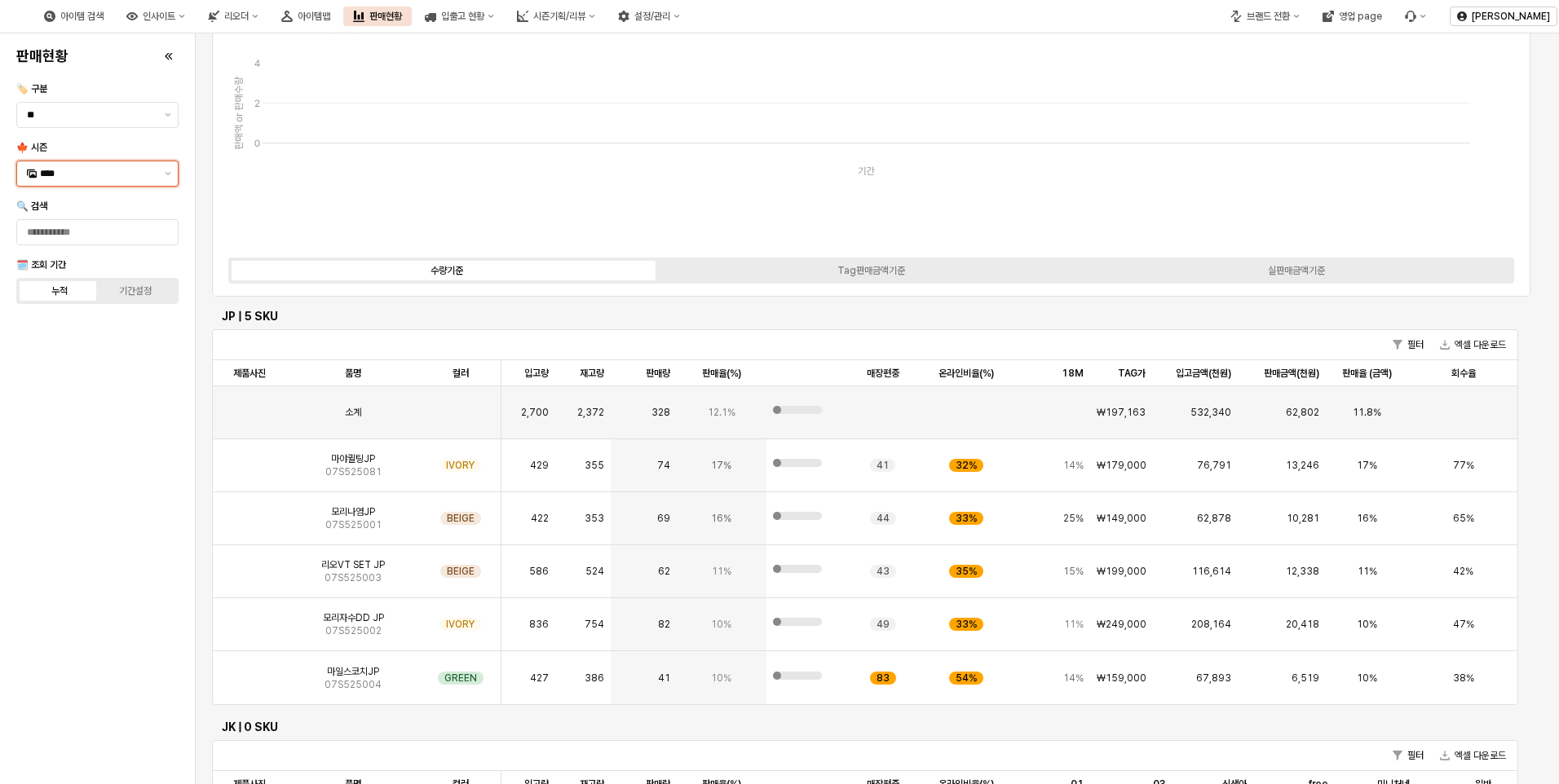
scroll to position [326, 0]
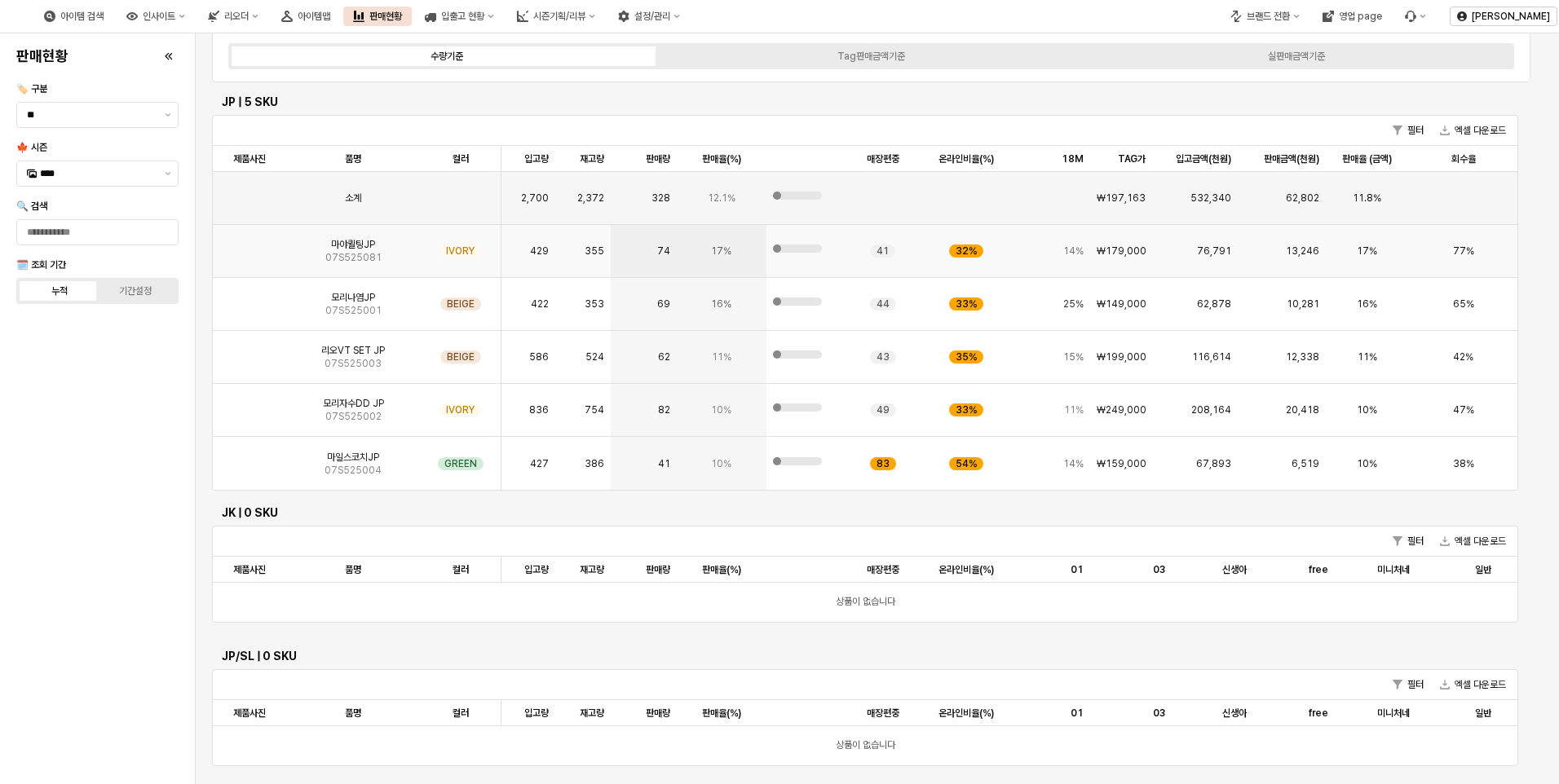
click at [250, 244] on img "App Frame" at bounding box center [250, 244] width 0 height 0
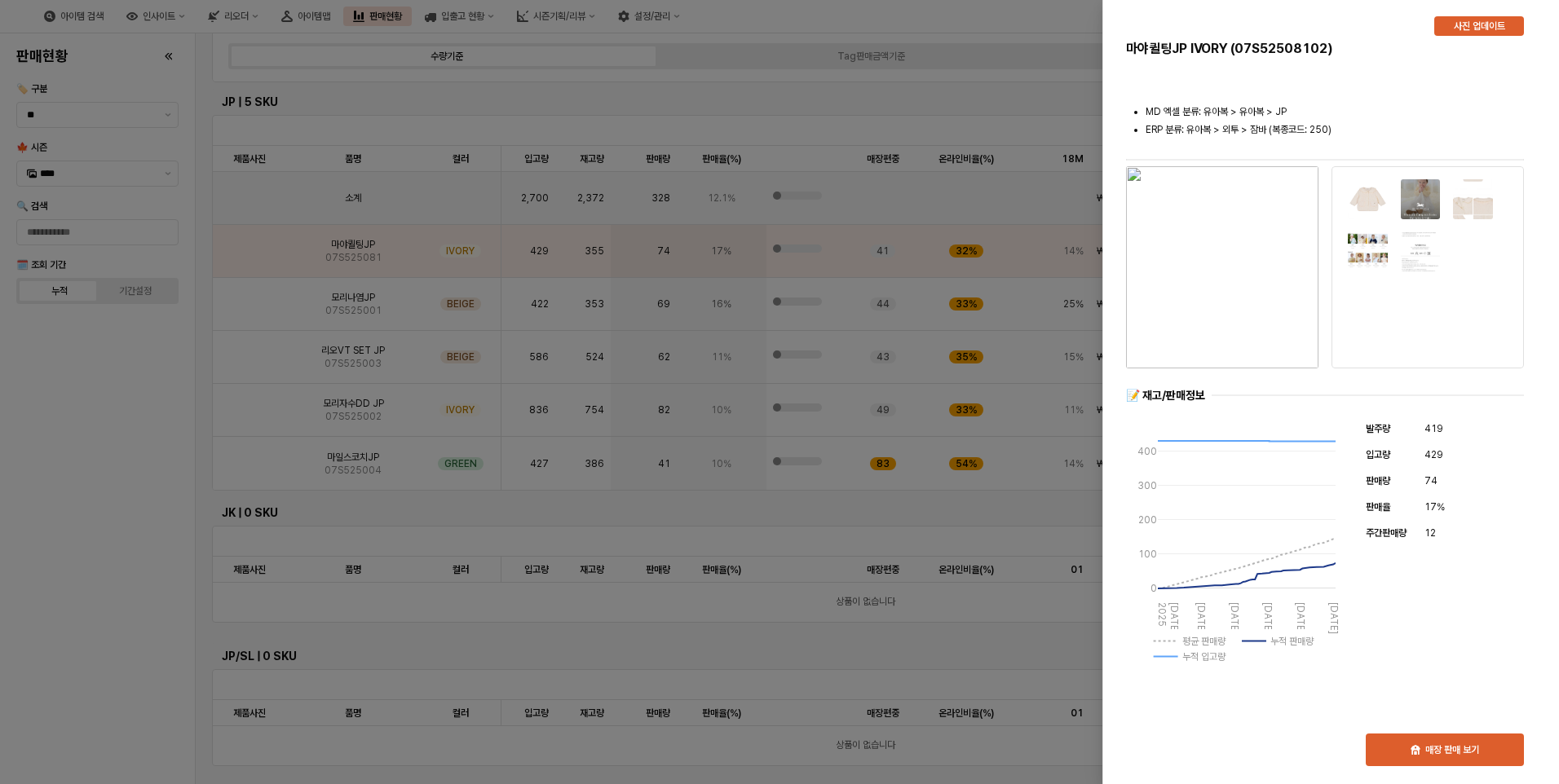
click at [1232, 208] on img "button" at bounding box center [1223, 267] width 193 height 203
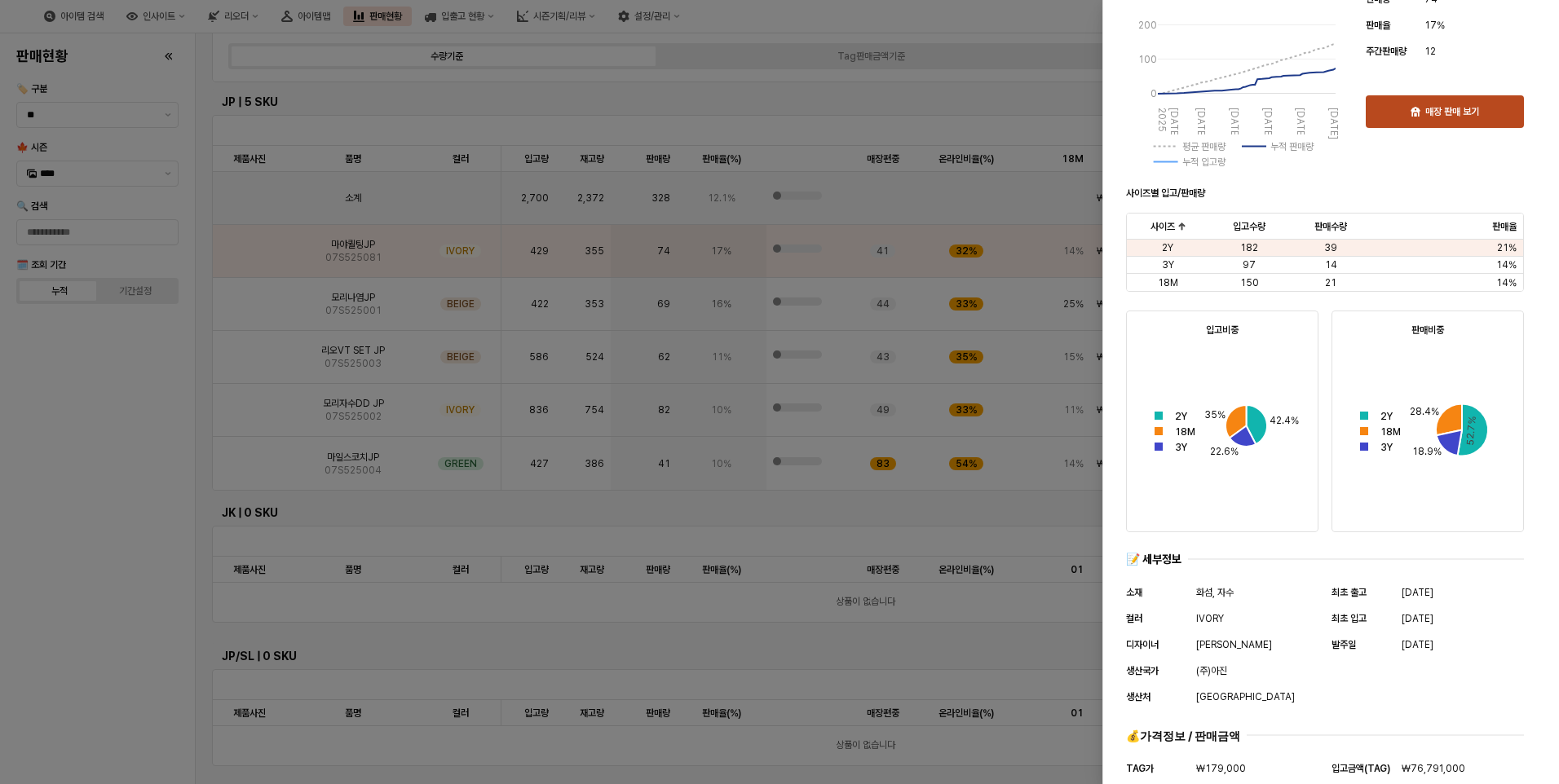
scroll to position [273, 0]
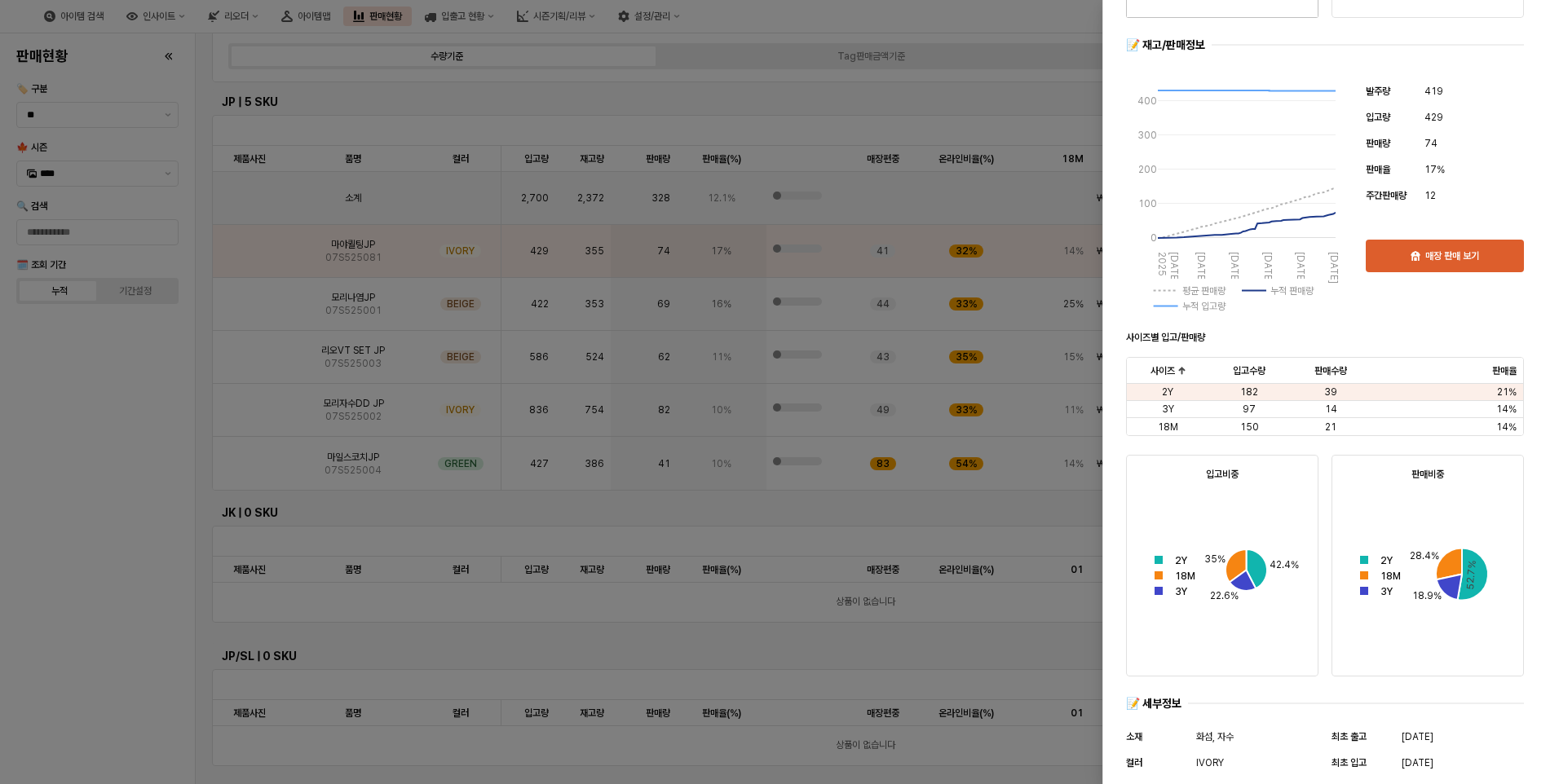
click at [81, 491] on div at bounding box center [780, 392] width 1559 height 784
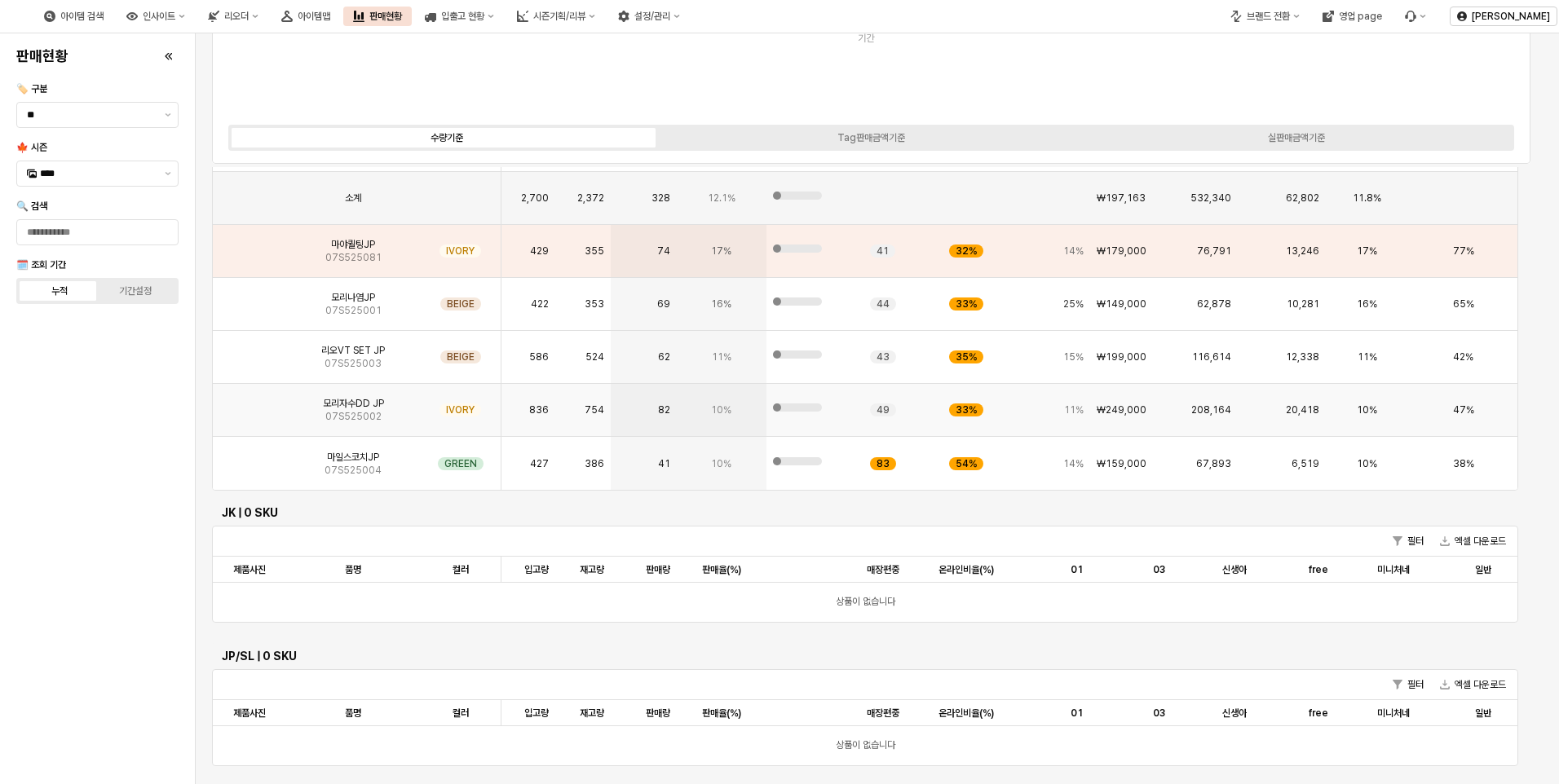
scroll to position [0, 0]
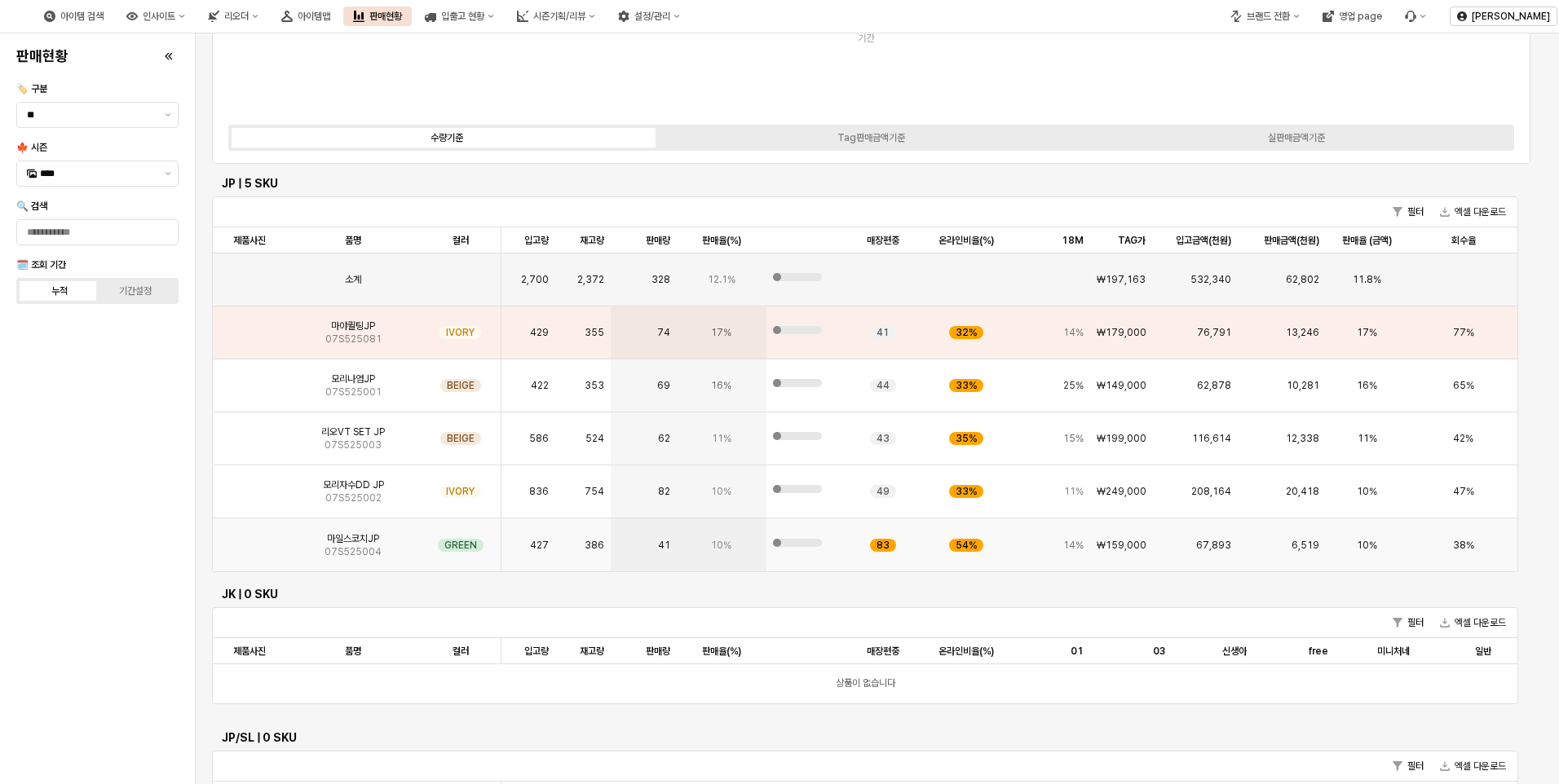
click at [250, 539] on img "App Frame" at bounding box center [250, 539] width 0 height 0
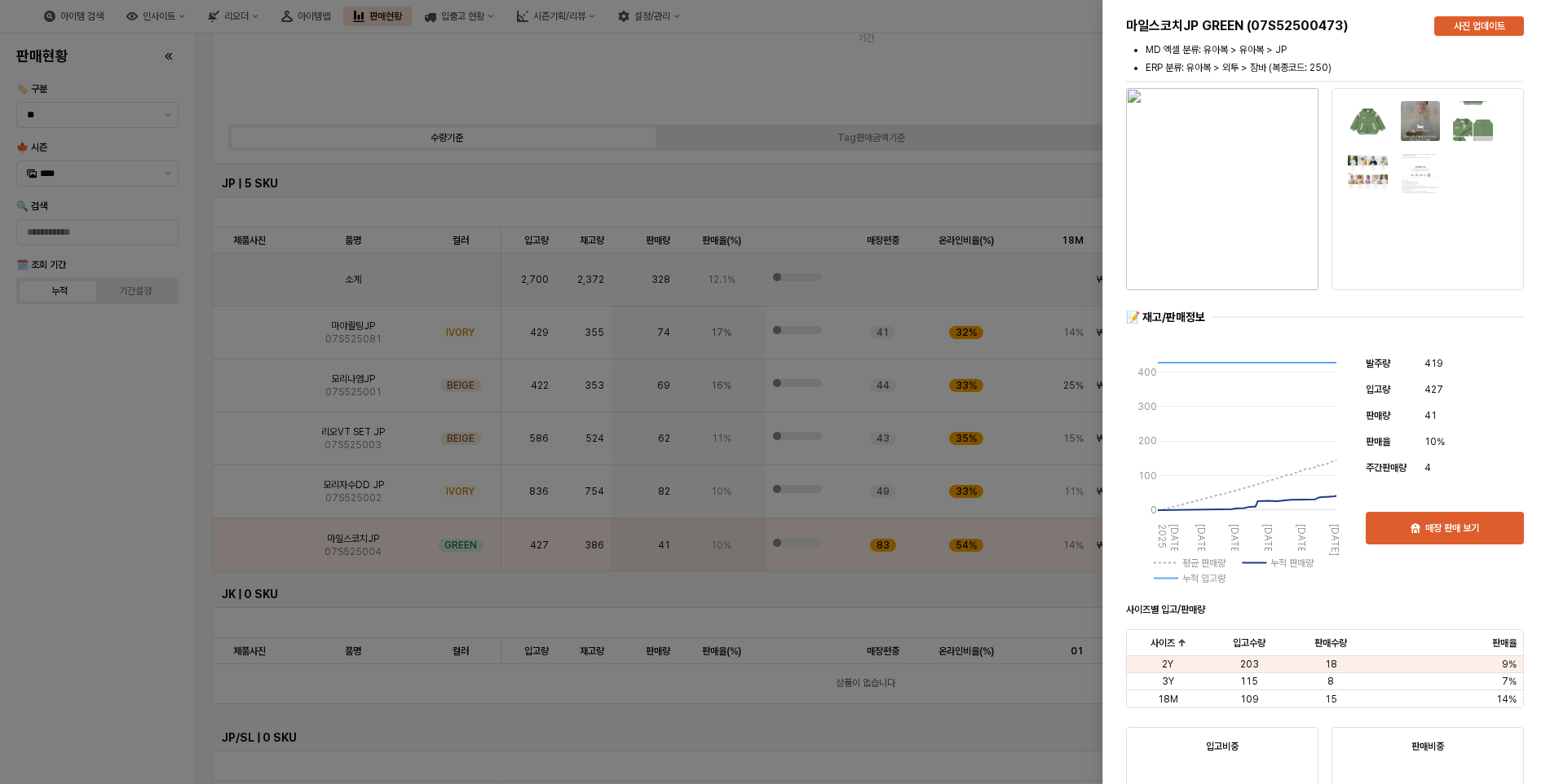
click at [1246, 233] on img "button" at bounding box center [1223, 189] width 193 height 203
click at [939, 80] on div at bounding box center [780, 392] width 1559 height 784
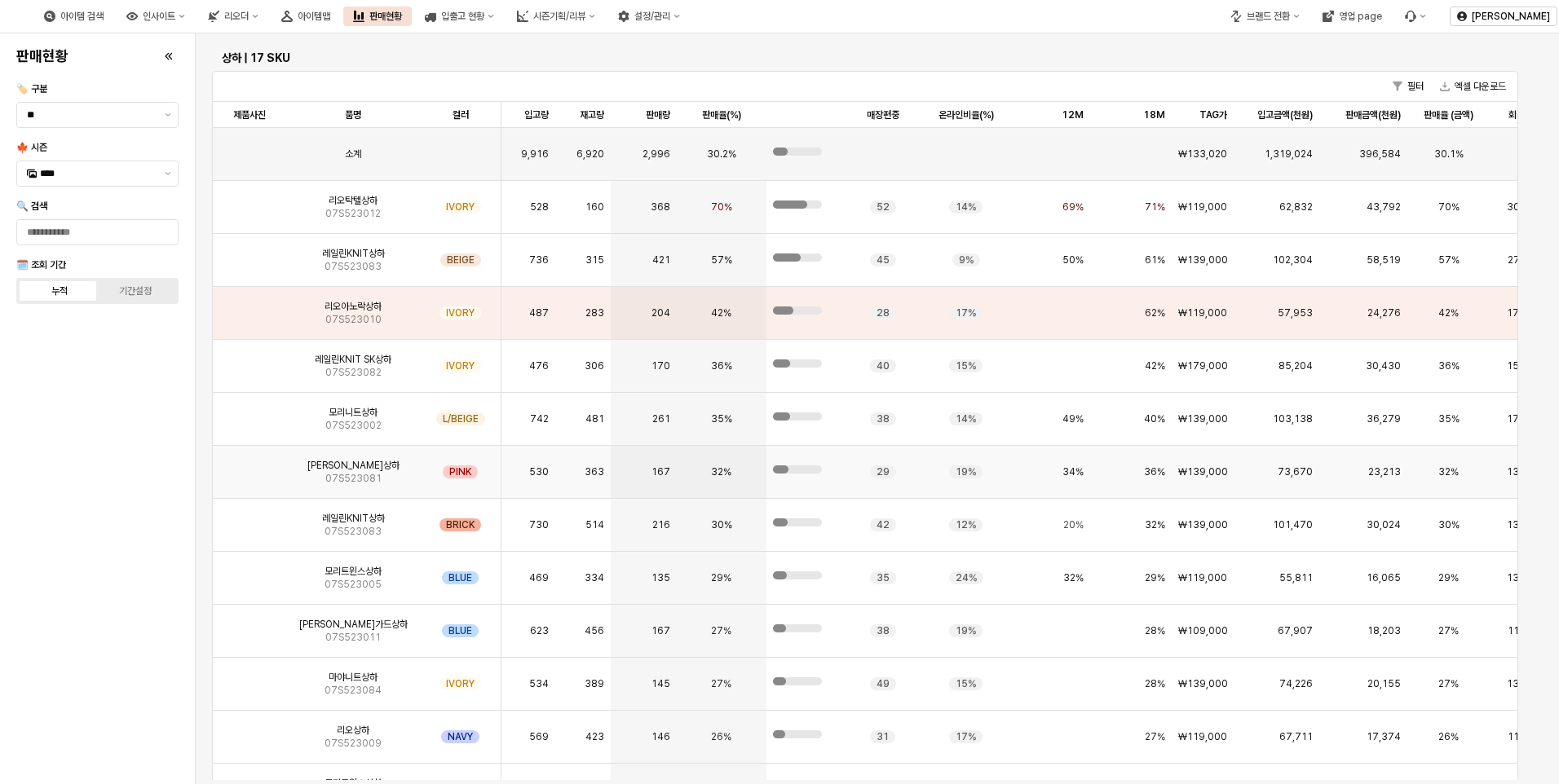
scroll to position [4808, 0]
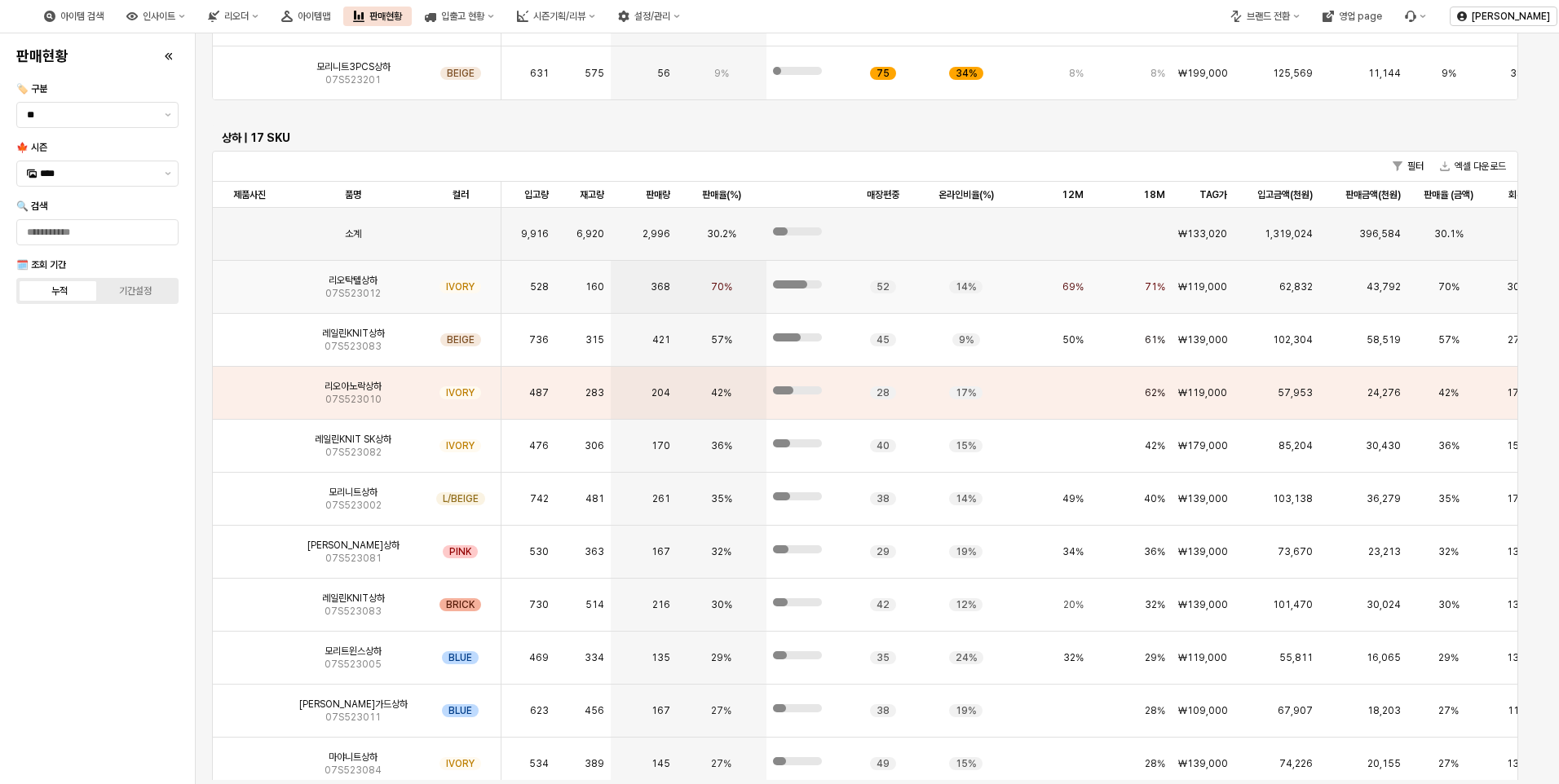
click at [373, 293] on span "07S523012" at bounding box center [353, 293] width 55 height 13
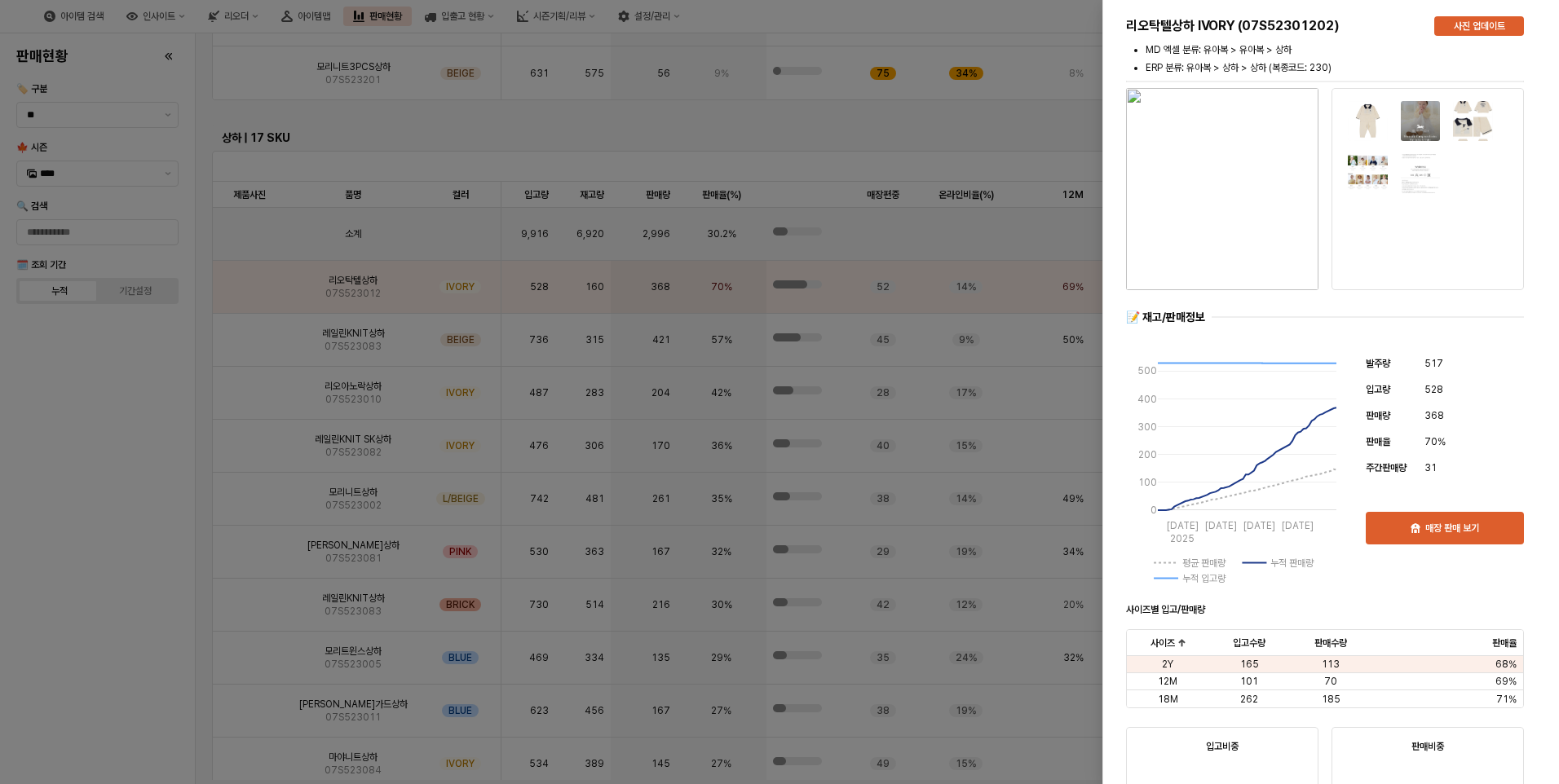
click at [115, 511] on div at bounding box center [780, 392] width 1559 height 784
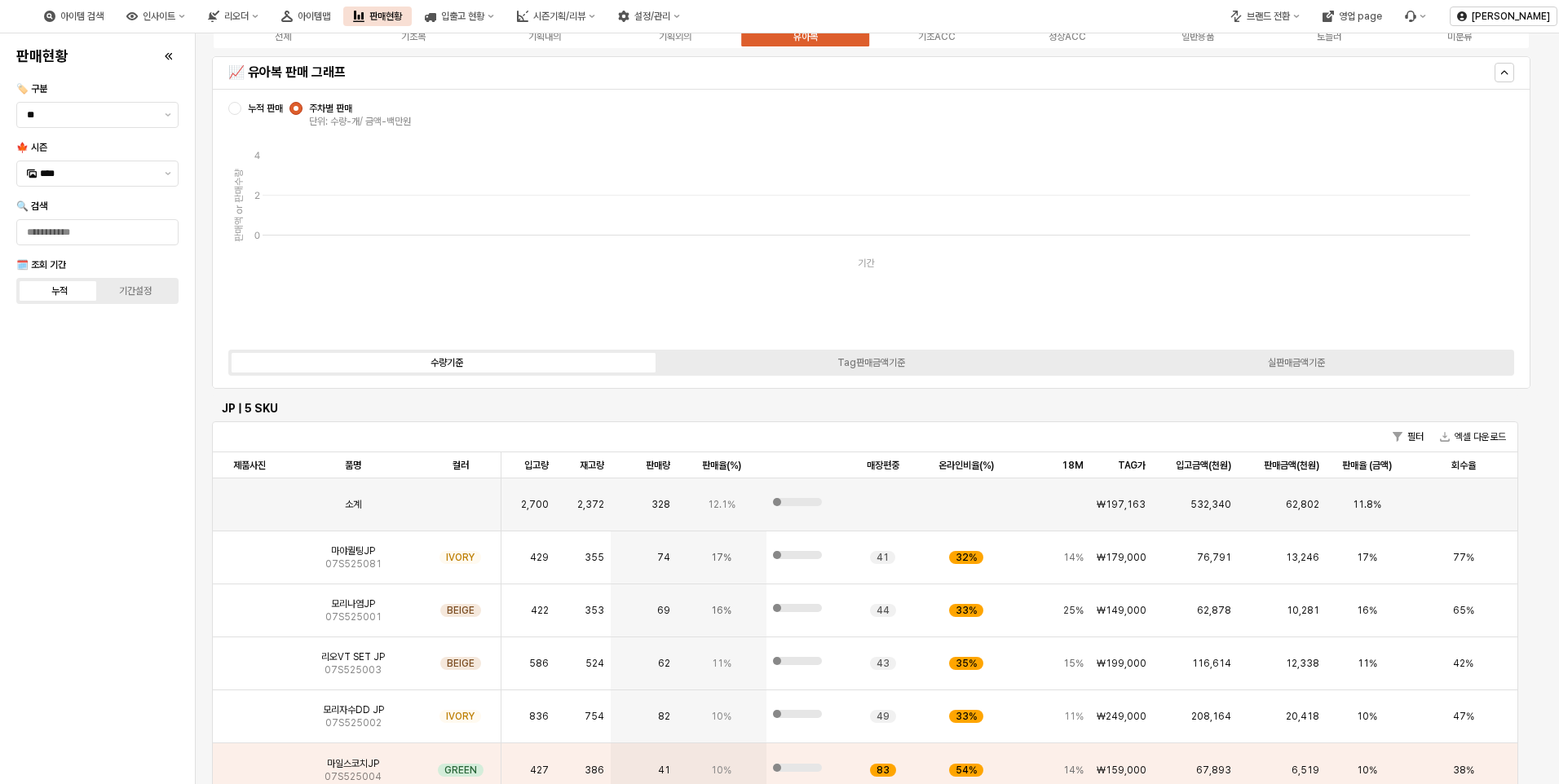
scroll to position [0, 0]
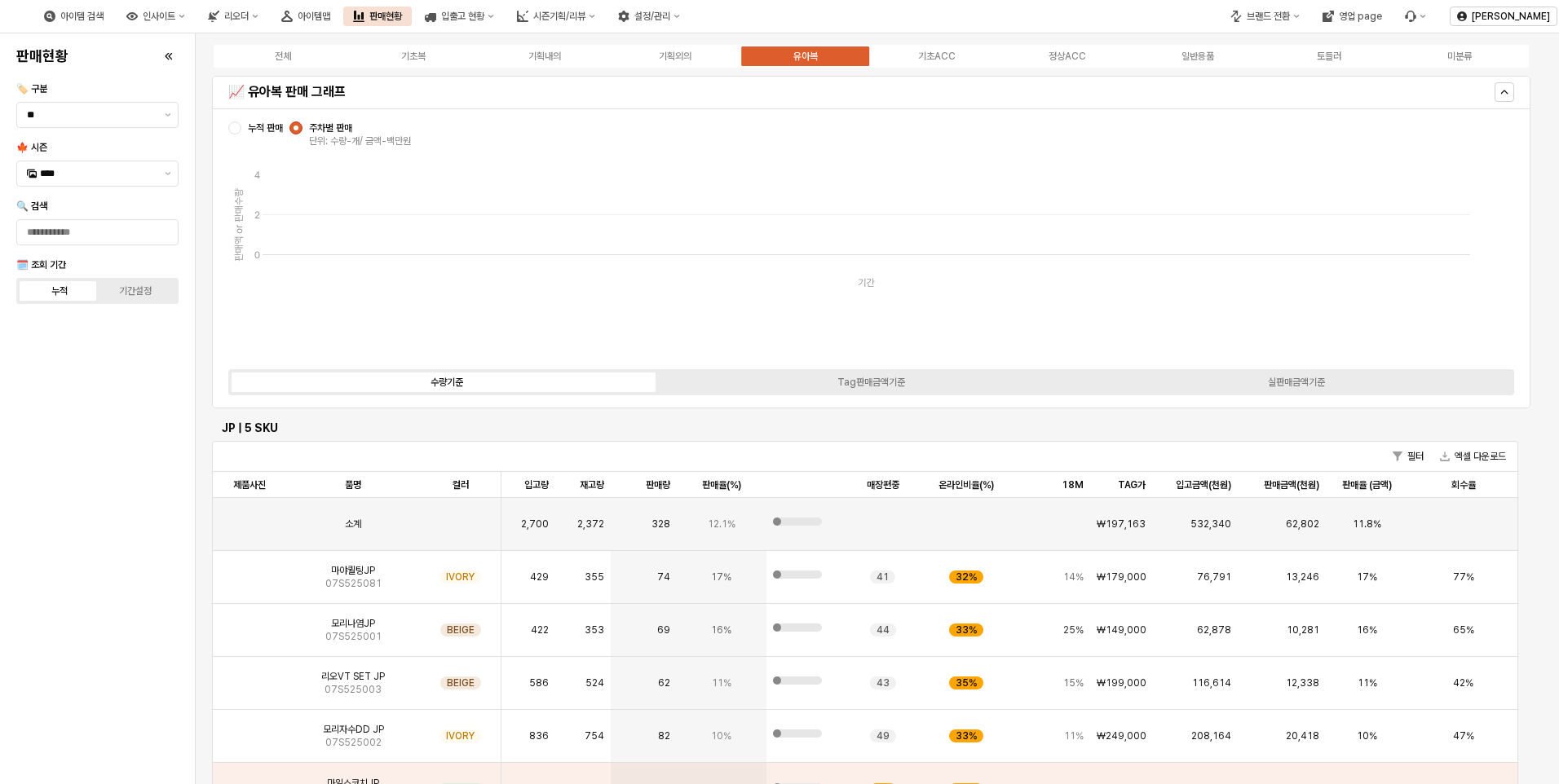
click at [275, 130] on span "누적 판매" at bounding box center [265, 128] width 35 height 13
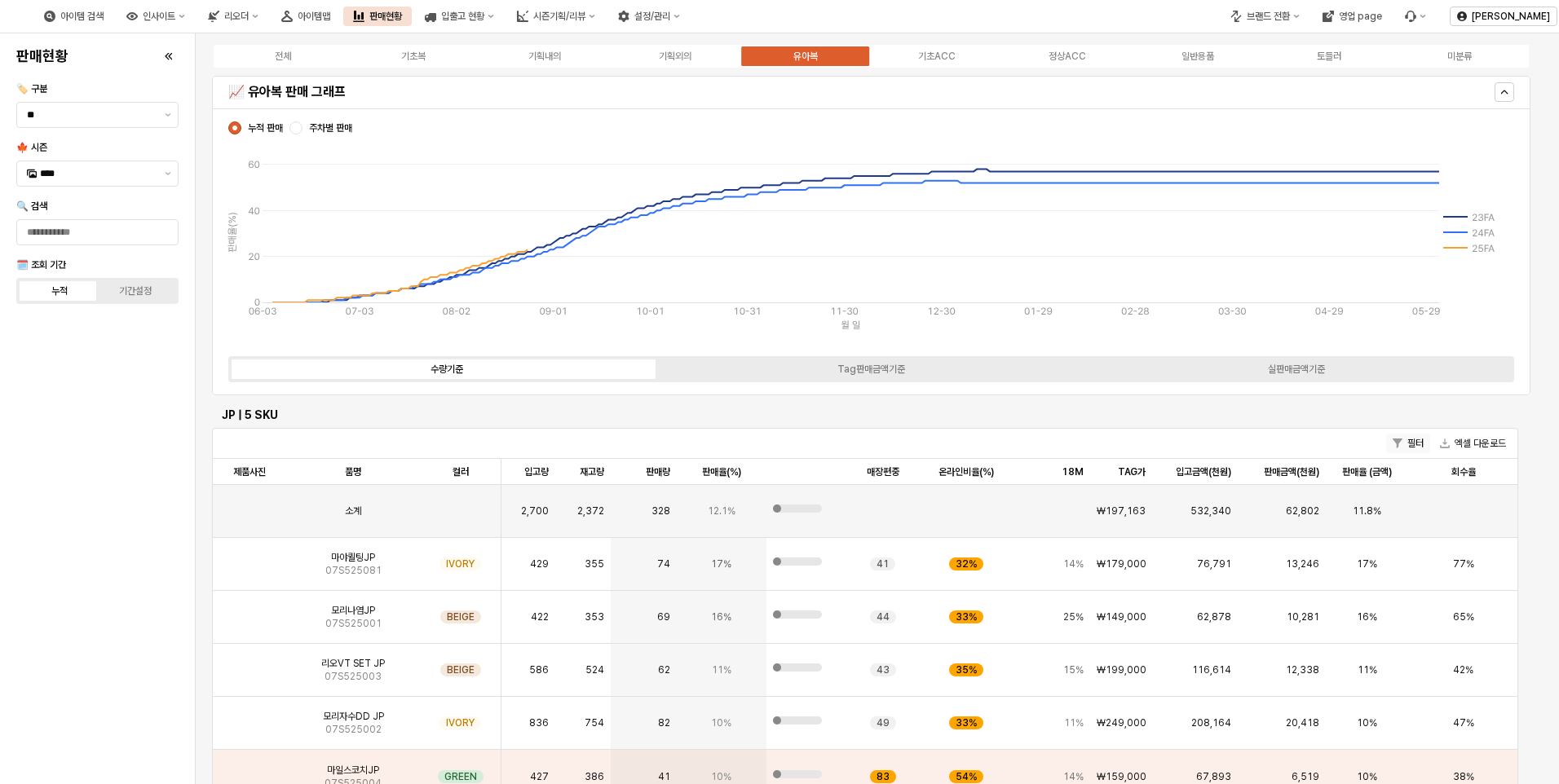
click at [1411, 442] on button "필터" at bounding box center [1408, 444] width 44 height 20
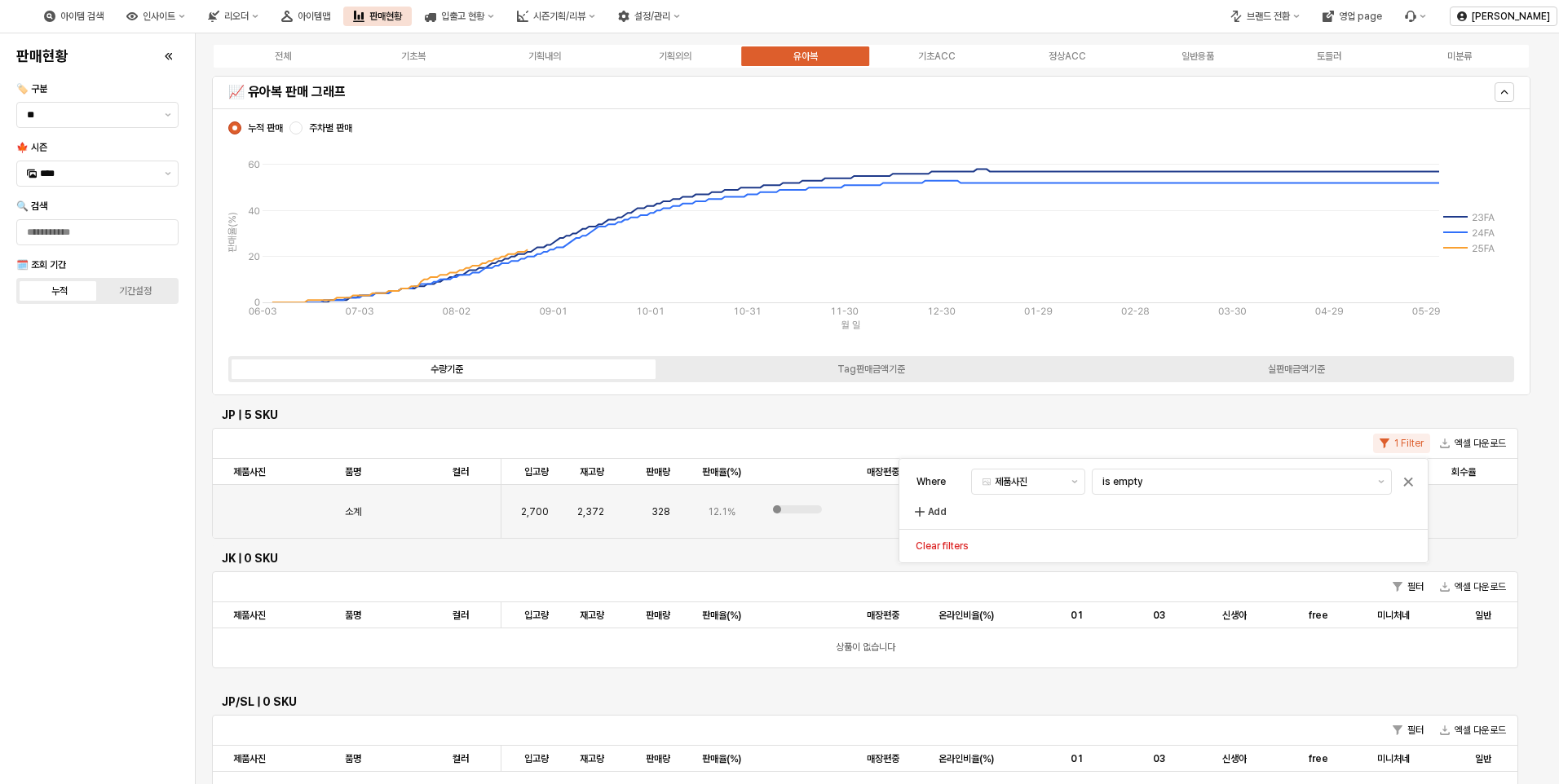
click at [1411, 442] on button "1 Filter" at bounding box center [1401, 444] width 57 height 20
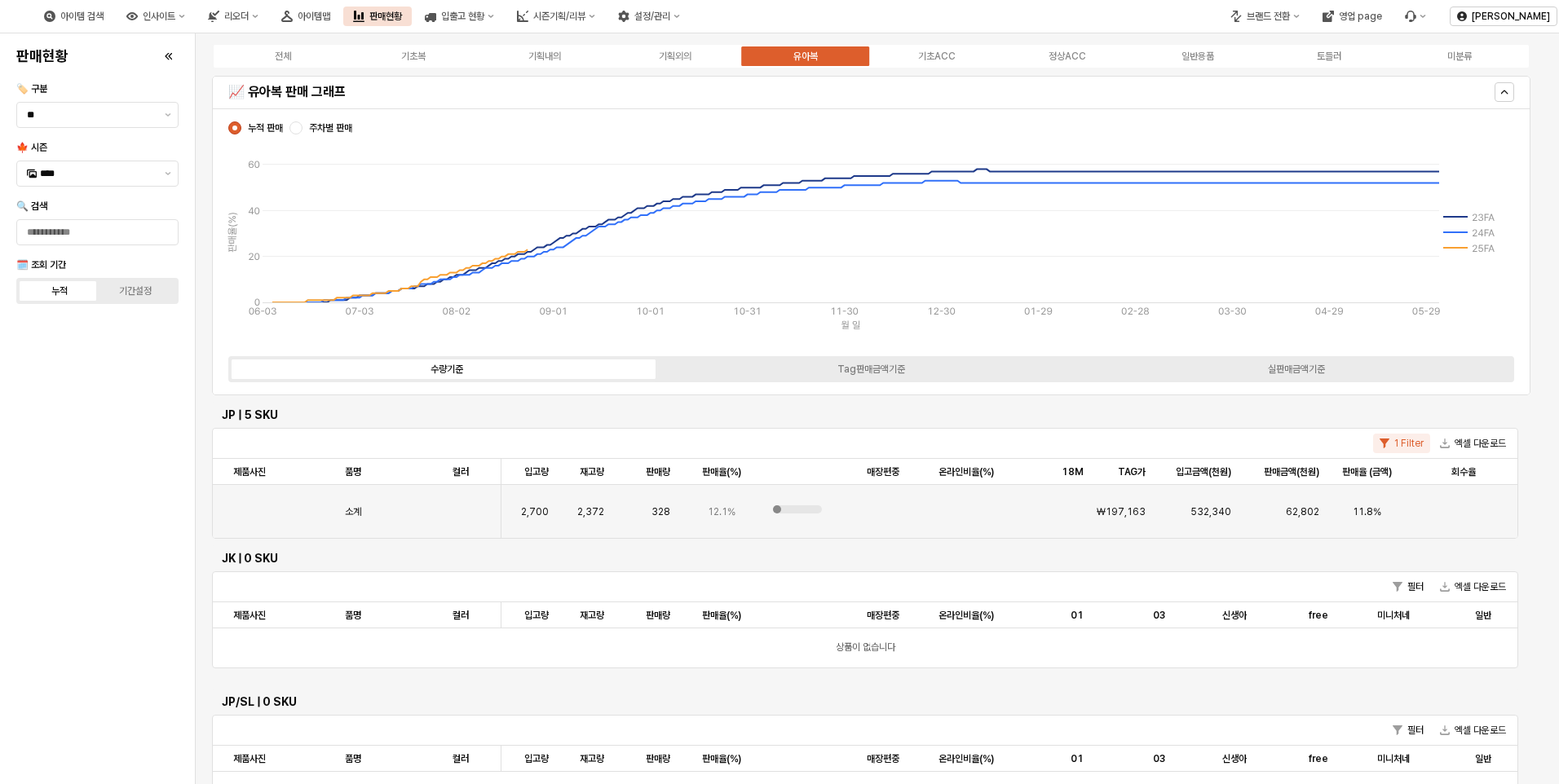
click at [326, 130] on span "주차별 판매" at bounding box center [331, 128] width 44 height 13
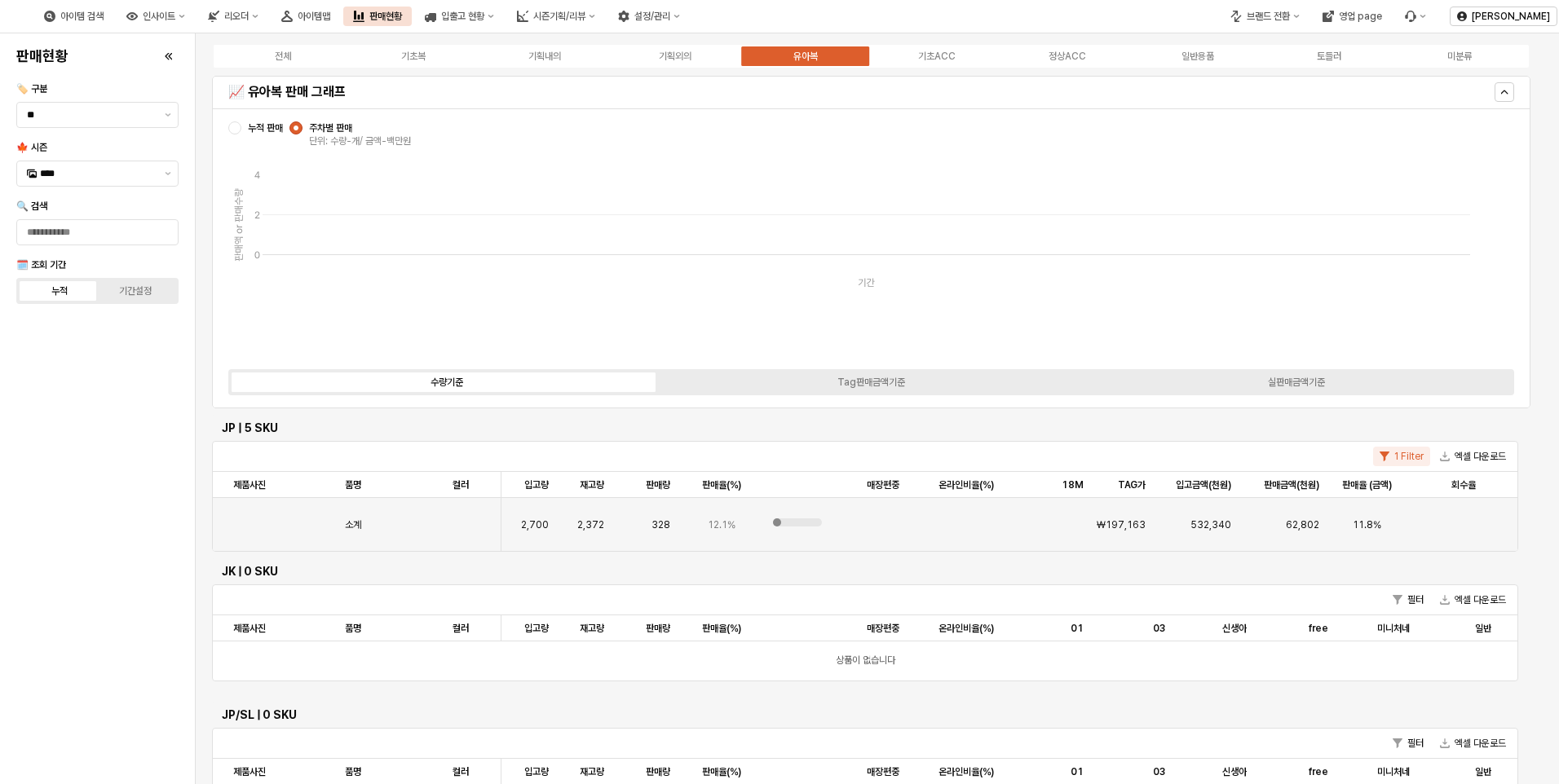
click at [786, 67] on div "전체 기초복 기획내의 기획외의 유아복 기초ACC 정상ACC 일반용품 토들러 미분류" at bounding box center [870, 56] width 1318 height 26
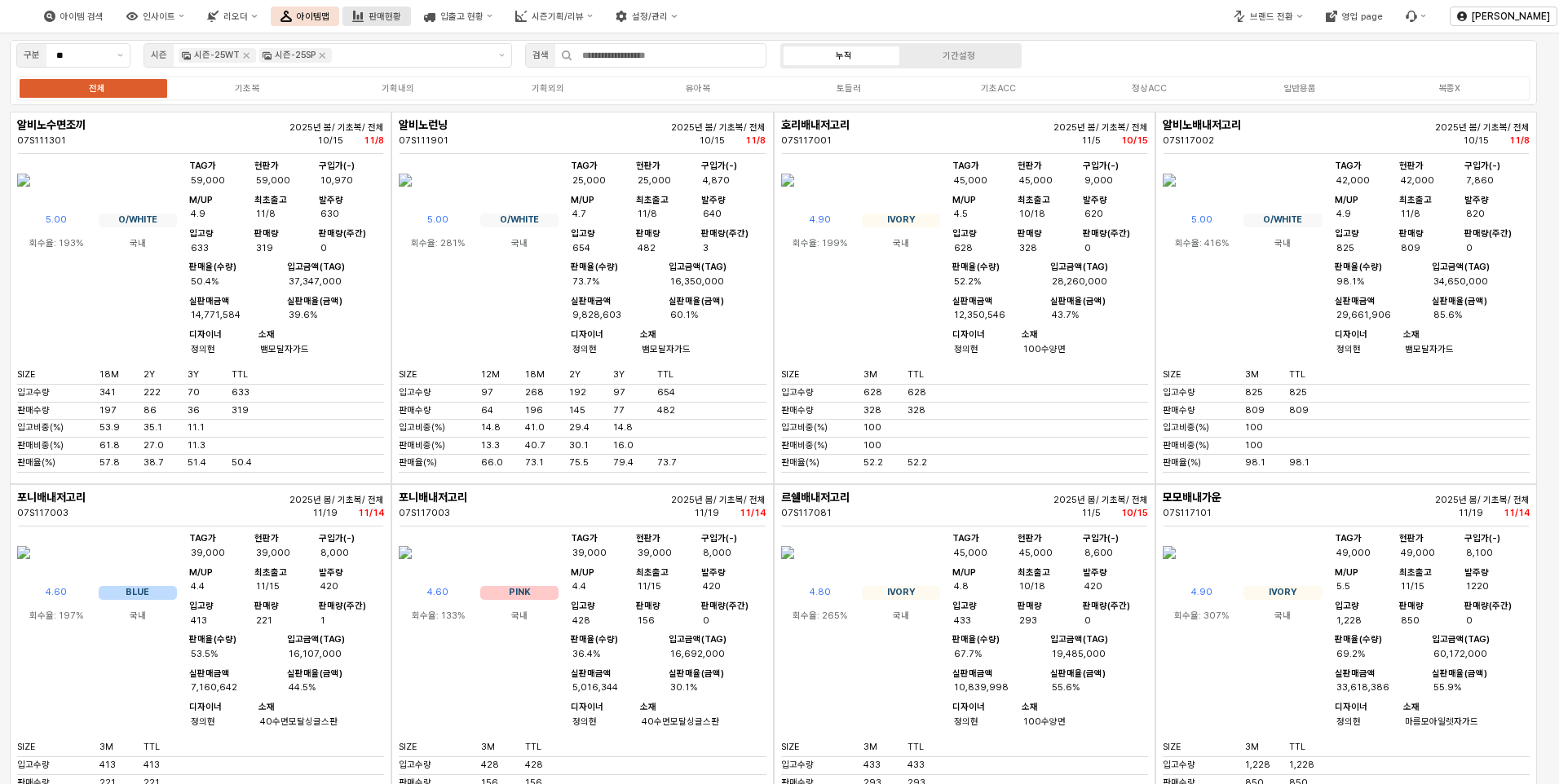
click at [402, 20] on div "판매현황" at bounding box center [385, 17] width 33 height 11
click at [402, 12] on div "판매현황" at bounding box center [385, 17] width 33 height 11
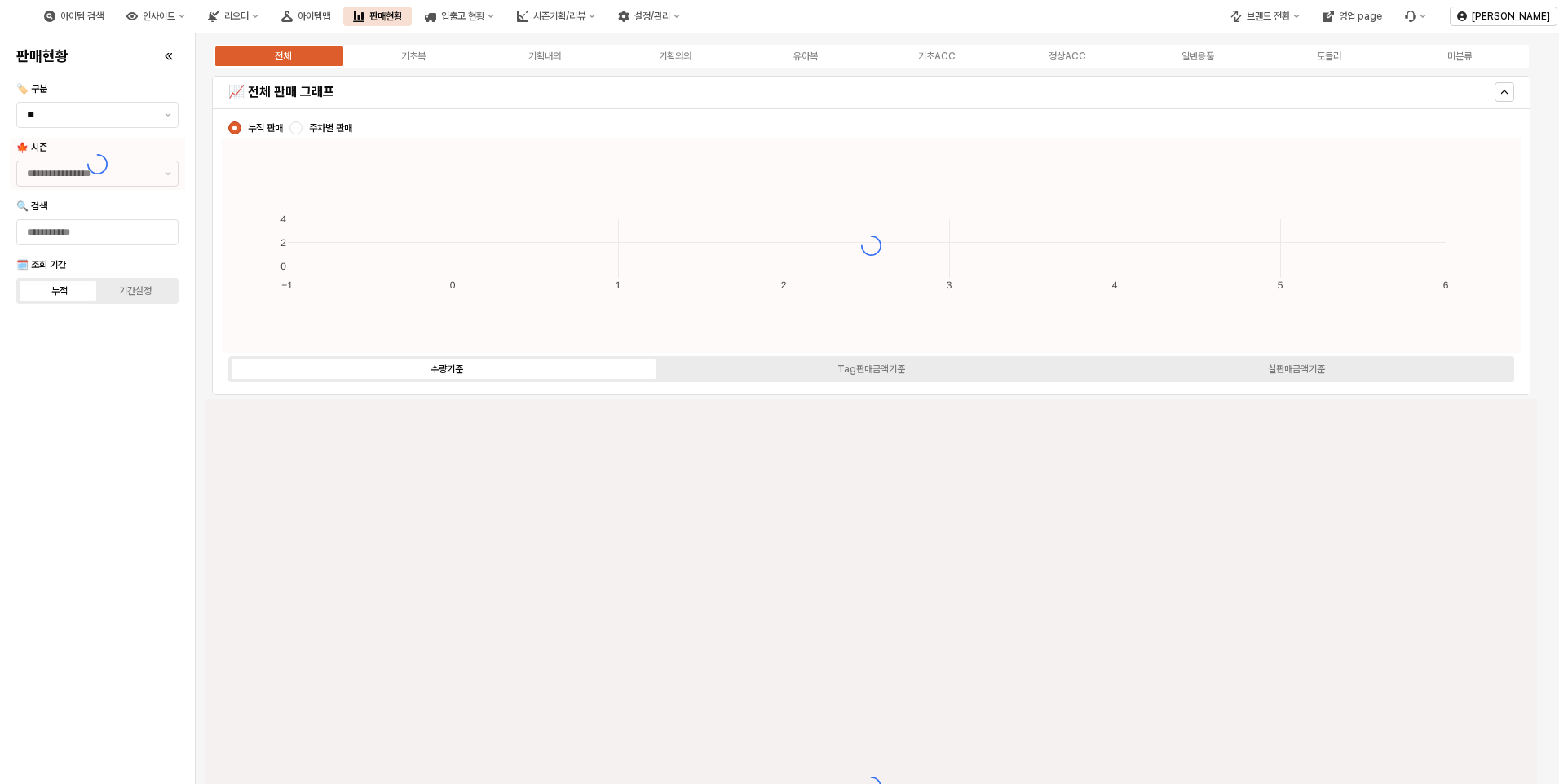
type input "****"
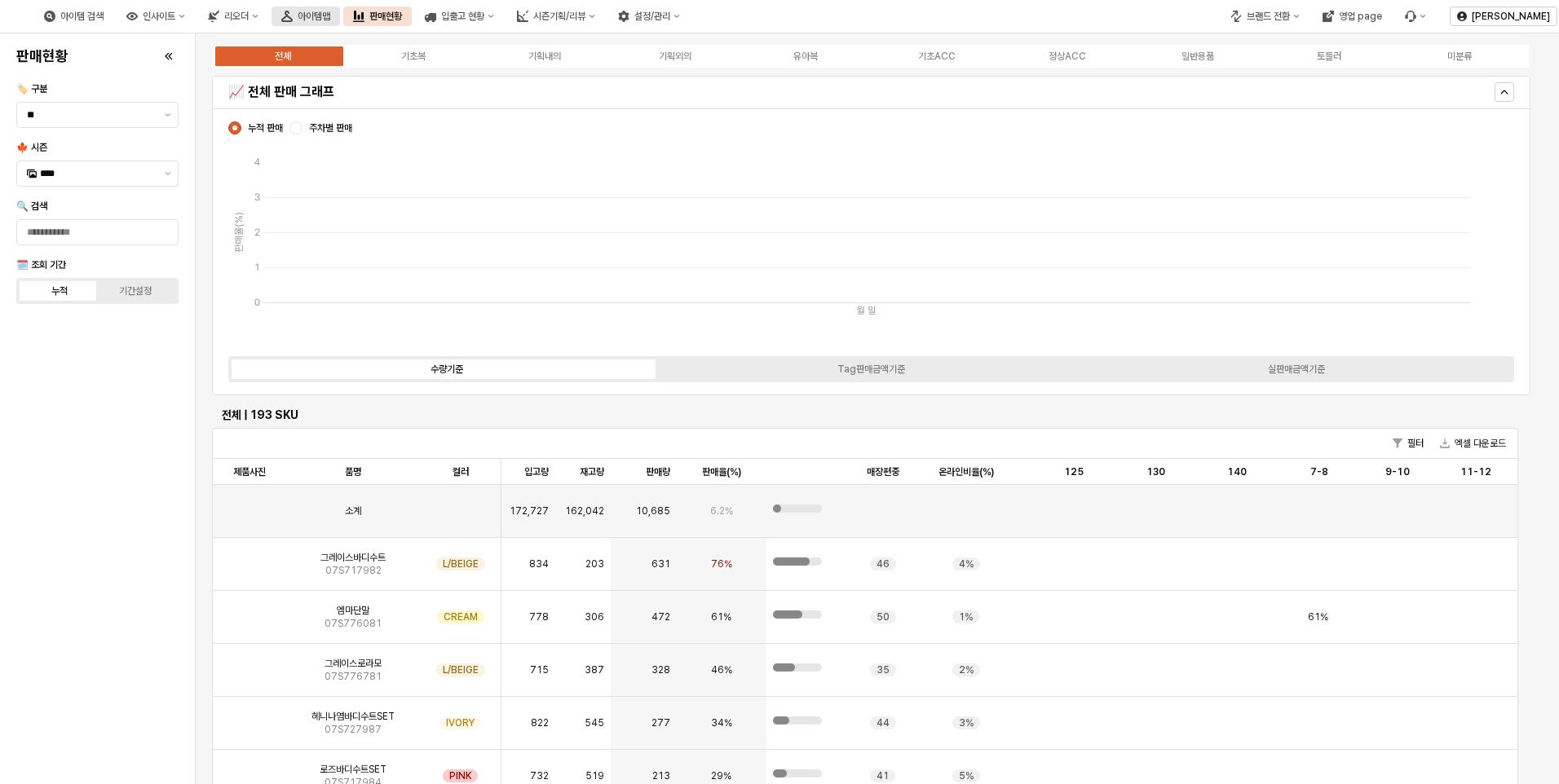
click at [331, 20] on div "아이템맵" at bounding box center [314, 16] width 33 height 12
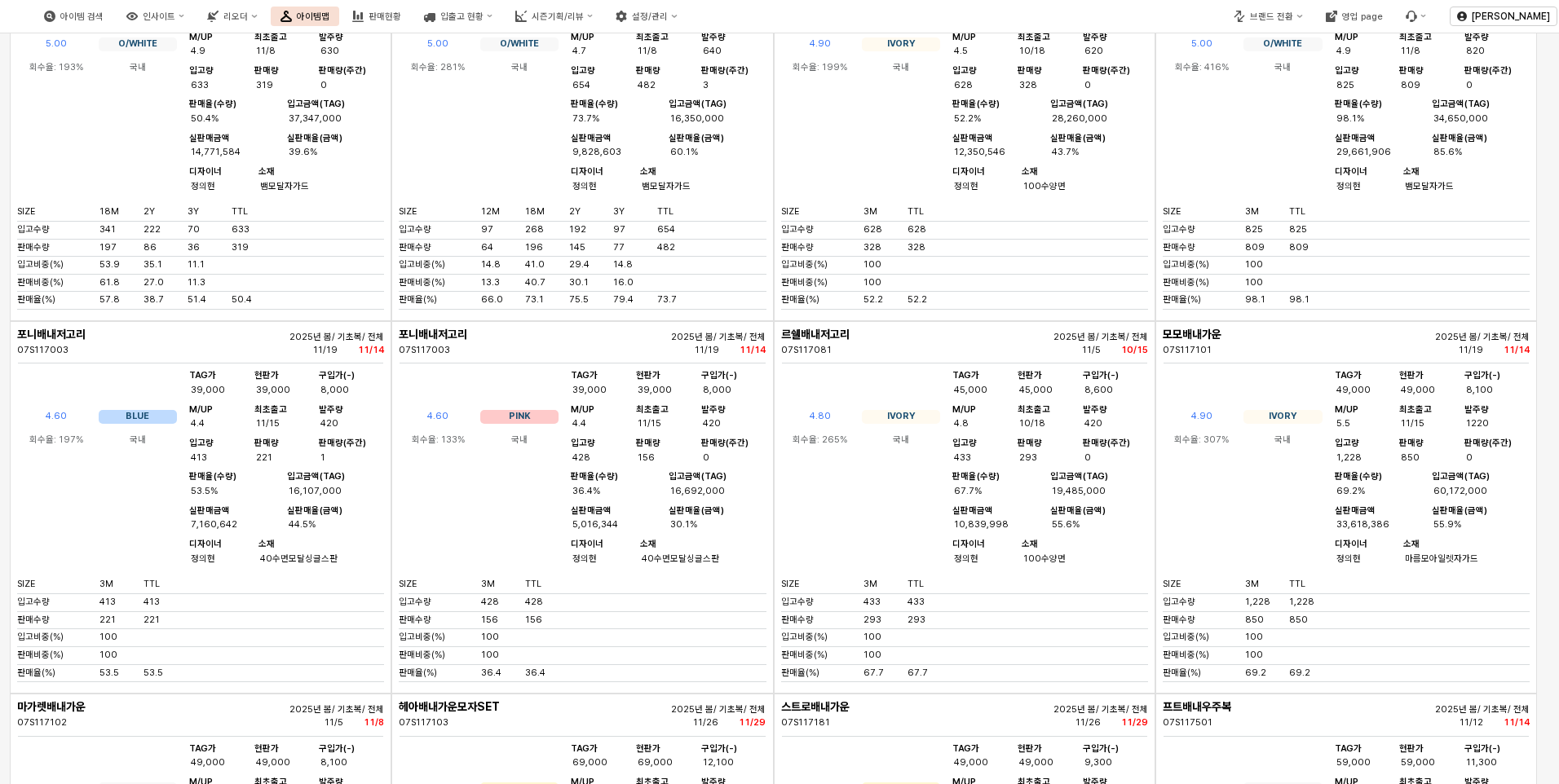
scroll to position [326, 0]
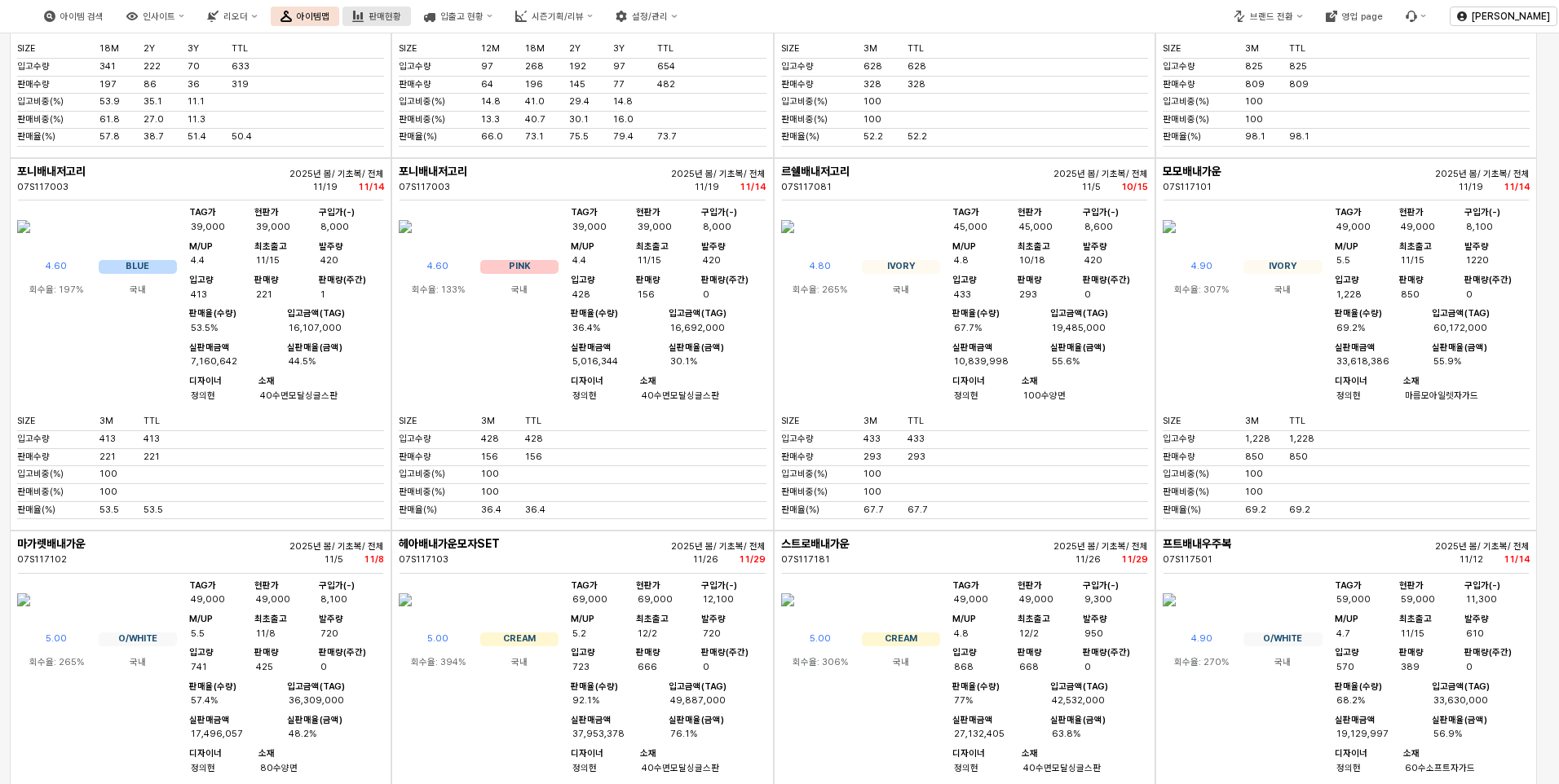
click at [411, 22] on button "판매현황" at bounding box center [376, 16] width 68 height 20
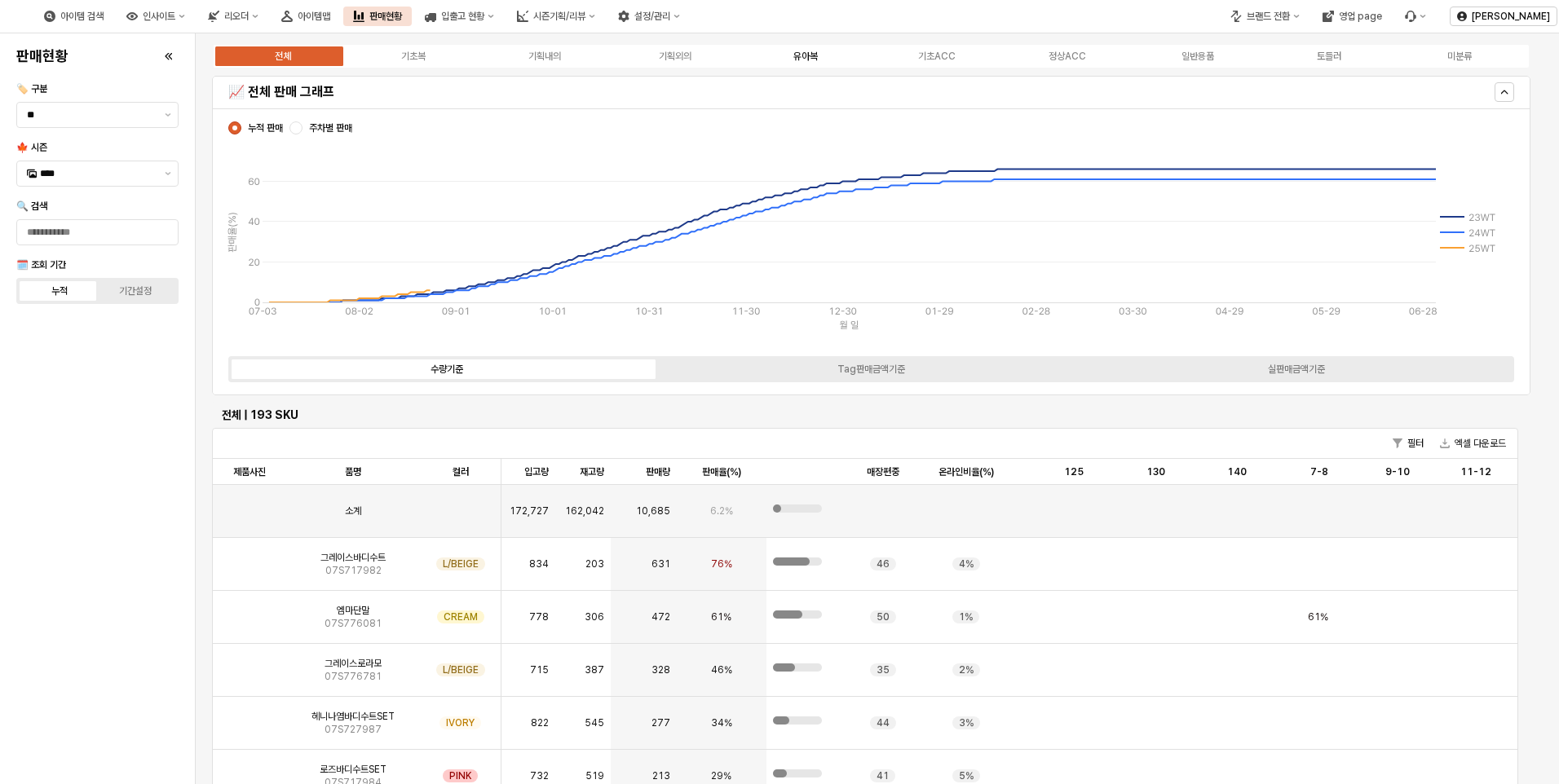
click at [813, 55] on div "유아복" at bounding box center [805, 56] width 25 height 12
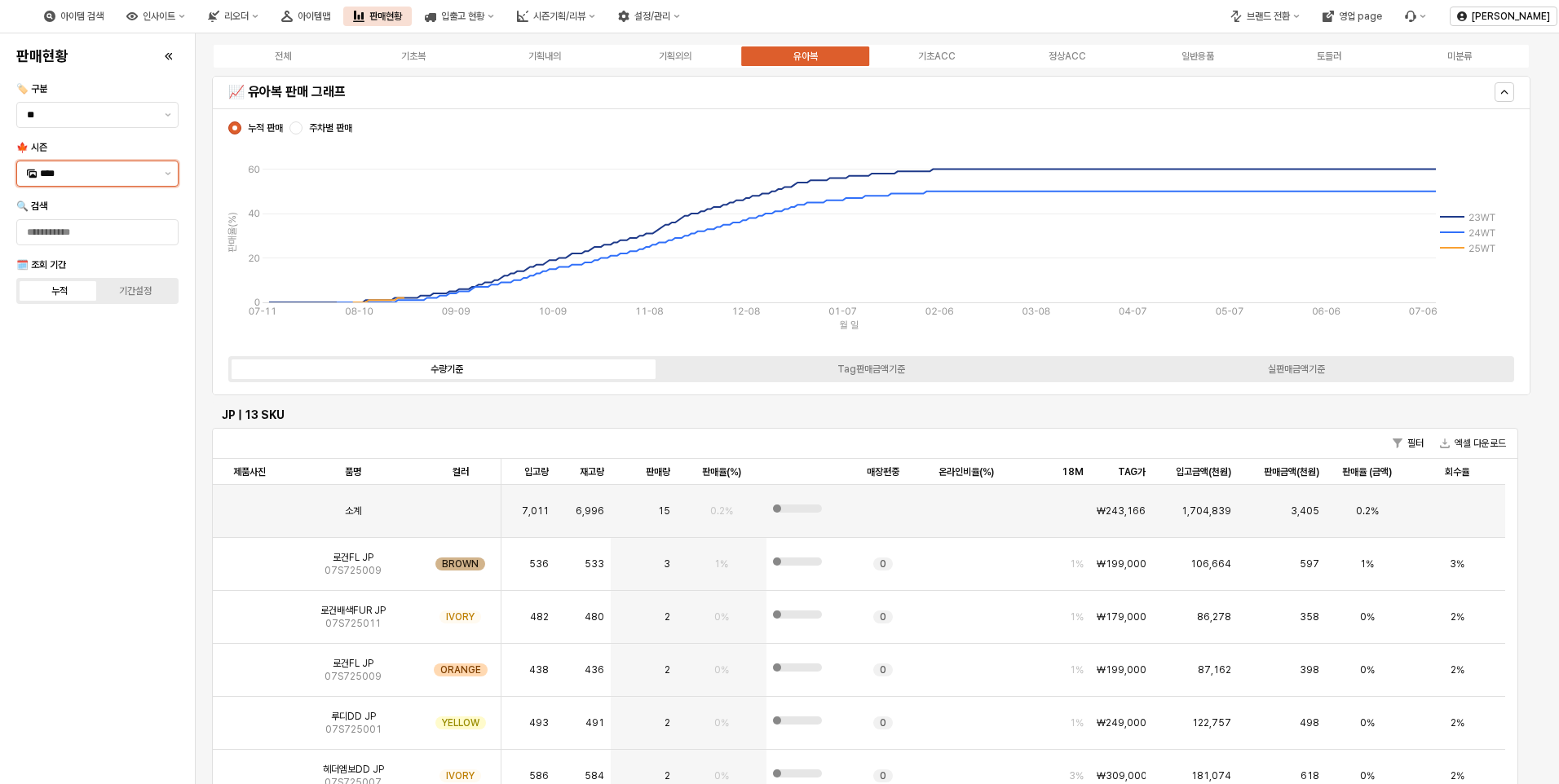
click at [99, 179] on input "****" at bounding box center [97, 174] width 115 height 16
click at [78, 346] on div "25FA" at bounding box center [99, 345] width 118 height 13
type input "****"
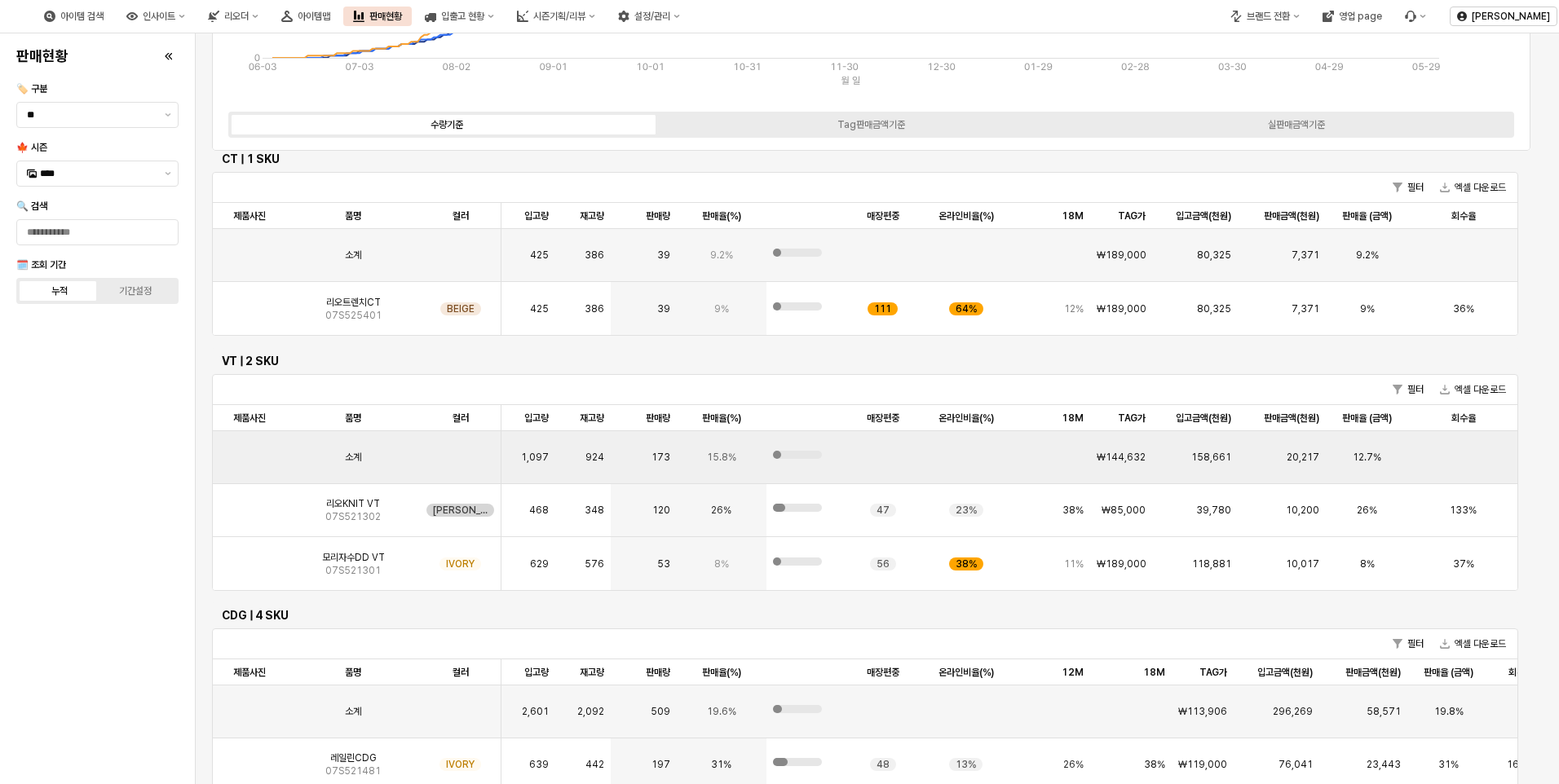
scroll to position [897, 0]
